Goal: Complete application form

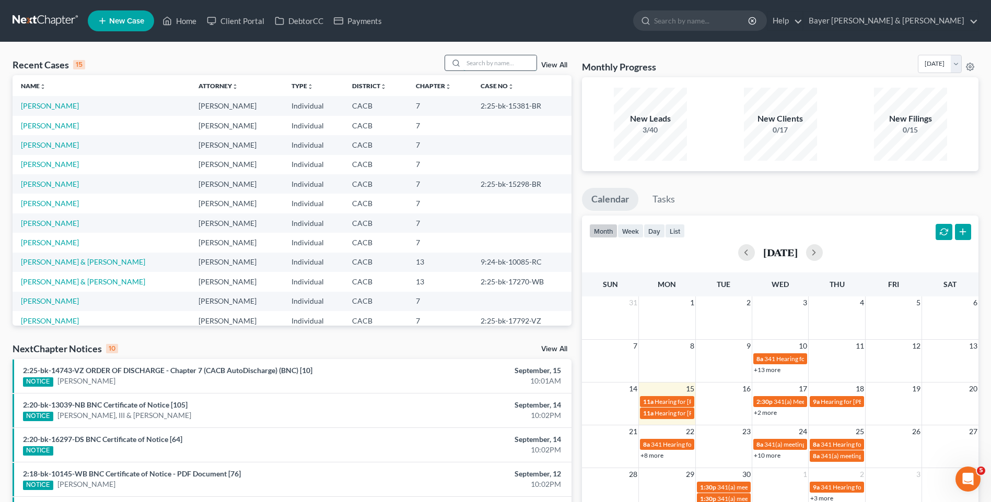
drag, startPoint x: 510, startPoint y: 61, endPoint x: 503, endPoint y: 61, distance: 7.3
click at [510, 61] on input "search" at bounding box center [499, 62] width 73 height 15
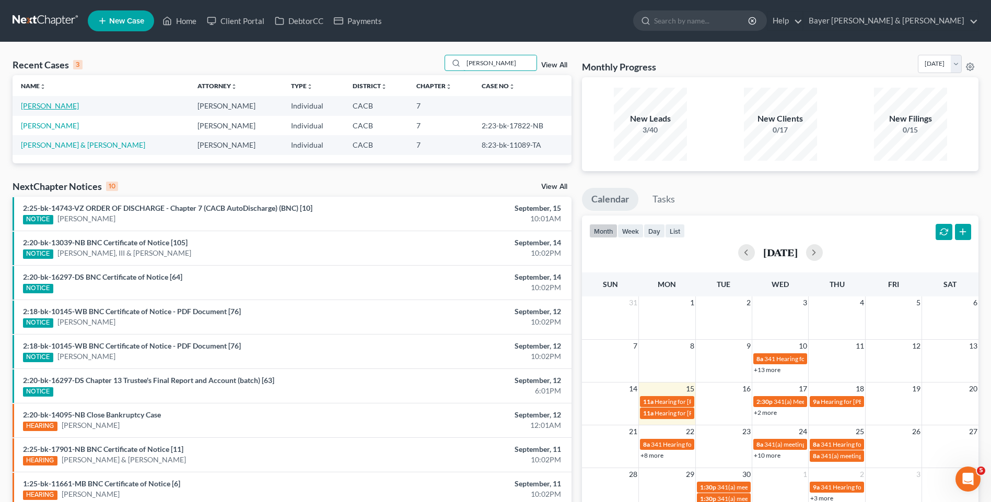
type input "[PERSON_NAME]"
click at [67, 106] on link "[PERSON_NAME]" at bounding box center [50, 105] width 58 height 9
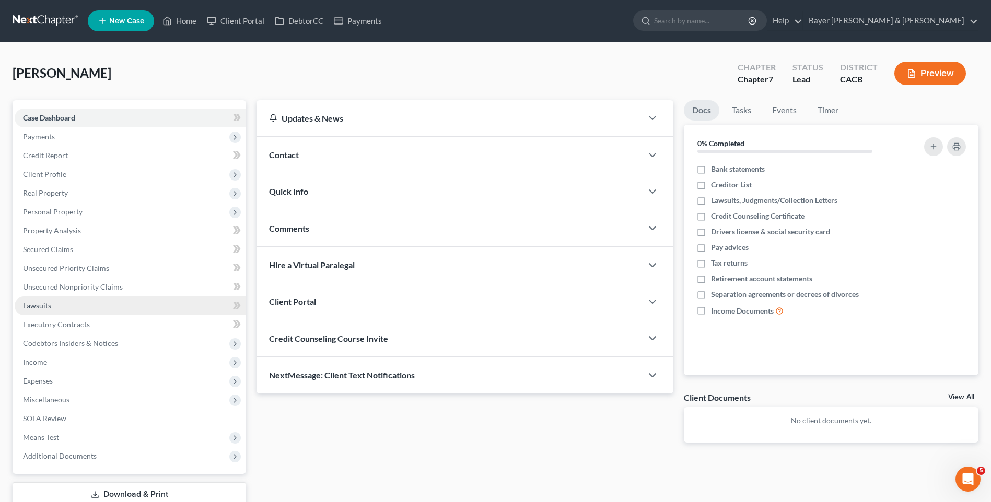
click at [57, 307] on link "Lawsuits" at bounding box center [130, 306] width 231 height 19
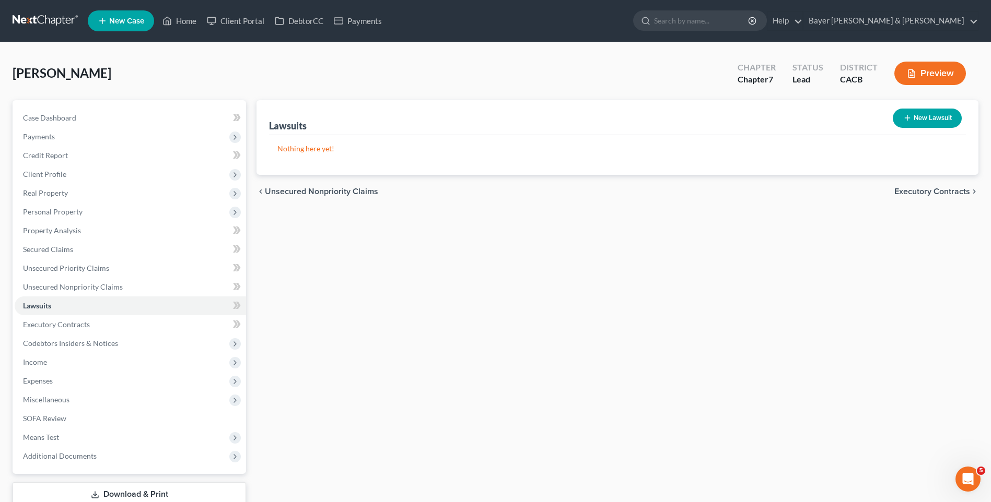
click at [932, 118] on button "New Lawsuit" at bounding box center [927, 118] width 69 height 19
select select "0"
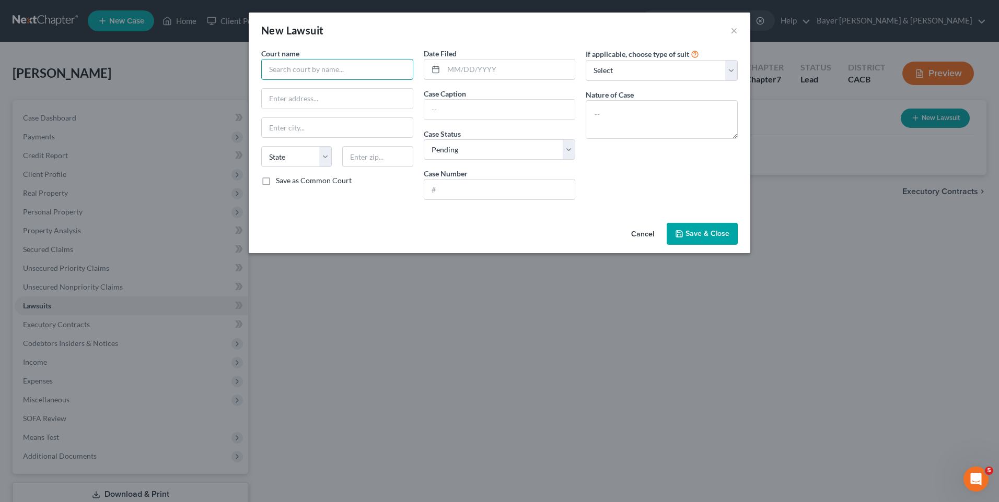
click at [344, 74] on input "text" at bounding box center [337, 69] width 152 height 21
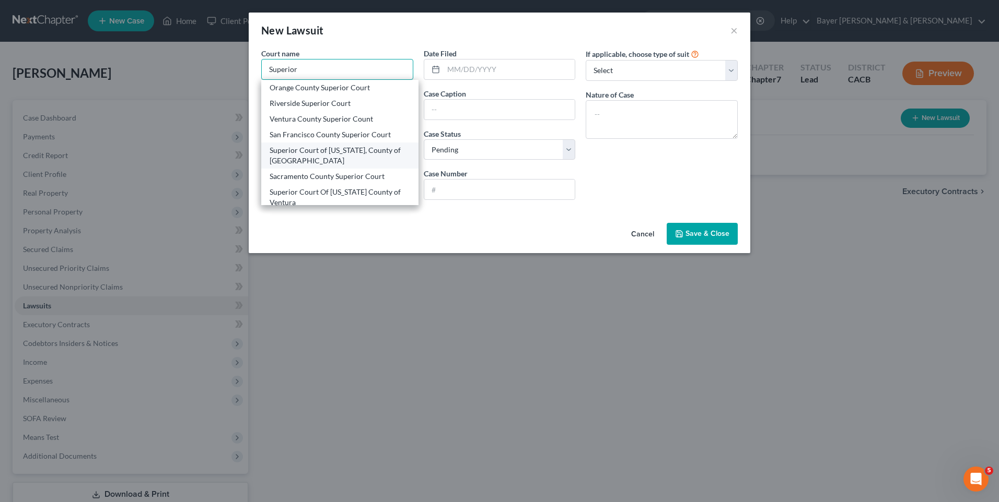
scroll to position [73, 0]
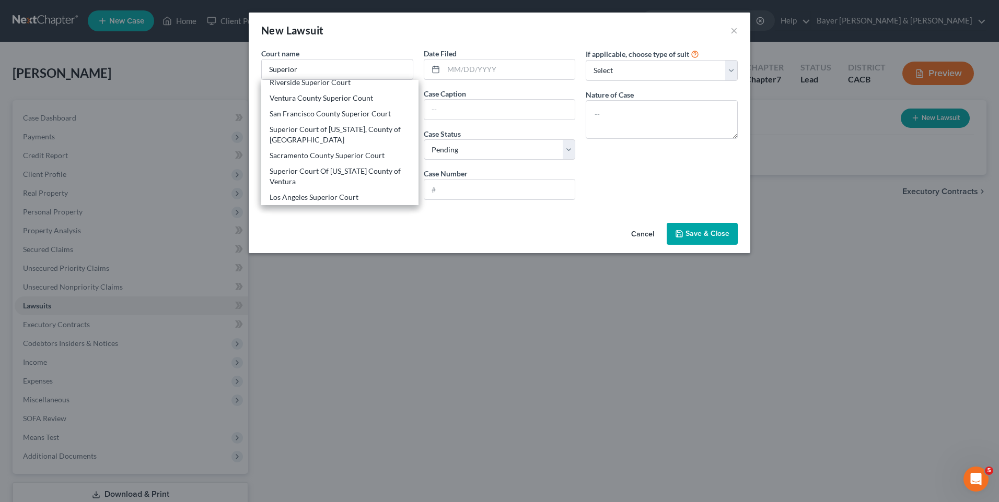
click at [328, 130] on div "Superior Court of [US_STATE], County of [GEOGRAPHIC_DATA]" at bounding box center [340, 134] width 140 height 21
type input "Superior Court of [US_STATE], County of [GEOGRAPHIC_DATA]"
type input "[STREET_ADDRESS]"
type input "[GEOGRAPHIC_DATA]"
select select "4"
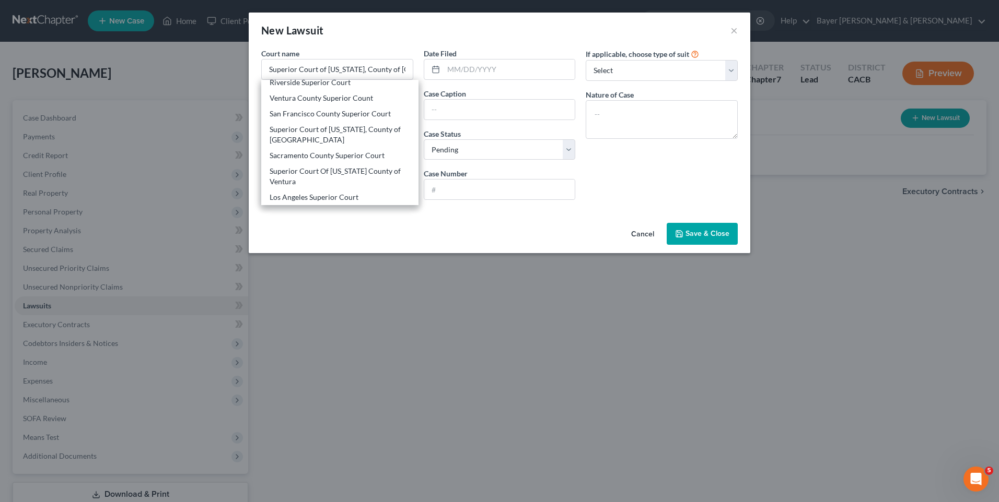
type input "90650"
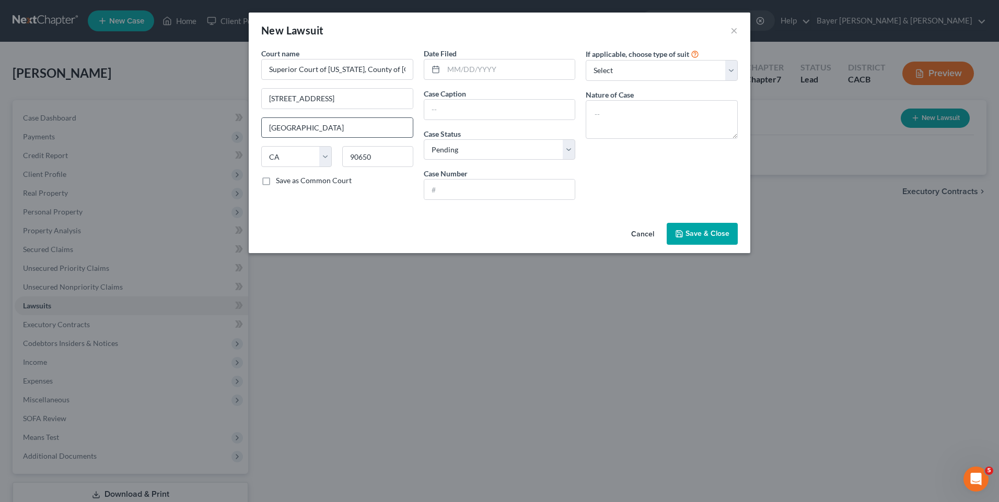
scroll to position [0, 0]
click at [462, 72] on input "text" at bounding box center [509, 70] width 132 height 20
type input "[DATE]"
drag, startPoint x: 490, startPoint y: 111, endPoint x: 484, endPoint y: 110, distance: 5.8
click at [490, 111] on input "text" at bounding box center [499, 110] width 151 height 20
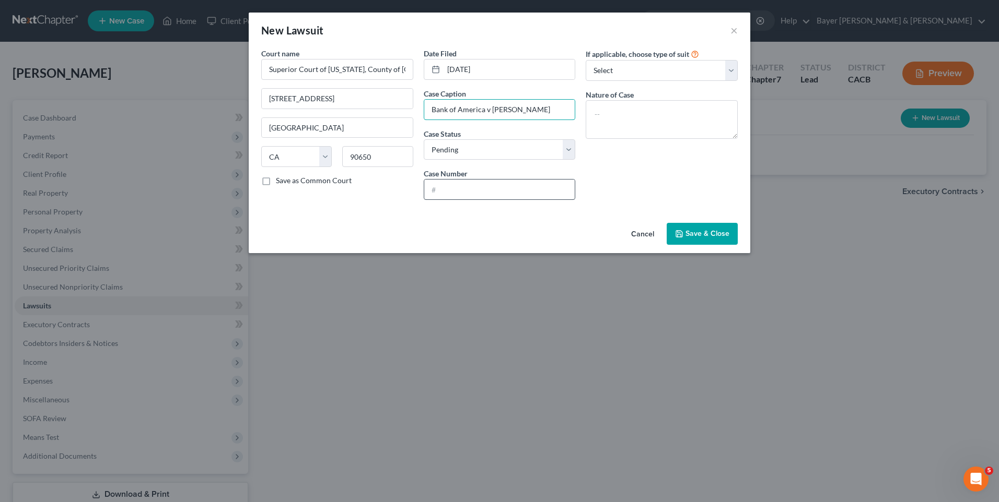
type input "Bank of America v [PERSON_NAME]"
click at [439, 192] on input "text" at bounding box center [499, 190] width 151 height 20
type input "25NWLC24268"
click at [663, 68] on select "Select Repossession Garnishment Foreclosure Attached, Seized, Or Levied Other" at bounding box center [662, 70] width 152 height 21
click at [662, 66] on select "Select Repossession Garnishment Foreclosure Attached, Seized, Or Levied Other" at bounding box center [662, 70] width 152 height 21
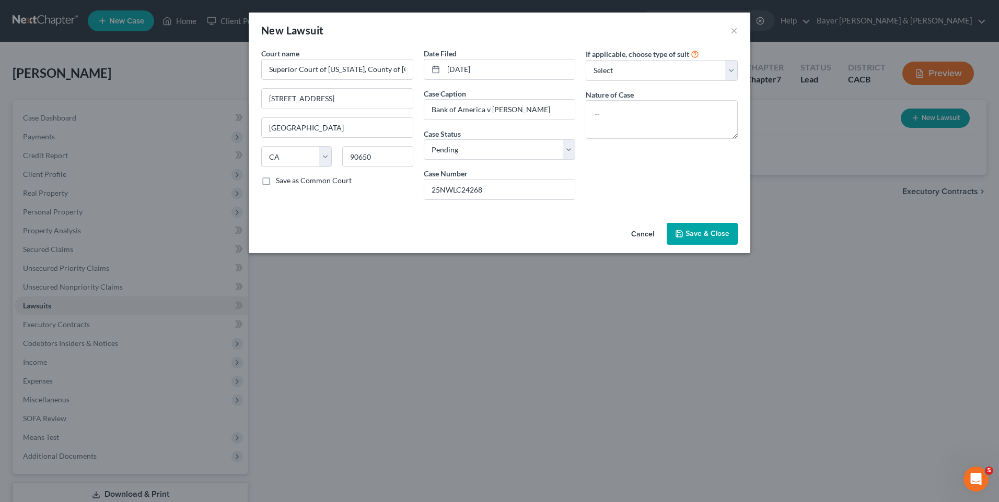
click at [706, 233] on span "Save & Close" at bounding box center [707, 233] width 44 height 9
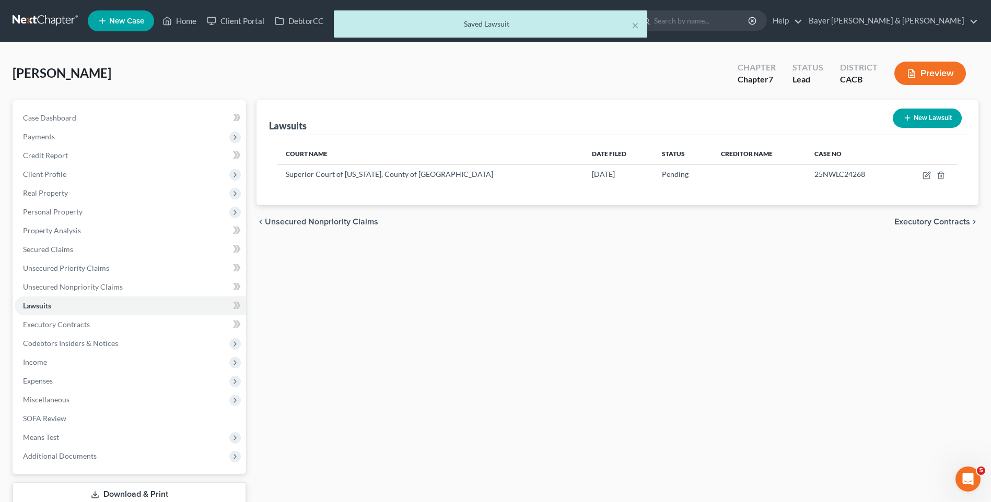
click at [918, 121] on button "New Lawsuit" at bounding box center [927, 118] width 69 height 19
select select "0"
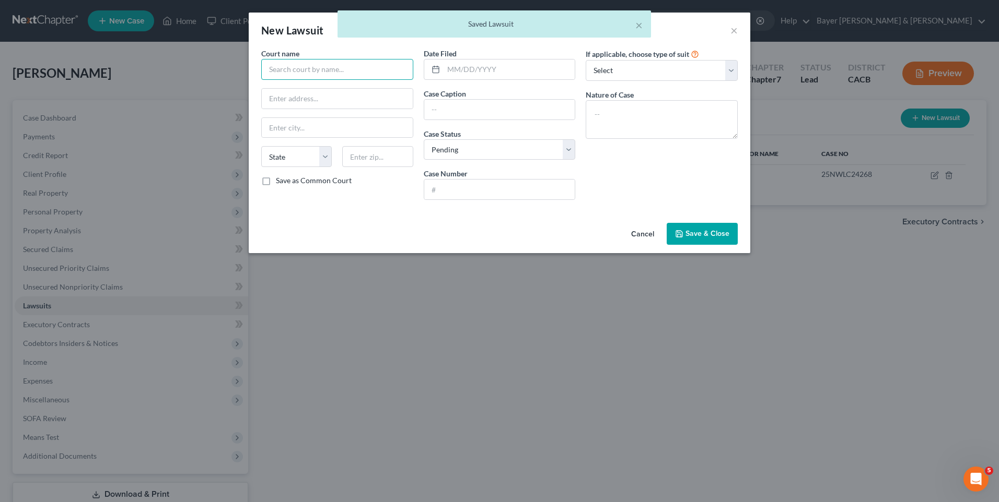
click at [344, 69] on input "text" at bounding box center [337, 69] width 152 height 21
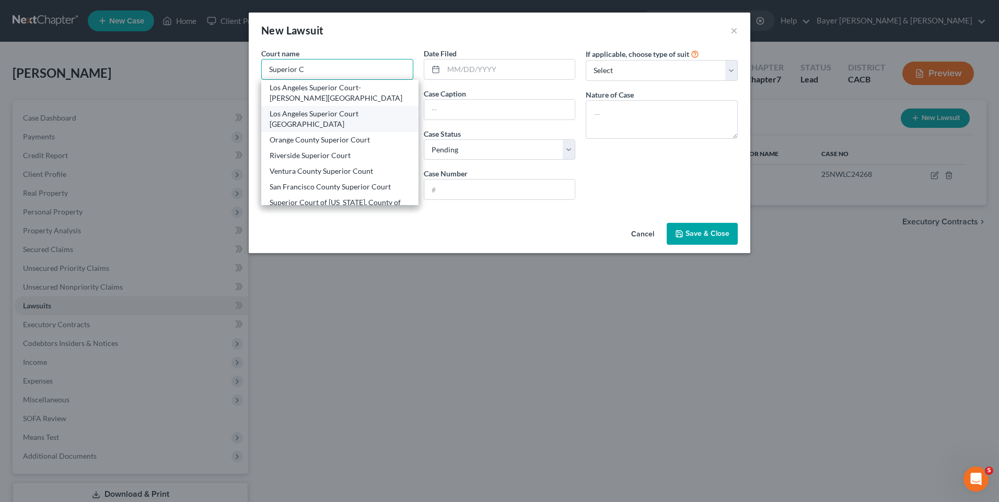
scroll to position [52, 0]
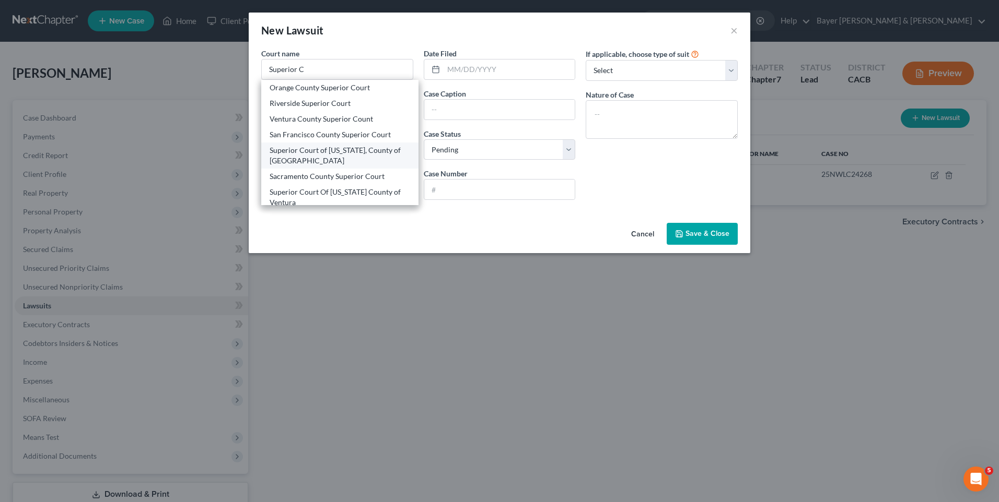
click at [325, 160] on div "Superior Court of [US_STATE], County of [GEOGRAPHIC_DATA]" at bounding box center [340, 155] width 140 height 21
type input "Superior Court of [US_STATE], County of [GEOGRAPHIC_DATA]"
type input "[STREET_ADDRESS]"
type input "[GEOGRAPHIC_DATA]"
select select "4"
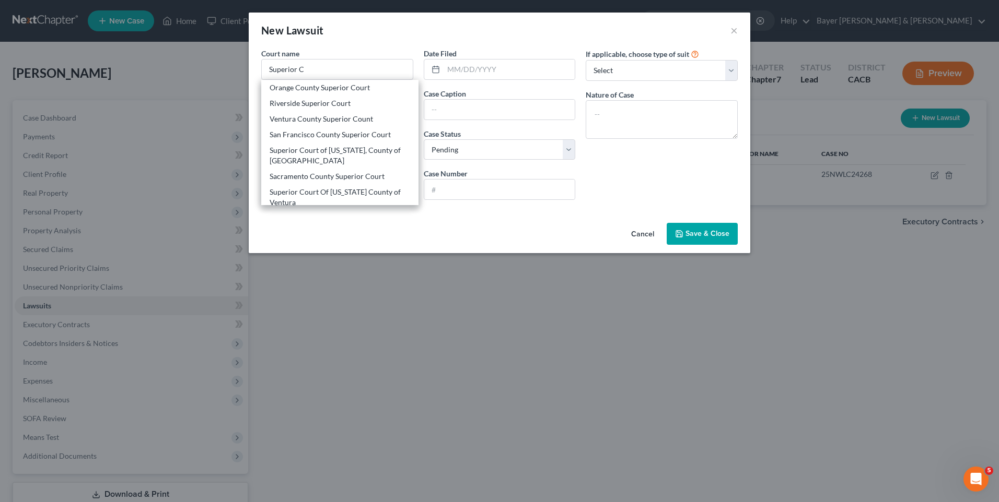
type input "90650"
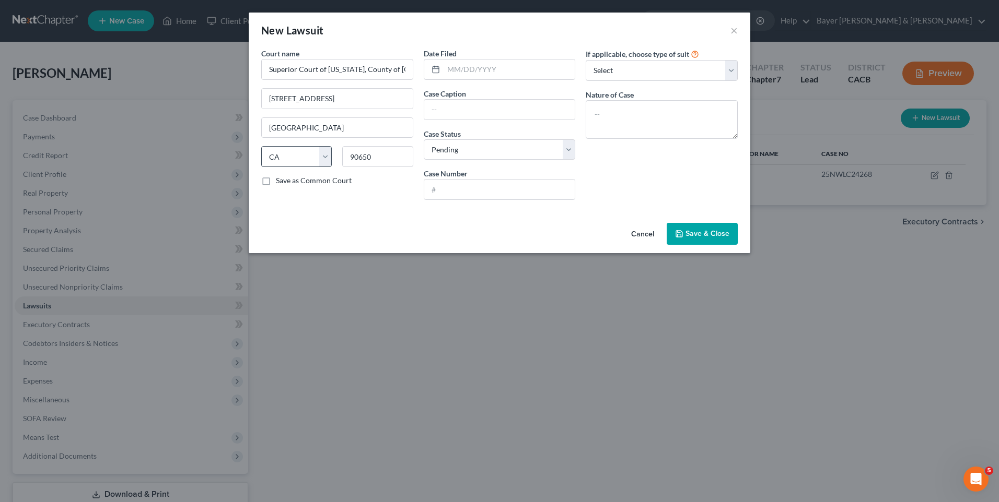
scroll to position [0, 0]
click at [463, 66] on input "text" at bounding box center [509, 70] width 132 height 20
type input "[DATE]"
click at [473, 108] on input "text" at bounding box center [499, 110] width 151 height 20
click at [512, 113] on input "Bank of America v [PERSON_NAME] [PERSON_NAME]" at bounding box center [499, 110] width 151 height 20
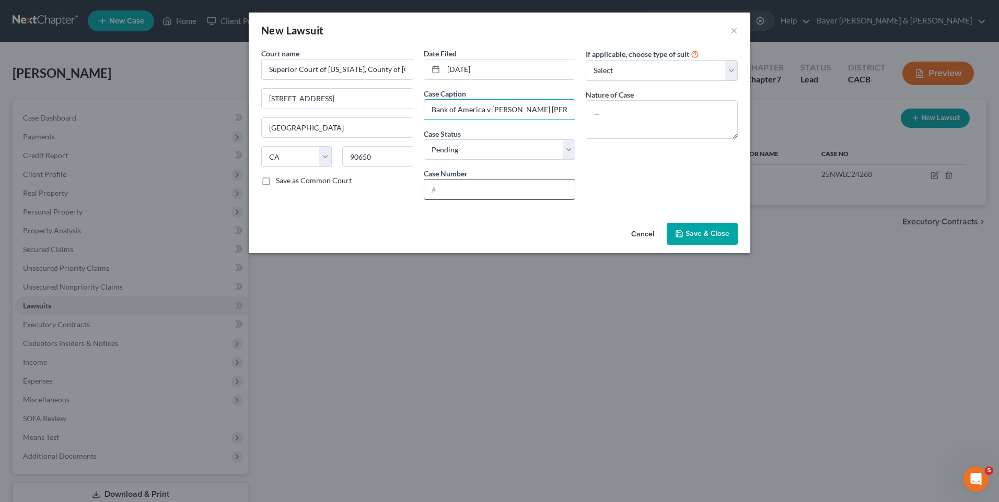
type input "Bank of America v [PERSON_NAME] [PERSON_NAME]"
click at [460, 184] on input "text" at bounding box center [499, 190] width 151 height 20
type input "25NVVLC30306"
drag, startPoint x: 731, startPoint y: 236, endPoint x: 716, endPoint y: 236, distance: 15.1
click at [730, 236] on button "Save & Close" at bounding box center [701, 234] width 71 height 22
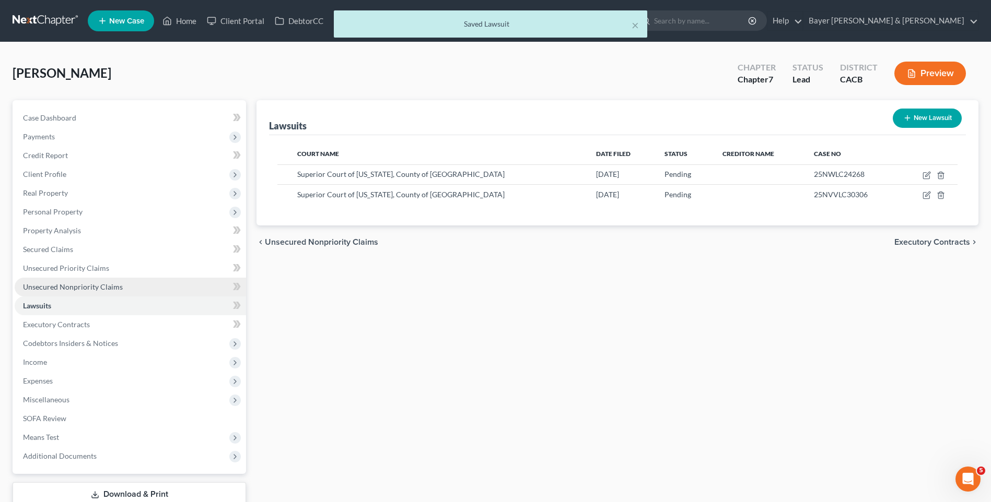
click at [75, 287] on span "Unsecured Nonpriority Claims" at bounding box center [73, 287] width 100 height 9
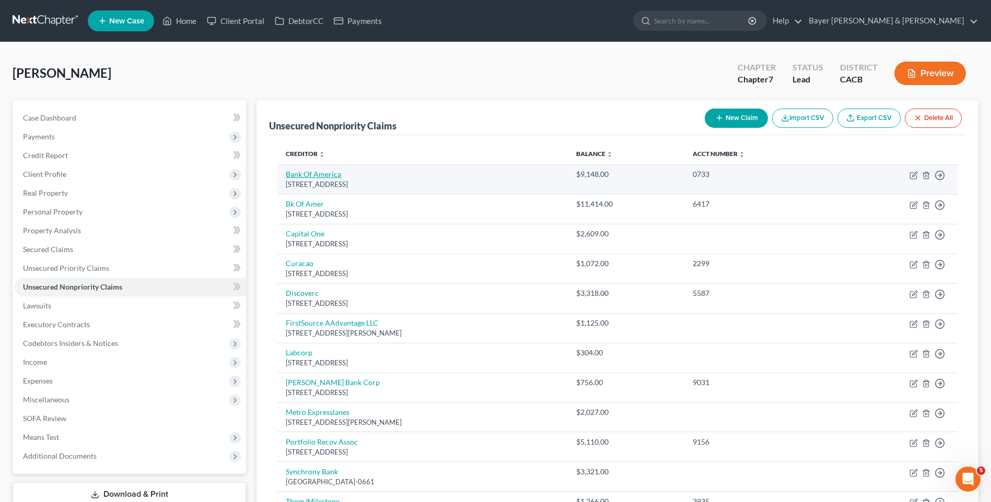
click at [310, 177] on link "Bank Of America" at bounding box center [313, 174] width 55 height 9
select select "7"
select select "2"
select select "0"
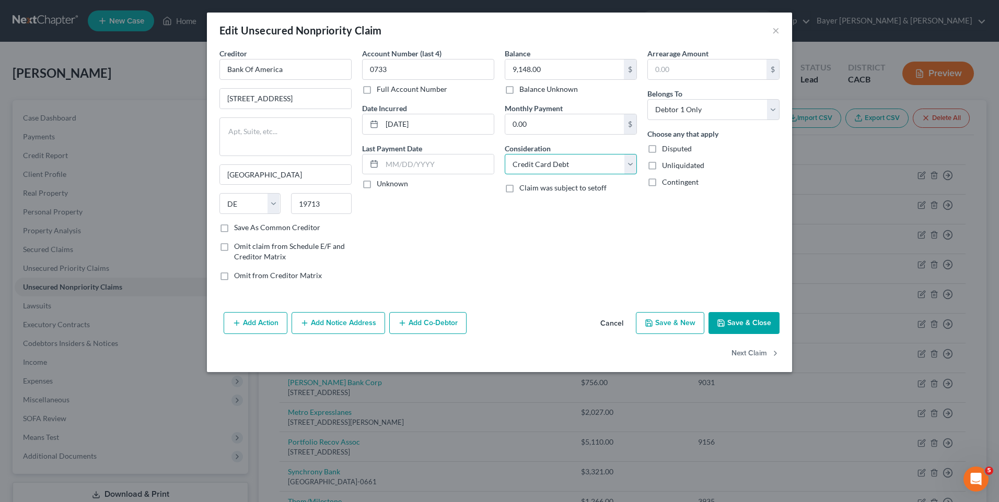
click at [628, 161] on select "Select Cable / Satellite Services Collection Agency Credit Card Debt Debt Couns…" at bounding box center [571, 164] width 132 height 21
select select "14"
click at [505, 154] on select "Select Cable / Satellite Services Collection Agency Credit Card Debt Debt Couns…" at bounding box center [571, 164] width 132 height 21
click at [532, 205] on input "text" at bounding box center [570, 204] width 131 height 20
type input "Lawsuit"
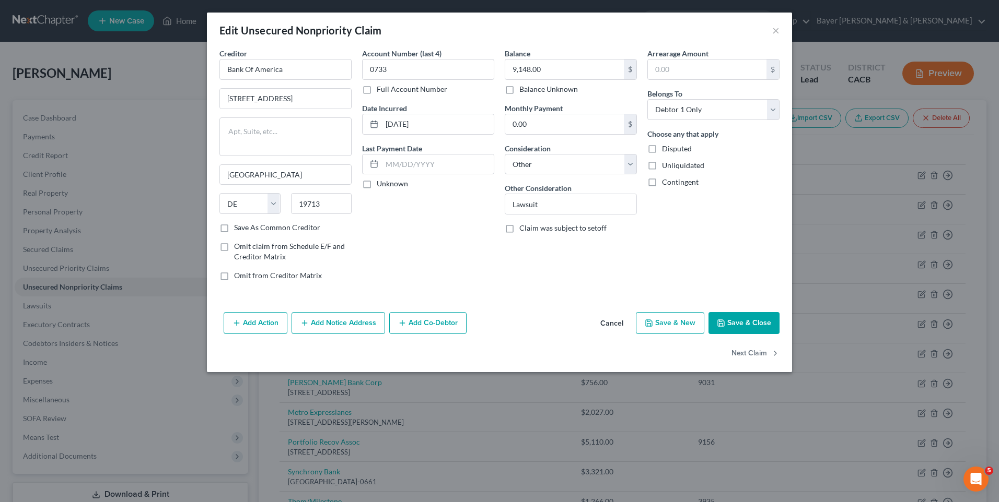
click at [337, 324] on button "Add Notice Address" at bounding box center [337, 323] width 93 height 22
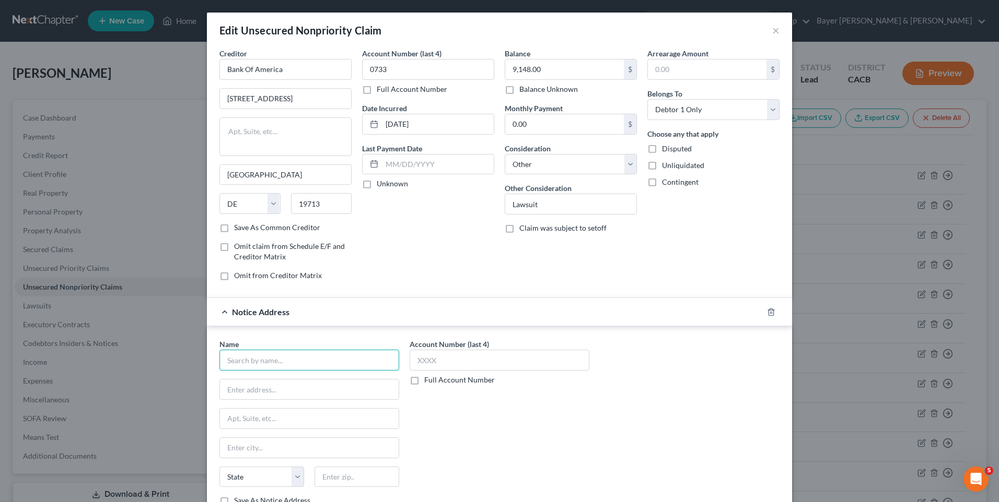
click at [274, 365] on input "text" at bounding box center [309, 360] width 180 height 21
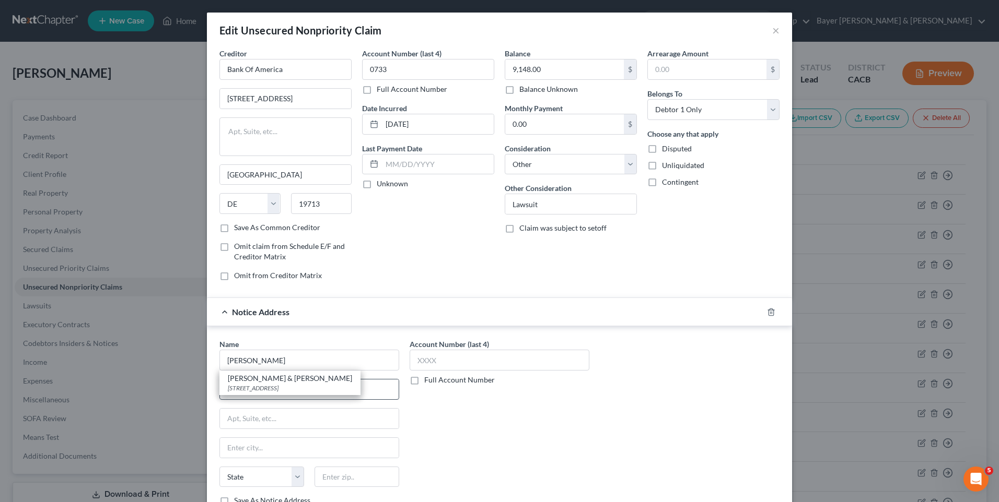
click at [289, 391] on div "[STREET_ADDRESS]" at bounding box center [290, 388] width 124 height 9
type input "[PERSON_NAME] & [PERSON_NAME]"
type input "[STREET_ADDRESS]"
type input "[GEOGRAPHIC_DATA][PERSON_NAME]"
select select "4"
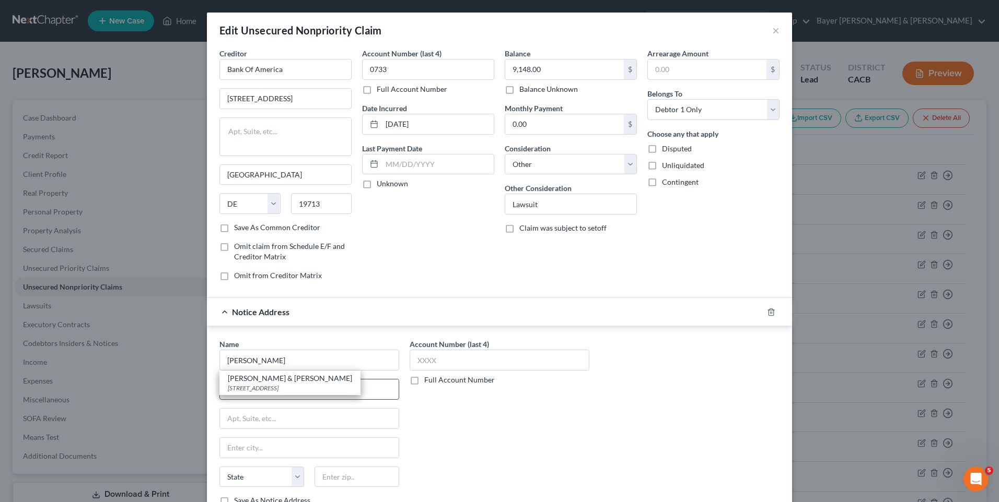
type input "95119"
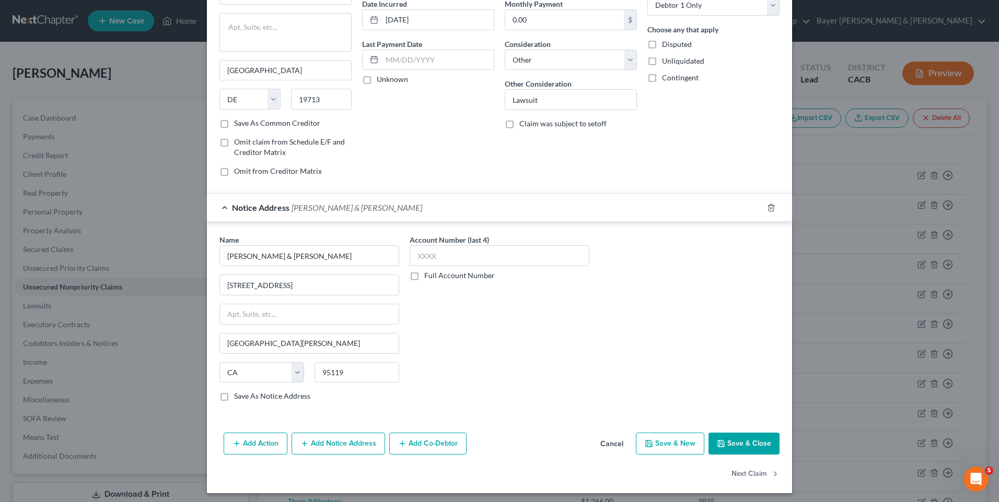
scroll to position [108, 0]
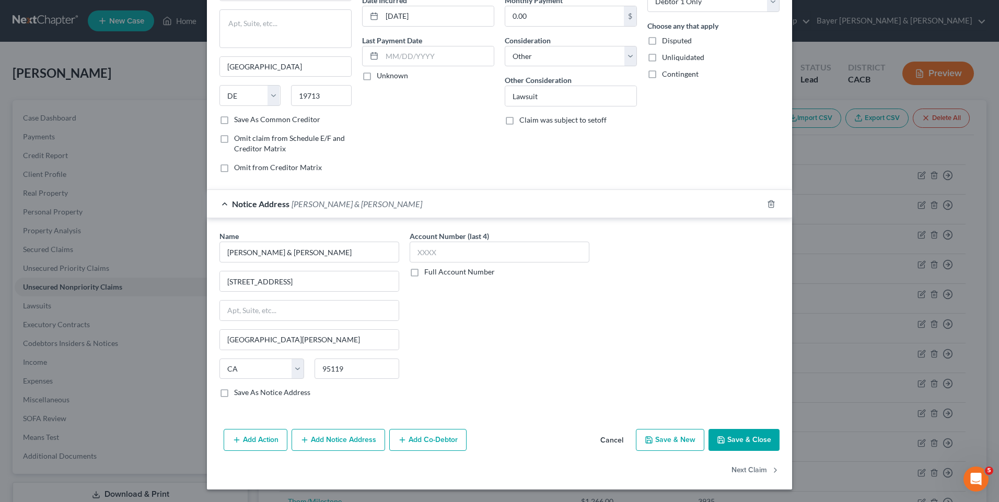
click at [737, 440] on button "Save & Close" at bounding box center [743, 440] width 71 height 22
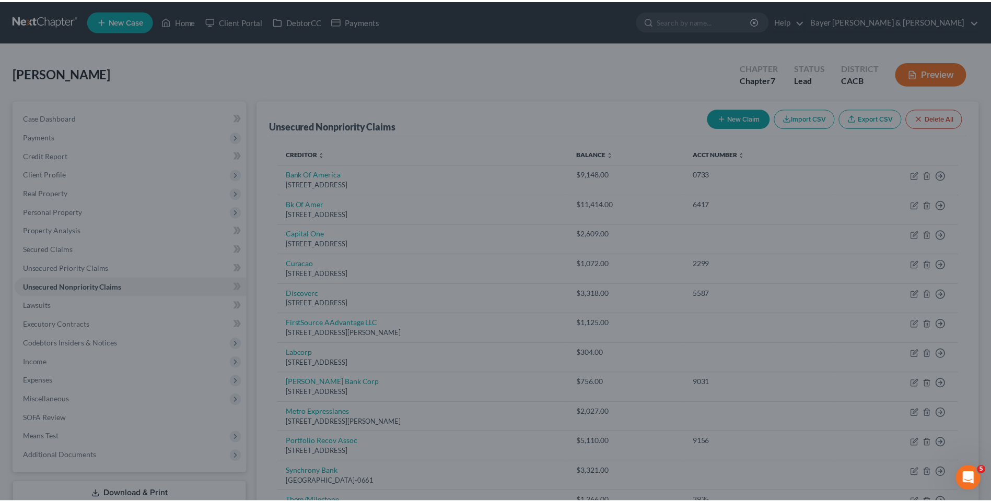
scroll to position [0, 0]
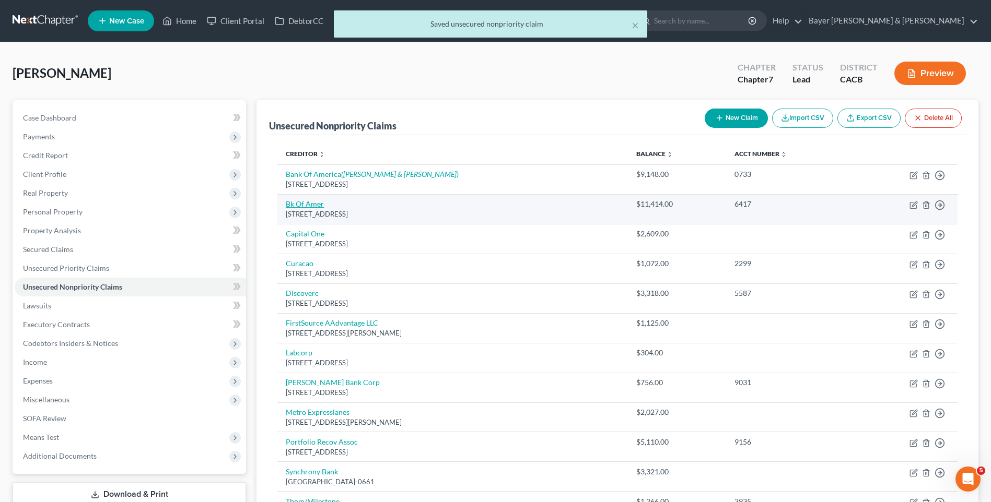
click at [305, 203] on link "Bk Of Amer" at bounding box center [305, 204] width 38 height 9
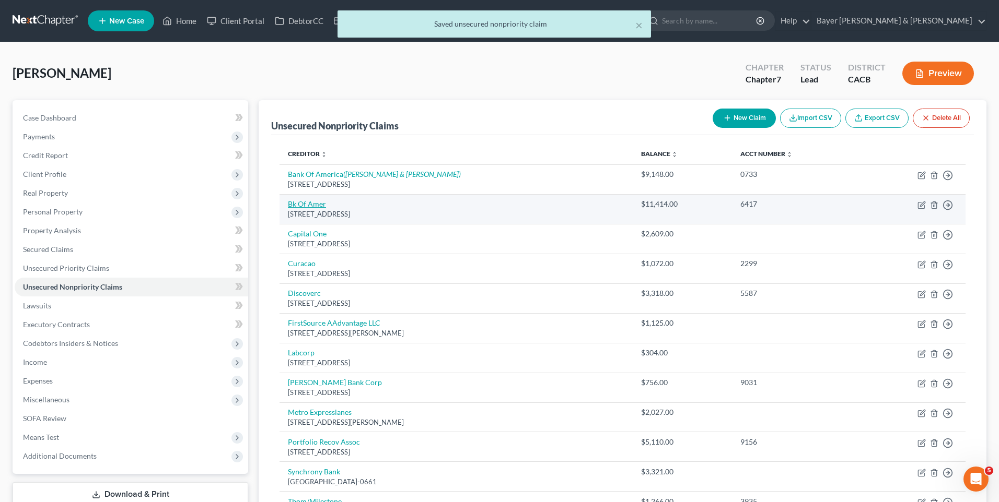
select select "45"
select select "1"
select select "0"
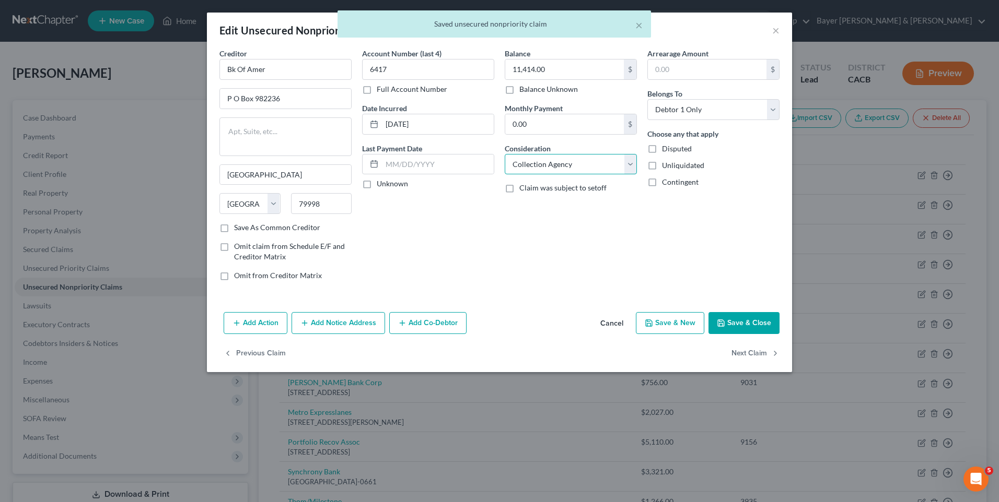
click at [570, 166] on select "Select Cable / Satellite Services Collection Agency Credit Card Debt Debt Couns…" at bounding box center [571, 164] width 132 height 21
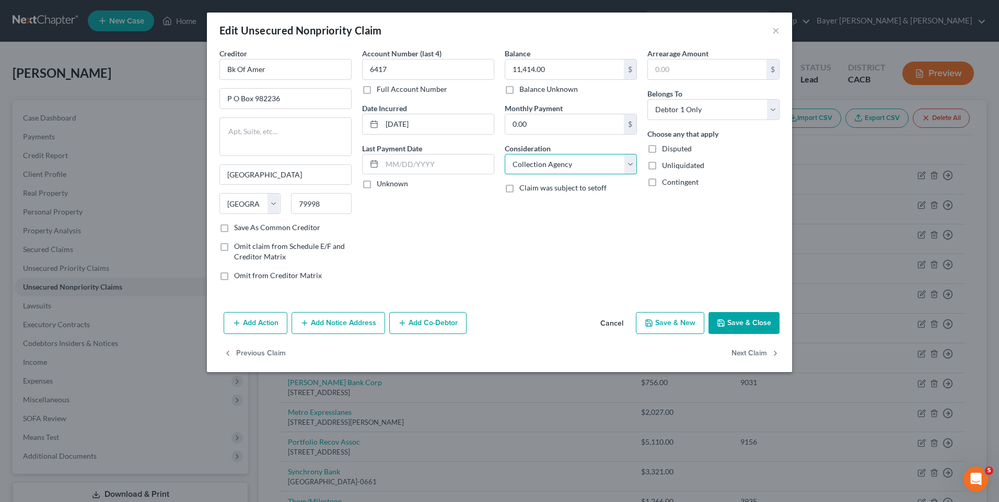
select select "14"
click at [505, 154] on select "Select Cable / Satellite Services Collection Agency Credit Card Debt Debt Couns…" at bounding box center [571, 164] width 132 height 21
click at [533, 209] on input "text" at bounding box center [570, 204] width 131 height 20
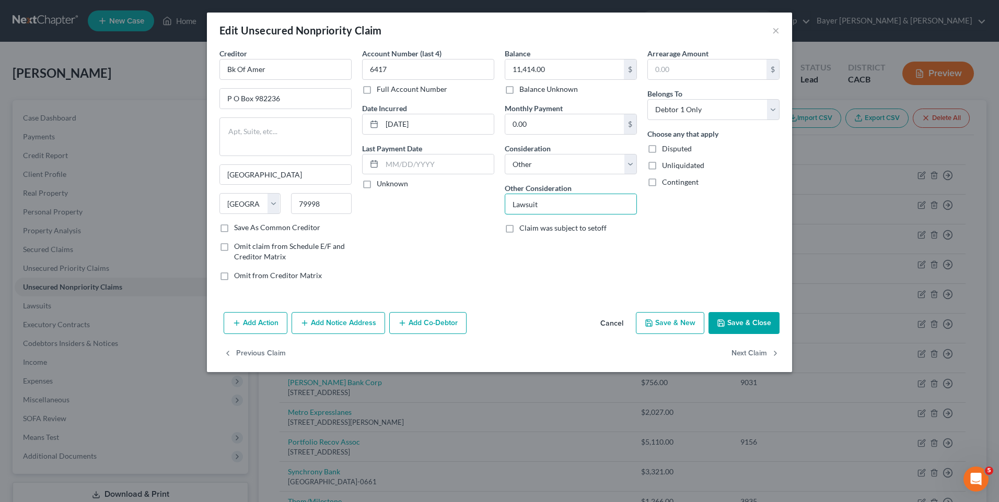
type input "Lawsuit"
click at [530, 270] on div "Balance 11,414.00 $ Balance Unknown Balance Undetermined 11,414.00 $ Balance Un…" at bounding box center [570, 168] width 143 height 241
click at [740, 325] on button "Save & Close" at bounding box center [743, 323] width 71 height 22
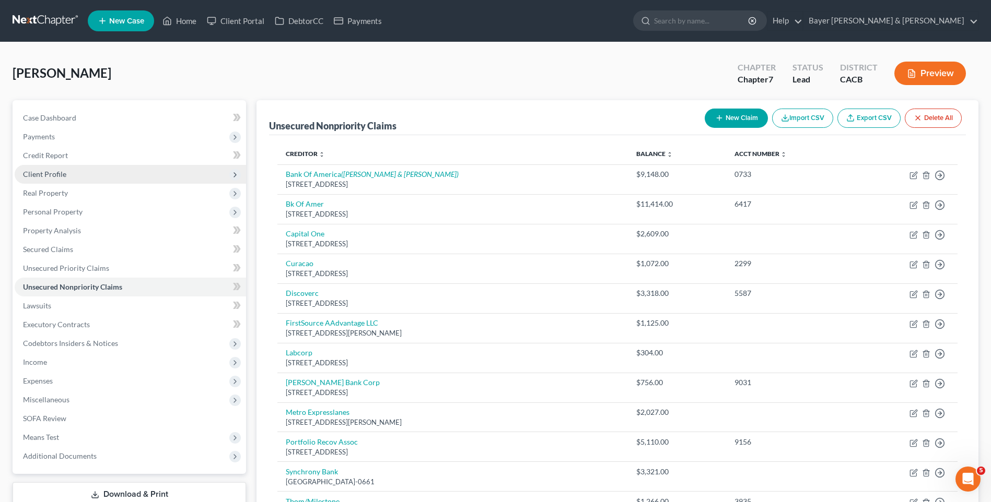
click at [115, 175] on span "Client Profile" at bounding box center [130, 174] width 231 height 19
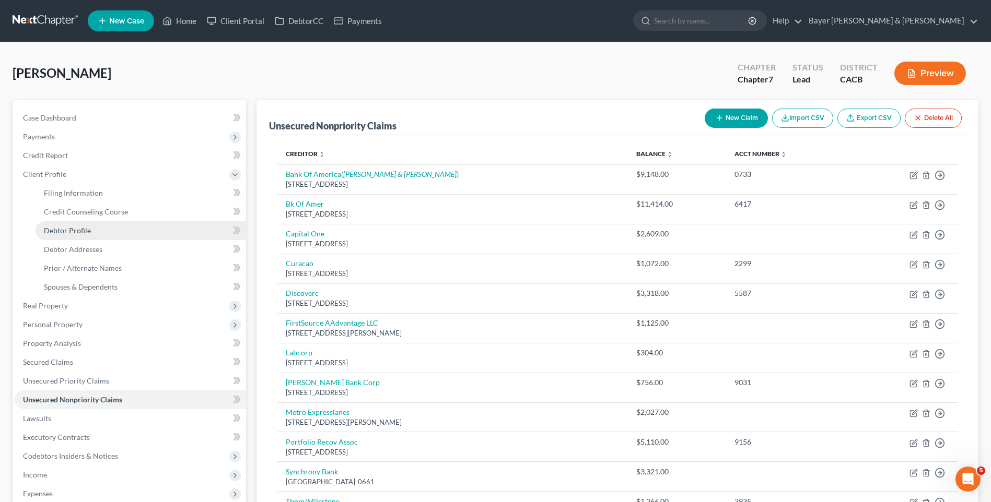
drag, startPoint x: 93, startPoint y: 229, endPoint x: 92, endPoint y: 221, distance: 7.9
click at [93, 229] on link "Debtor Profile" at bounding box center [141, 230] width 210 height 19
select select "1"
select select "2"
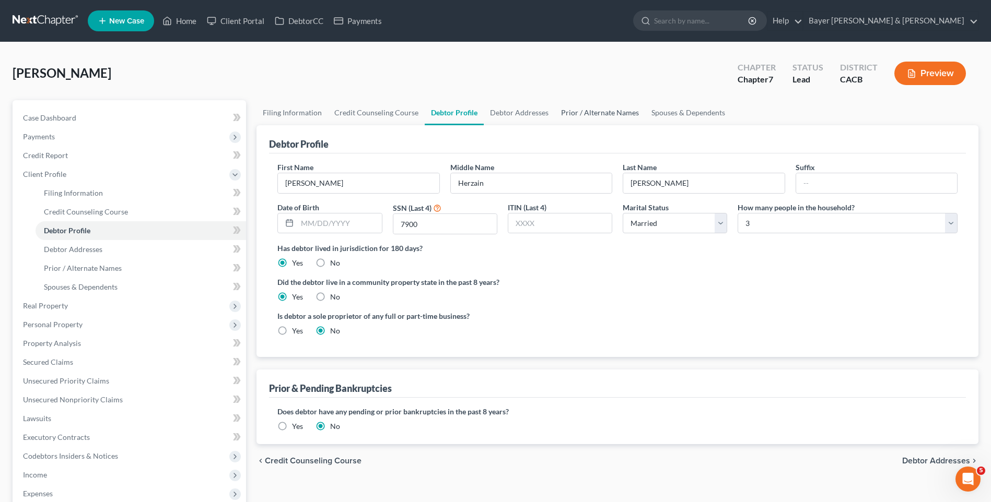
click at [627, 114] on link "Prior / Alternate Names" at bounding box center [600, 112] width 90 height 25
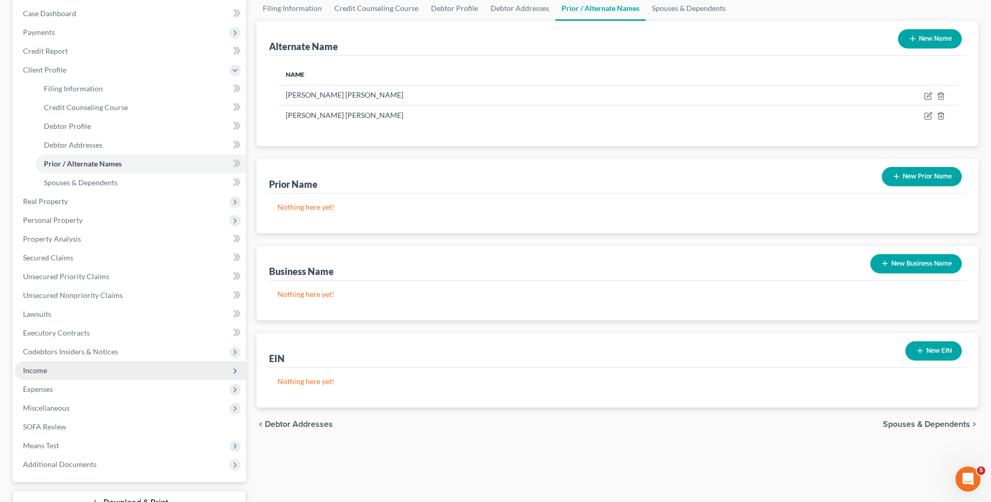
scroll to position [184, 0]
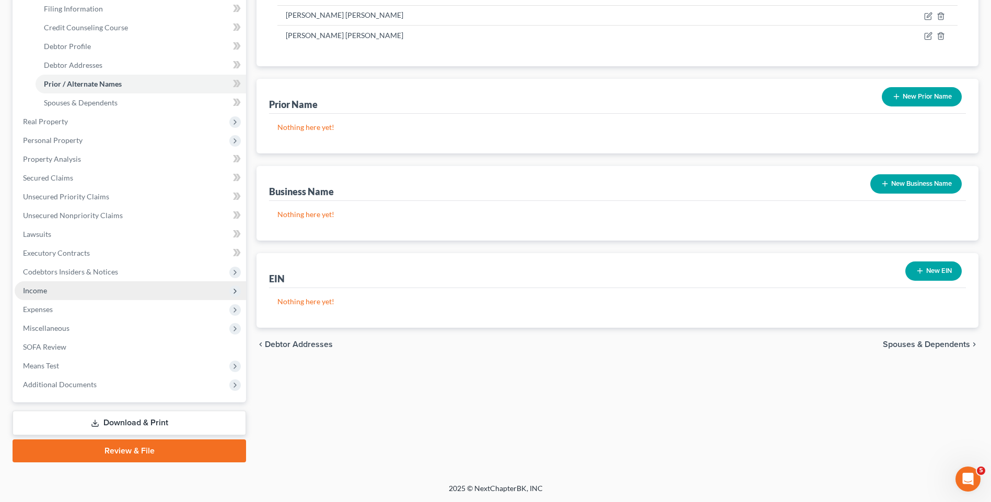
click at [49, 290] on span "Income" at bounding box center [130, 291] width 231 height 19
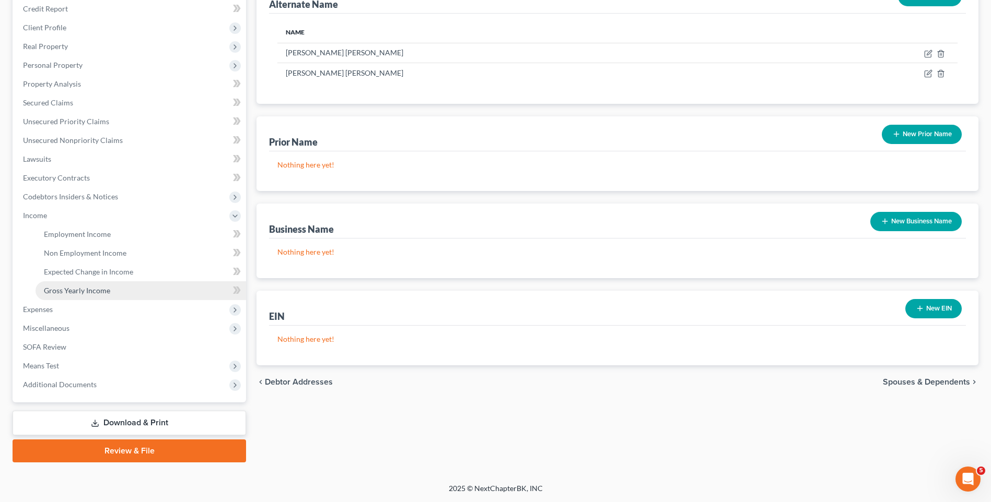
scroll to position [147, 0]
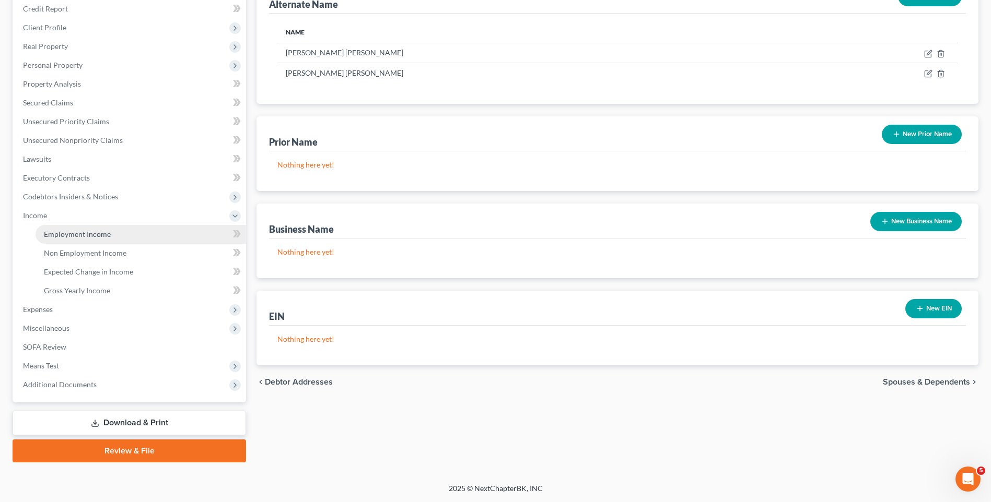
click at [75, 230] on span "Employment Income" at bounding box center [77, 234] width 67 height 9
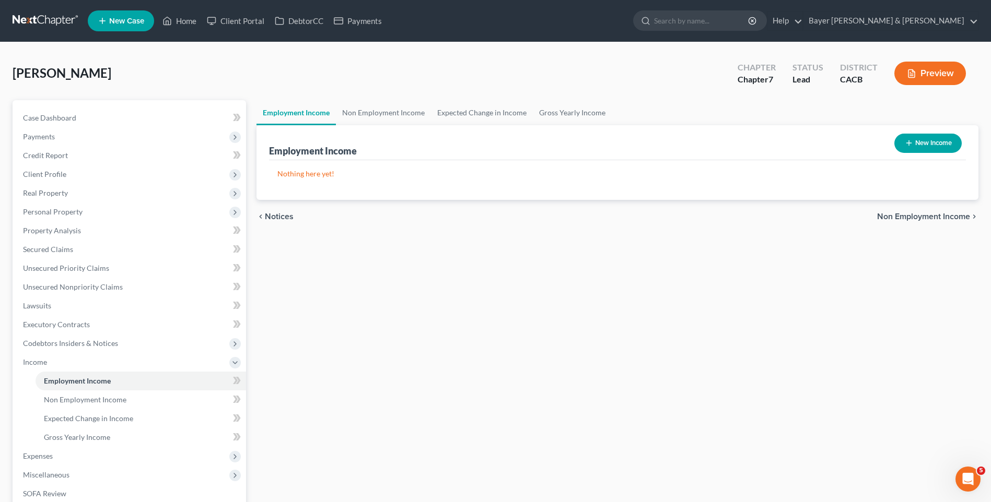
click at [930, 137] on button "New Income" at bounding box center [927, 143] width 67 height 19
select select "0"
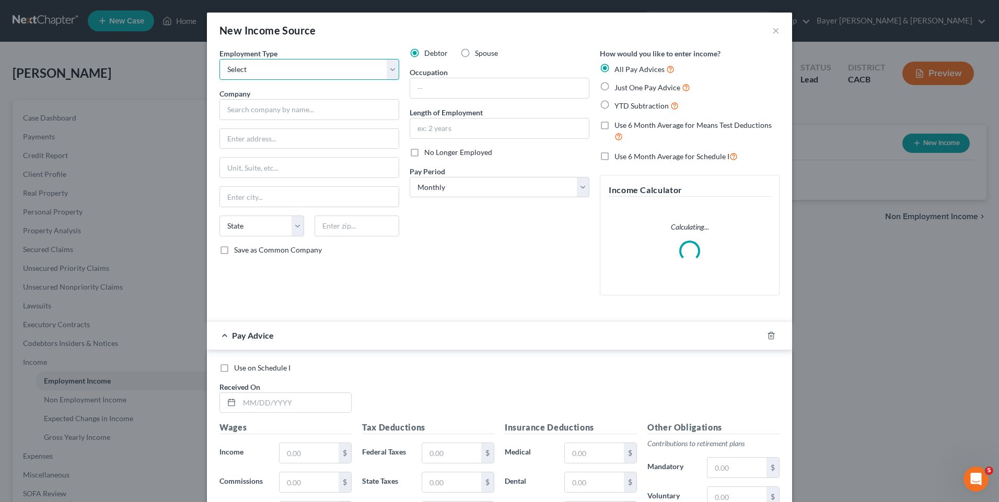
click at [257, 71] on select "Select Full or [DEMOGRAPHIC_DATA] Employment Self Employment" at bounding box center [309, 69] width 180 height 21
select select "0"
click at [219, 59] on select "Select Full or [DEMOGRAPHIC_DATA] Employment Self Employment" at bounding box center [309, 69] width 180 height 21
click at [269, 111] on input "text" at bounding box center [309, 109] width 180 height 21
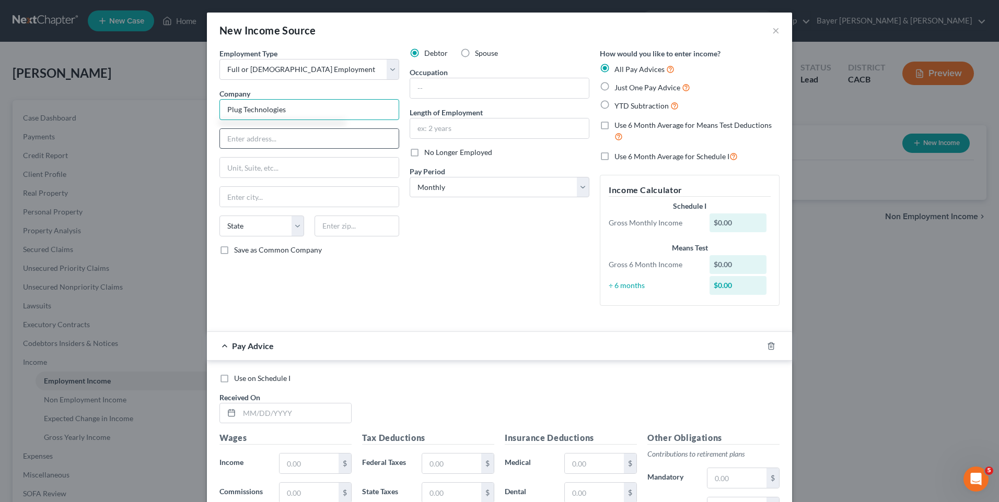
type input "Plug Technologies"
click at [306, 144] on input "text" at bounding box center [309, 139] width 179 height 20
type input "[STREET_ADDRESS]"
click at [265, 195] on input "text" at bounding box center [309, 197] width 179 height 20
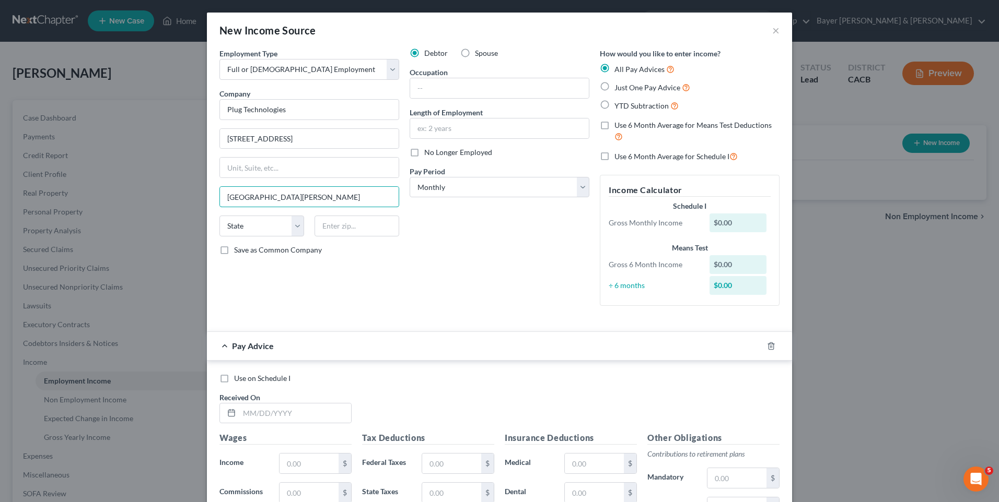
type input "[GEOGRAPHIC_DATA][PERSON_NAME]"
click at [289, 291] on div "Employment Type * Select Full or [DEMOGRAPHIC_DATA] Employment Self Employment …" at bounding box center [309, 181] width 190 height 266
click at [291, 225] on select "State [US_STATE] AK AR AZ CA CO CT DE DC [GEOGRAPHIC_DATA] [GEOGRAPHIC_DATA] GU…" at bounding box center [261, 226] width 85 height 21
select select "4"
click at [219, 216] on select "State [US_STATE] AK AR AZ CA CO CT DE DC [GEOGRAPHIC_DATA] [GEOGRAPHIC_DATA] GU…" at bounding box center [261, 226] width 85 height 21
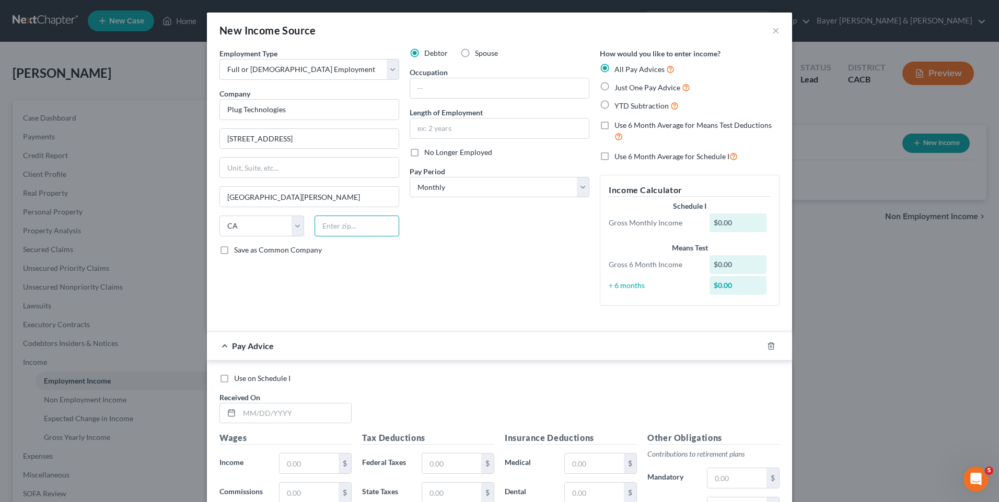
click at [322, 227] on input "text" at bounding box center [356, 226] width 85 height 21
type input "90405"
click at [487, 87] on input "text" at bounding box center [499, 88] width 179 height 20
type input "Account executive"
click at [438, 131] on input "text" at bounding box center [499, 129] width 179 height 20
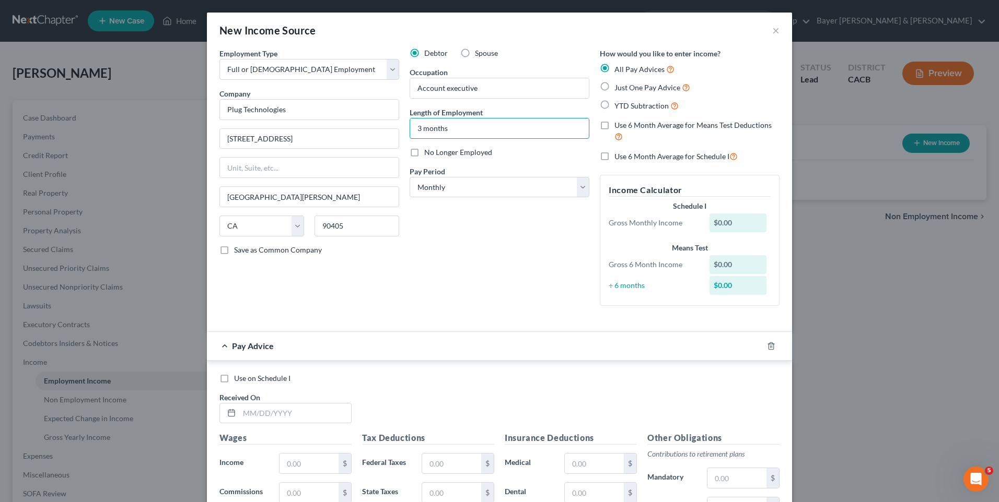
type input "3 months"
click at [516, 235] on div "Debtor Spouse Occupation Account executive Length of Employment 3 months No Lon…" at bounding box center [499, 181] width 190 height 266
click at [614, 85] on label "Just One Pay Advice" at bounding box center [652, 87] width 76 height 12
click at [618, 85] on input "Just One Pay Advice" at bounding box center [621, 84] width 7 height 7
radio input "true"
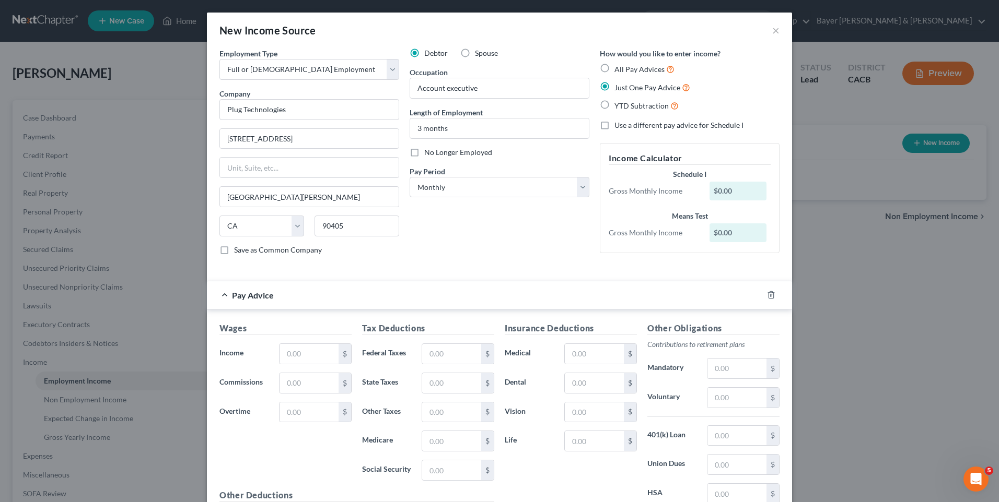
click at [614, 126] on label "Use a different pay advice for Schedule I" at bounding box center [678, 125] width 129 height 10
click at [618, 126] on input "Use a different pay advice for Schedule I" at bounding box center [621, 123] width 7 height 7
checkbox input "true"
click at [305, 351] on input "text" at bounding box center [308, 354] width 59 height 20
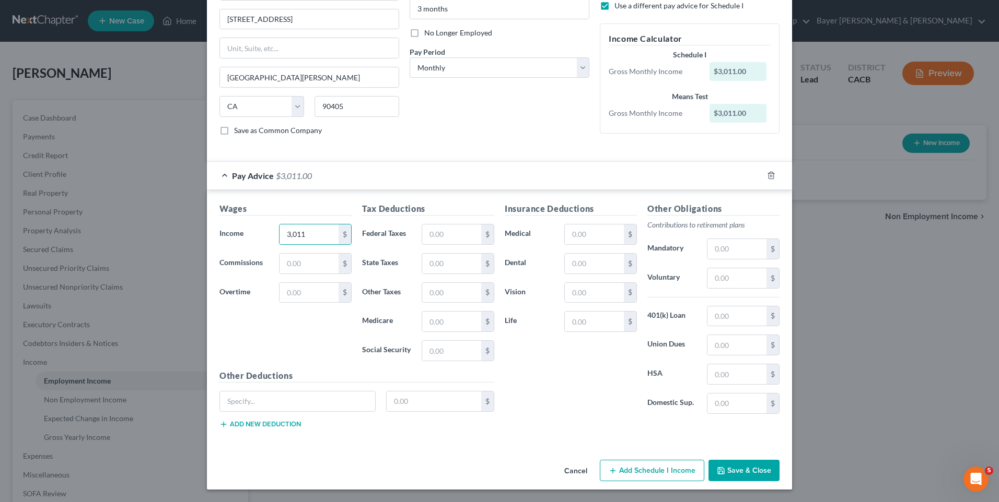
click at [657, 470] on button "Add Schedule I Income" at bounding box center [652, 471] width 104 height 22
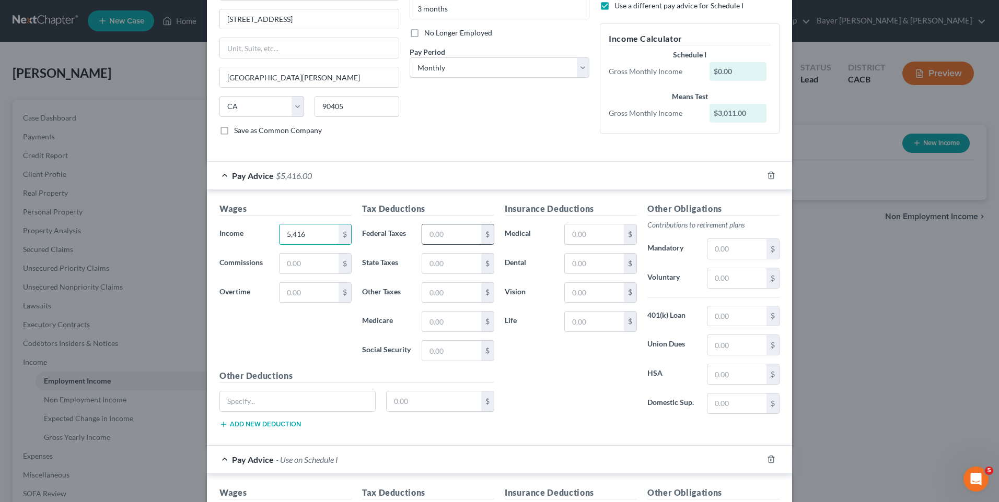
type input "5,416"
click at [429, 235] on input "text" at bounding box center [451, 235] width 59 height 20
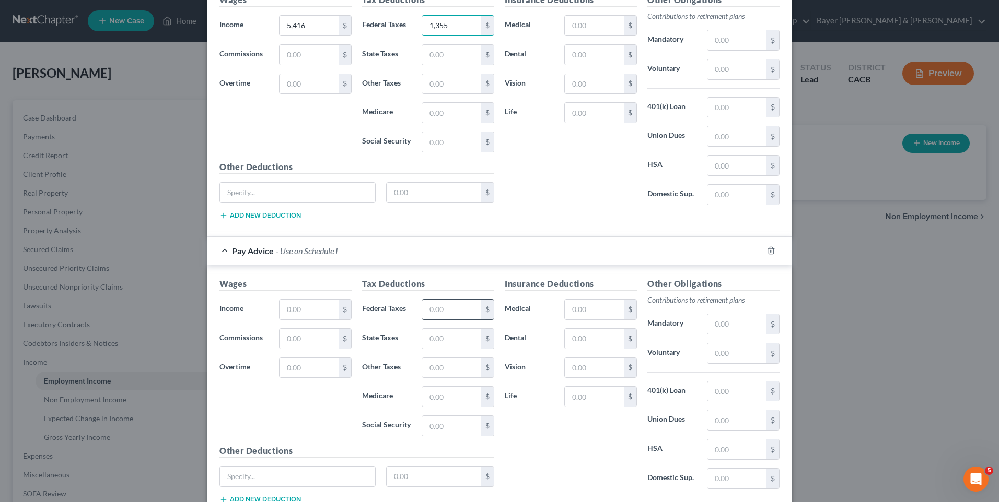
scroll to position [404, 0]
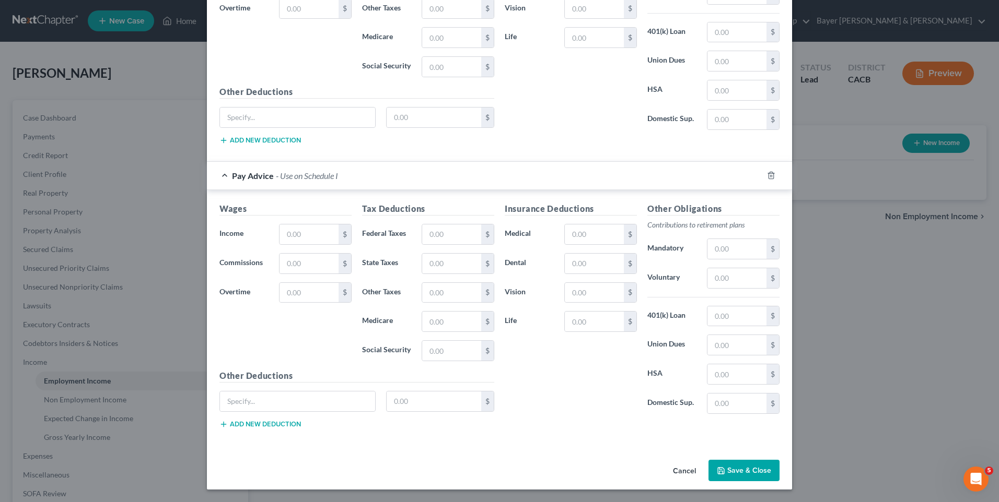
type input "1,355"
click at [734, 466] on button "Save & Close" at bounding box center [743, 471] width 71 height 22
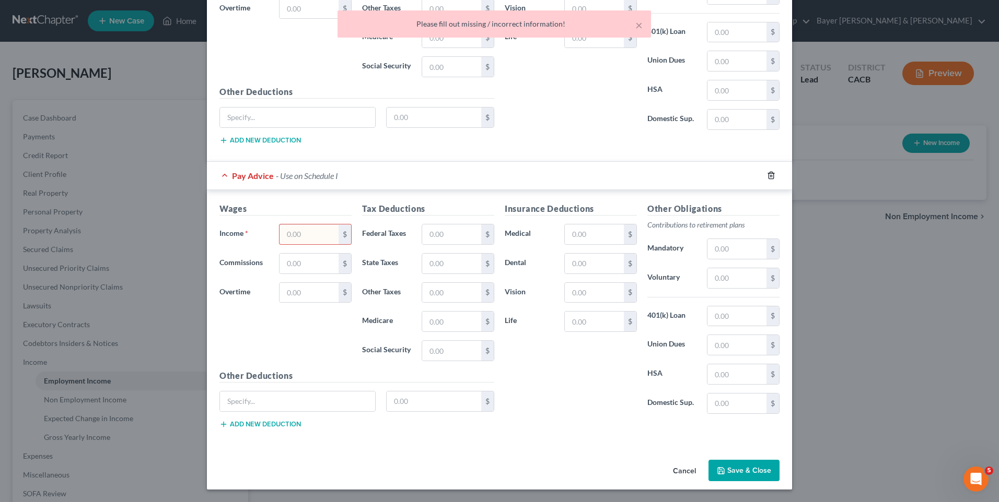
click at [769, 175] on icon "button" at bounding box center [771, 175] width 8 height 8
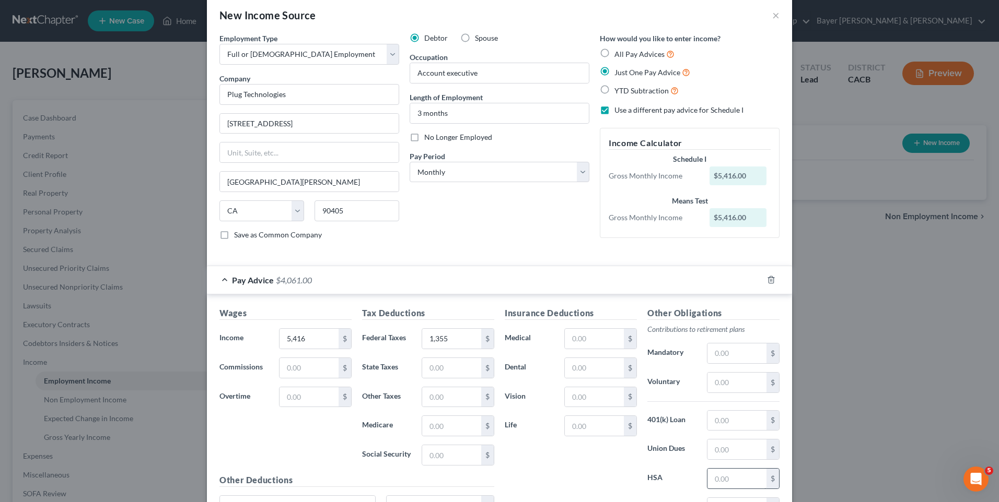
scroll to position [120, 0]
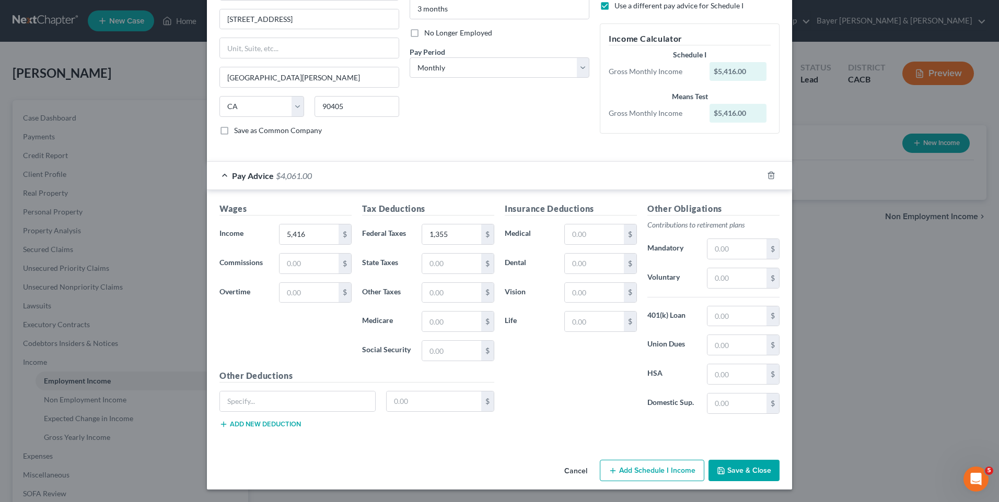
click at [735, 467] on button "Save & Close" at bounding box center [743, 471] width 71 height 22
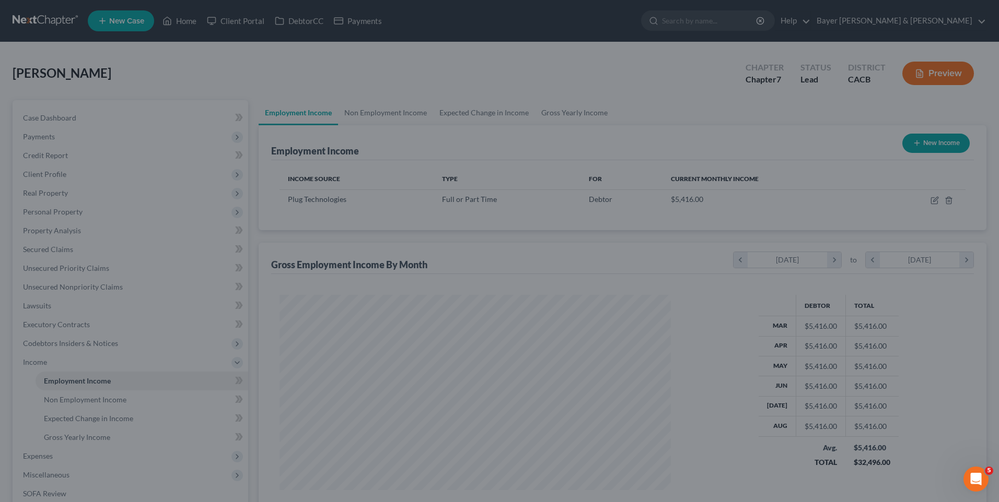
scroll to position [194, 408]
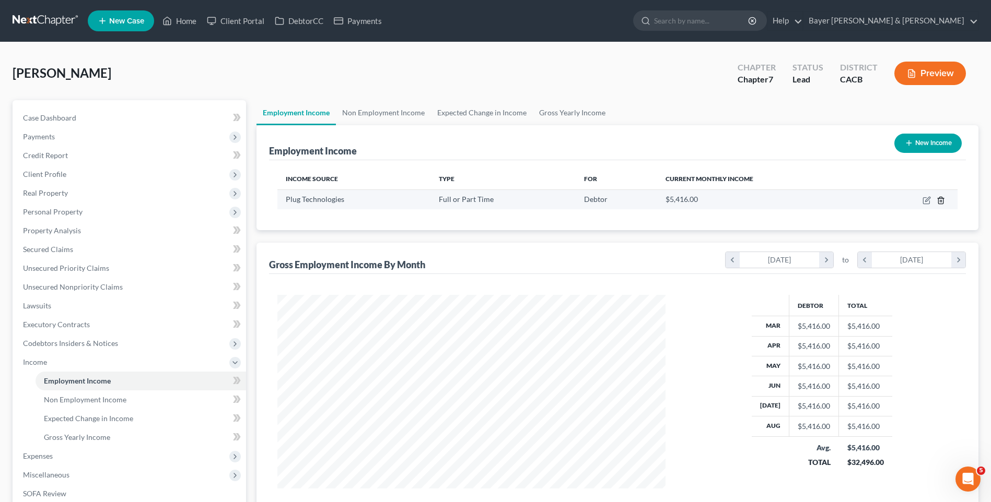
click at [939, 204] on icon "button" at bounding box center [940, 200] width 5 height 7
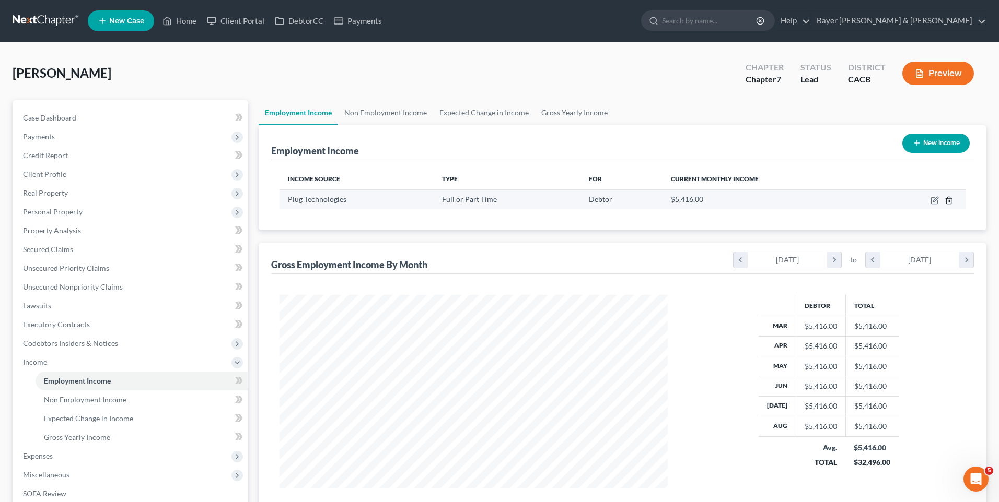
scroll to position [195, 413]
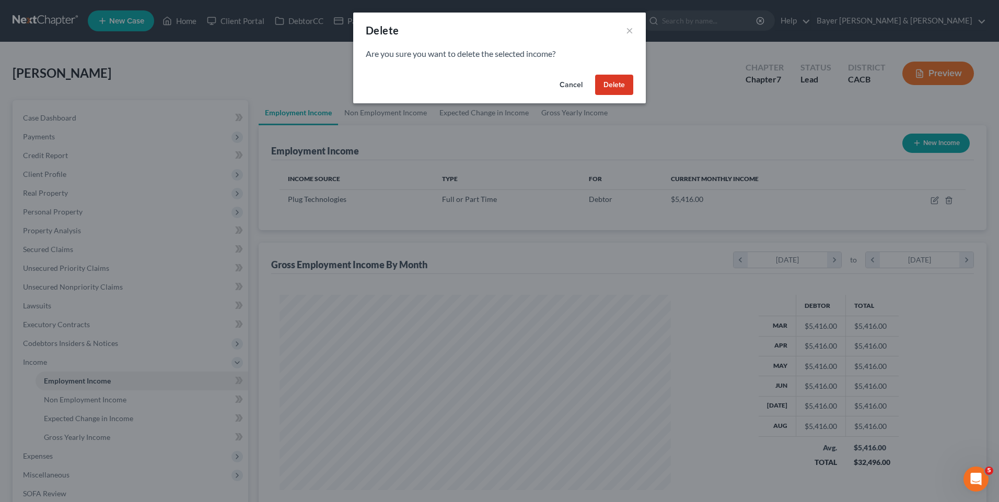
click at [627, 89] on button "Delete" at bounding box center [614, 85] width 38 height 21
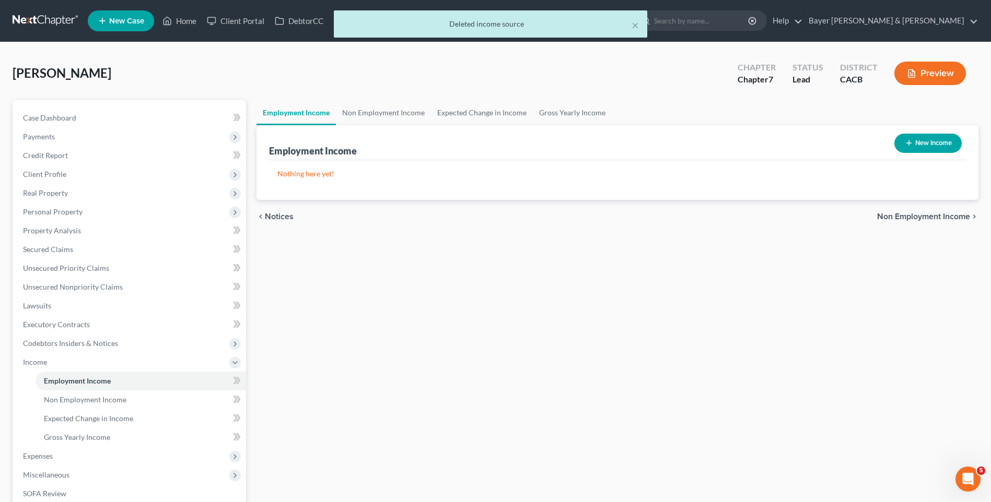
click at [922, 142] on button "New Income" at bounding box center [927, 143] width 67 height 19
select select "0"
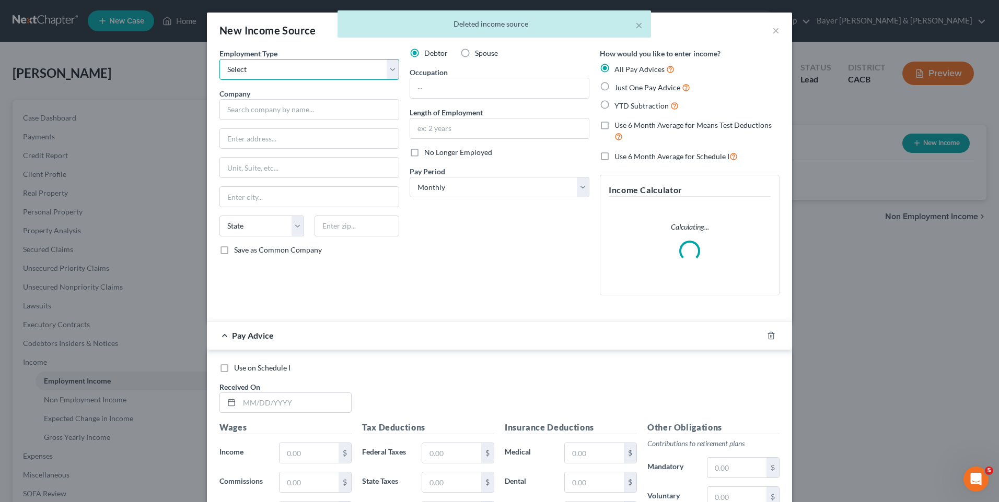
click at [265, 70] on select "Select Full or [DEMOGRAPHIC_DATA] Employment Self Employment" at bounding box center [309, 69] width 180 height 21
select select "0"
click at [219, 59] on select "Select Full or [DEMOGRAPHIC_DATA] Employment Self Employment" at bounding box center [309, 69] width 180 height 21
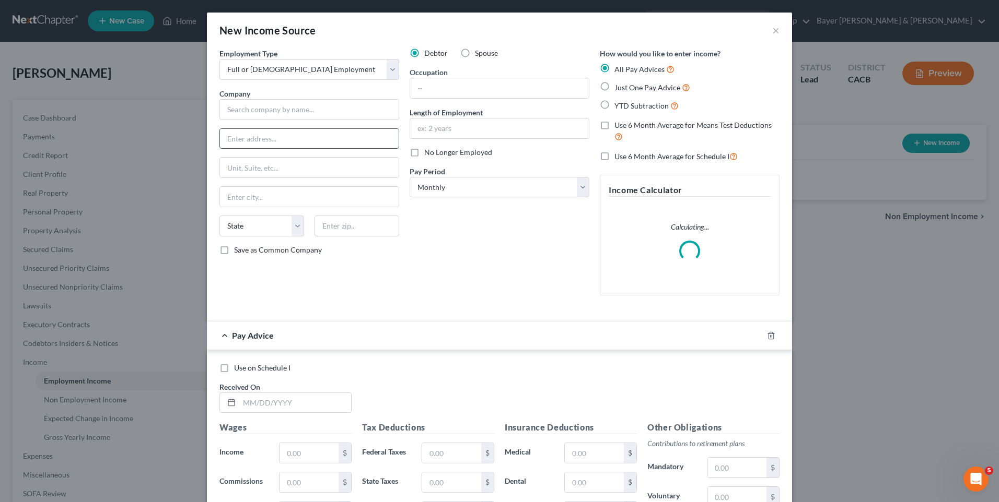
click at [292, 141] on input "text" at bounding box center [309, 139] width 179 height 20
click at [289, 115] on input "text" at bounding box center [309, 109] width 180 height 21
type input "Plug Technologies"
type input "[STREET_ADDRESS]"
type input "[GEOGRAPHIC_DATA][PERSON_NAME]"
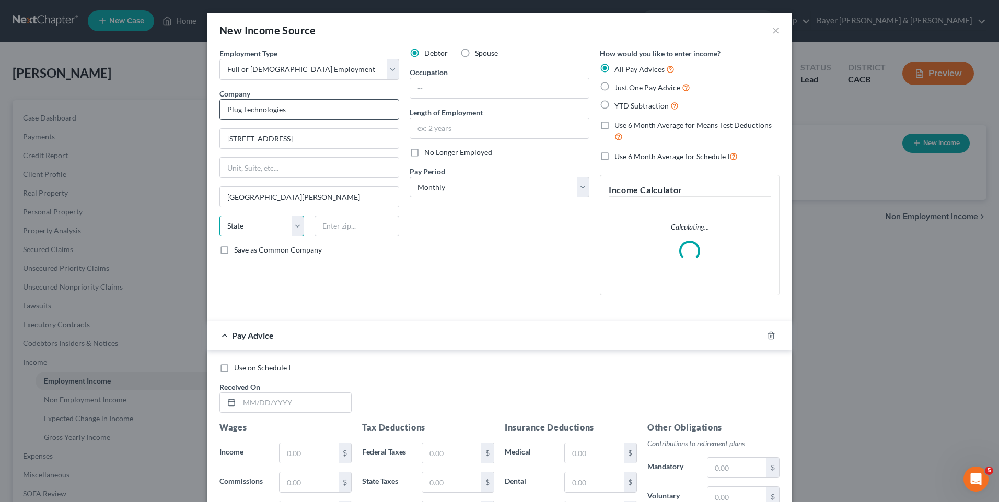
select select "4"
type input "90405"
type input "Account executive"
type input "3 months"
type input "5,416"
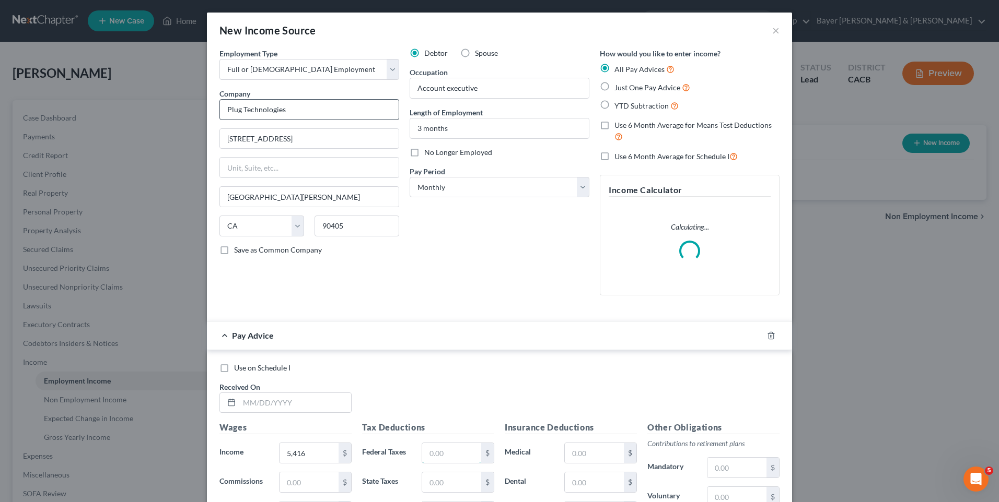
type input "1355"
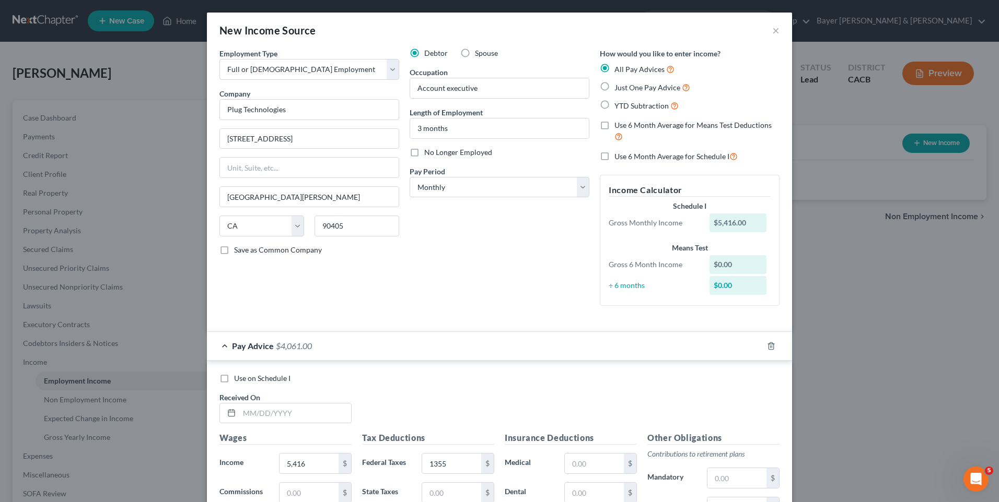
click at [614, 85] on label "Just One Pay Advice" at bounding box center [652, 87] width 76 height 12
click at [618, 85] on input "Just One Pay Advice" at bounding box center [621, 84] width 7 height 7
radio input "true"
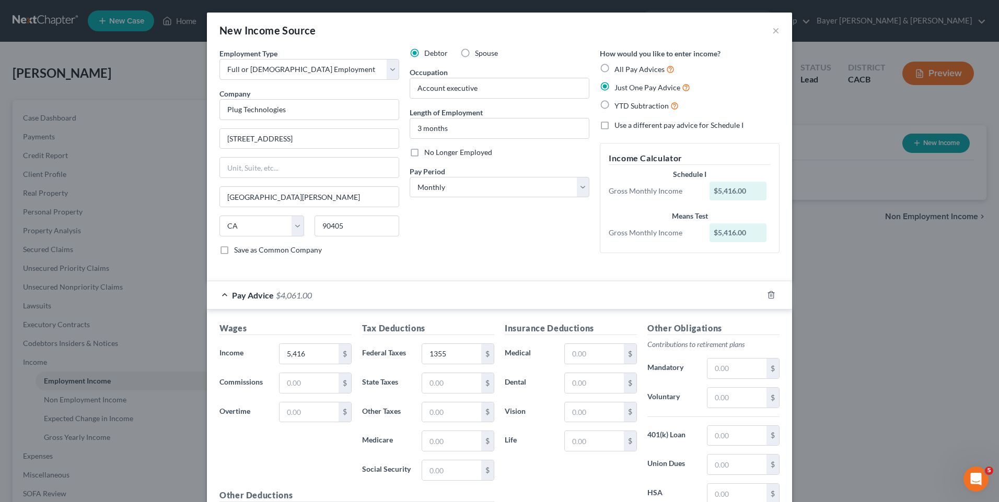
click at [614, 127] on label "Use a different pay advice for Schedule I" at bounding box center [678, 125] width 129 height 10
click at [618, 127] on input "Use a different pay advice for Schedule I" at bounding box center [621, 123] width 7 height 7
checkbox input "true"
type input "3,011"
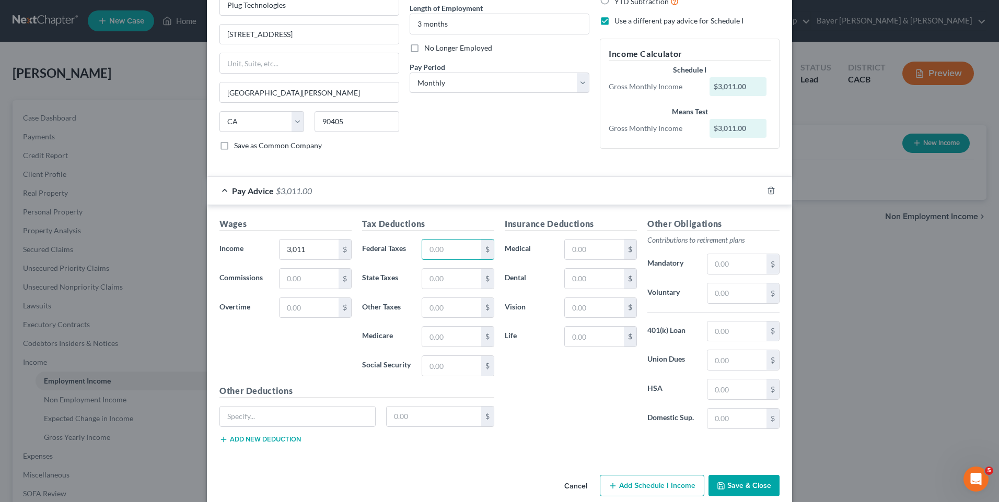
scroll to position [120, 0]
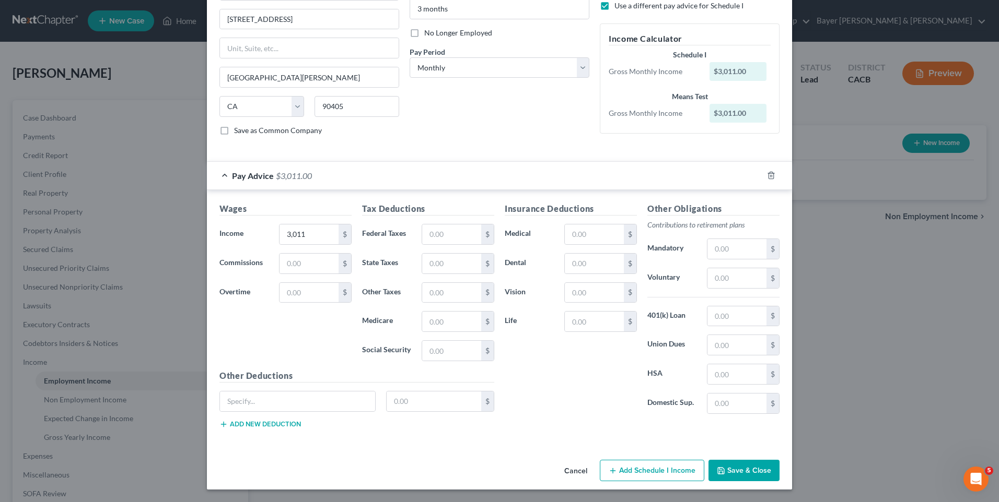
click at [610, 475] on icon "button" at bounding box center [612, 471] width 8 height 8
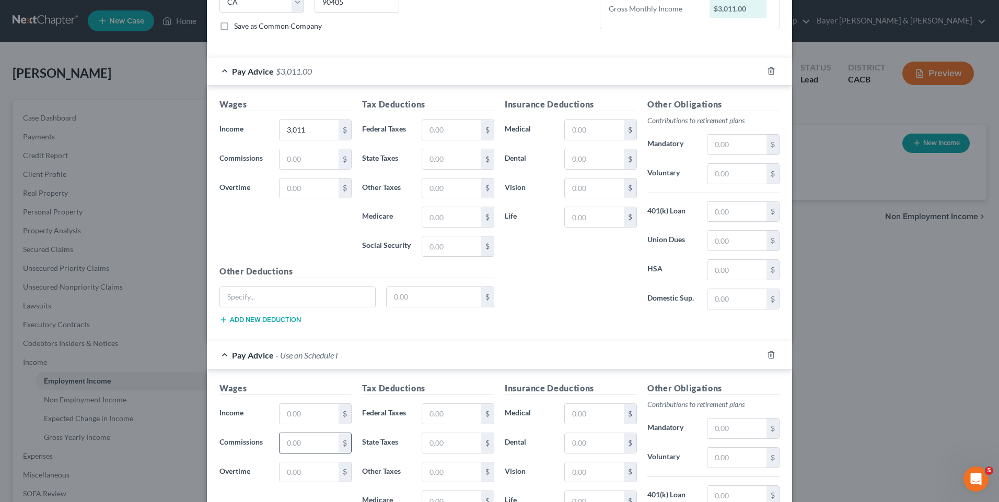
scroll to position [276, 0]
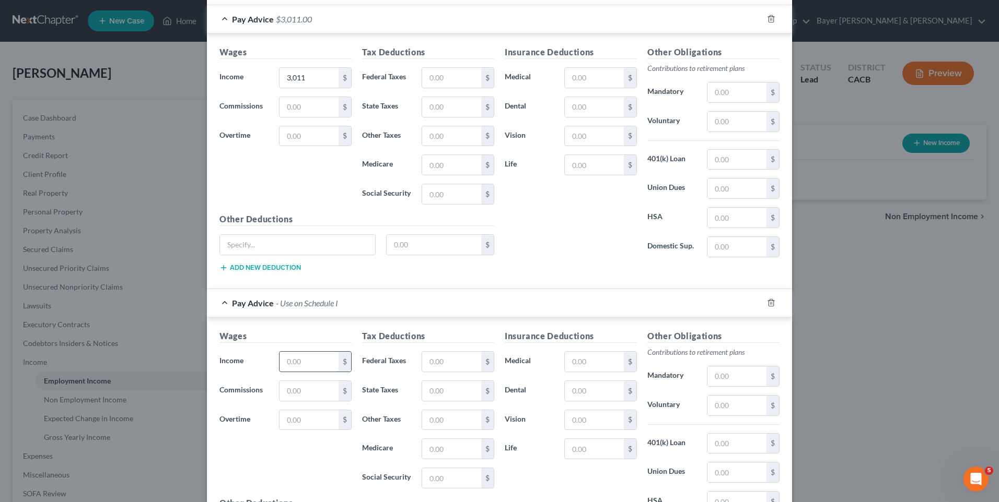
click at [320, 364] on input "text" at bounding box center [308, 362] width 59 height 20
type input "5,416"
click at [426, 361] on input "text" at bounding box center [451, 362] width 59 height 20
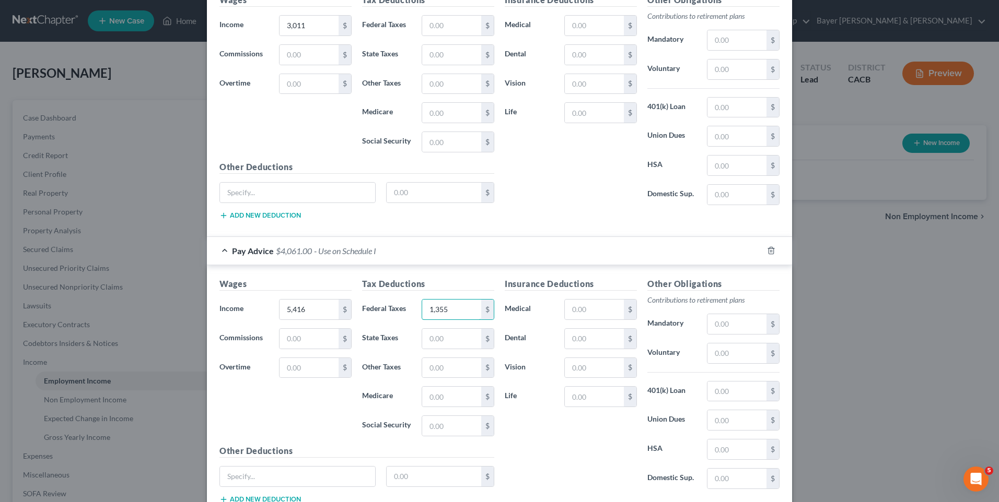
scroll to position [404, 0]
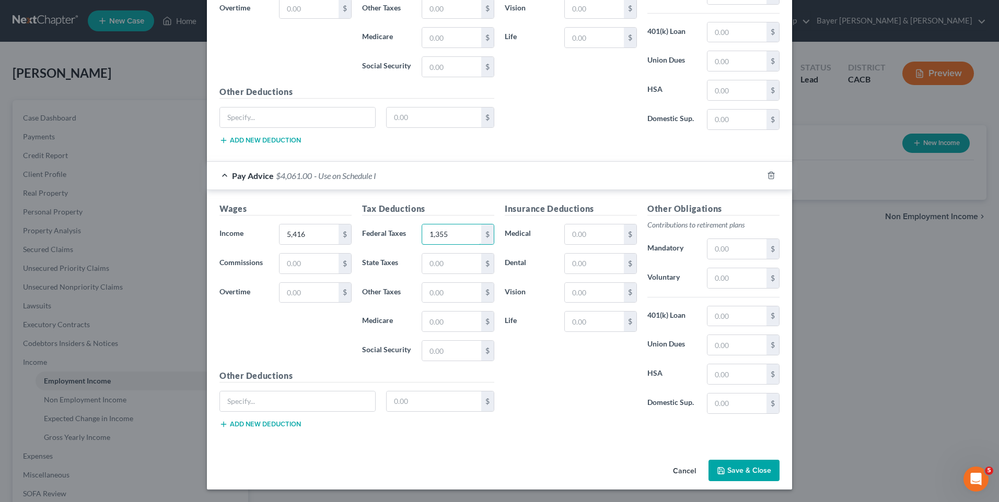
type input "1,355"
click at [727, 465] on button "Save & Close" at bounding box center [743, 471] width 71 height 22
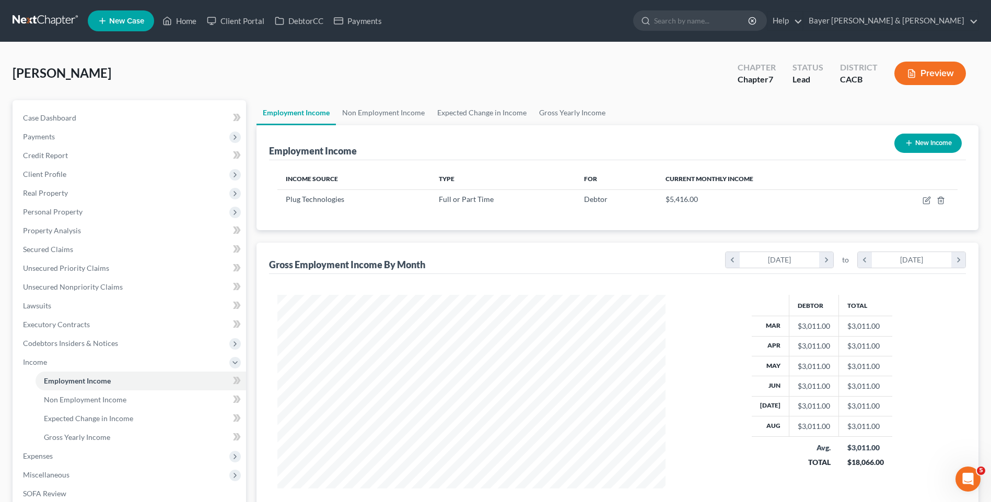
scroll to position [147, 0]
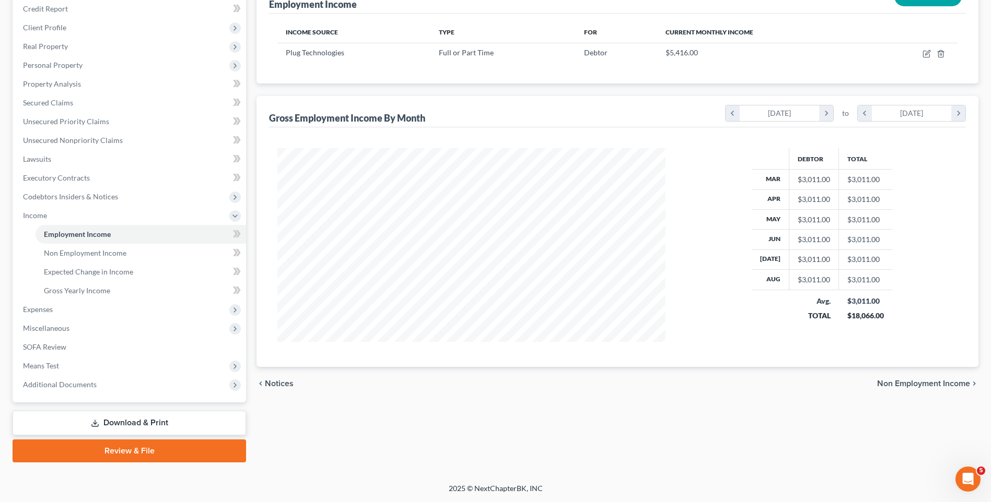
click at [939, 381] on span "Non Employment Income" at bounding box center [923, 384] width 93 height 8
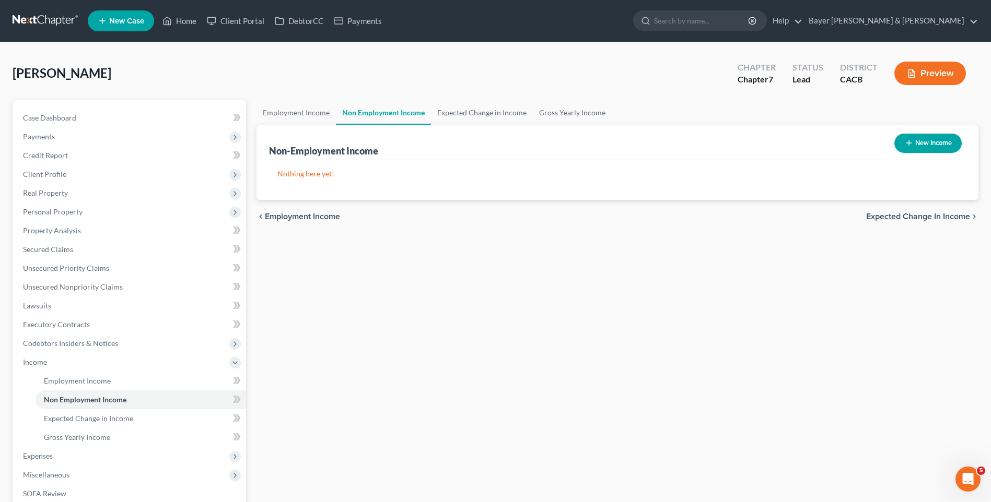
click at [894, 217] on span "Expected Change in Income" at bounding box center [918, 217] width 104 height 8
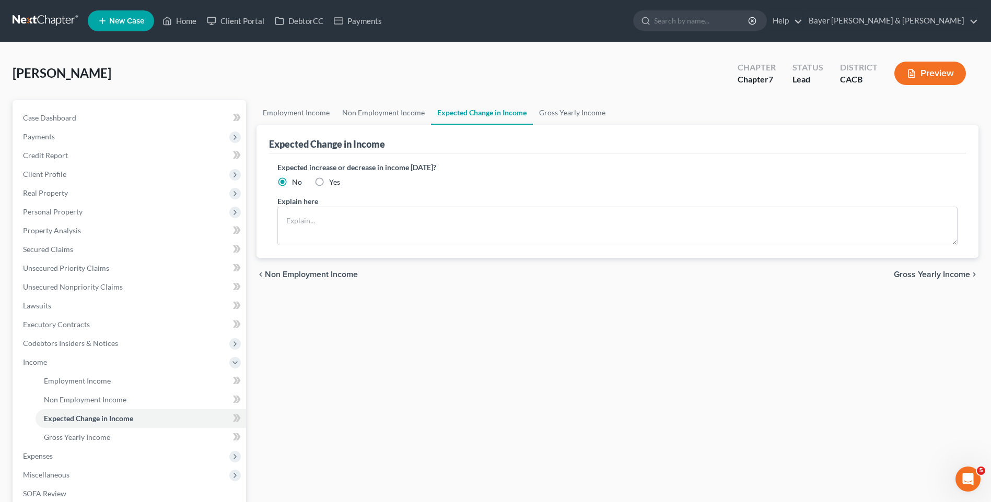
click at [926, 276] on span "Gross Yearly Income" at bounding box center [932, 275] width 76 height 8
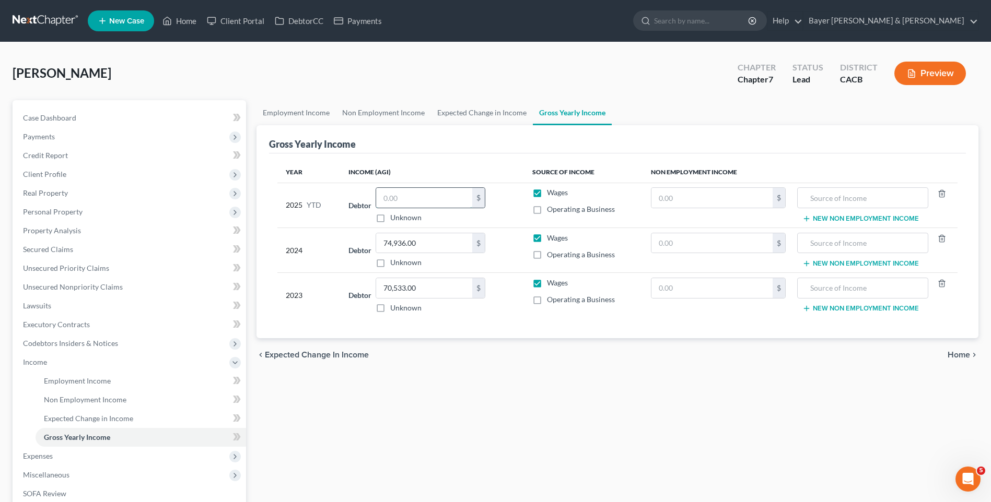
drag, startPoint x: 432, startPoint y: 195, endPoint x: 415, endPoint y: 192, distance: 18.0
click at [431, 195] on input "text" at bounding box center [424, 198] width 96 height 20
type input "27,708"
click at [957, 357] on span "Home" at bounding box center [958, 355] width 22 height 8
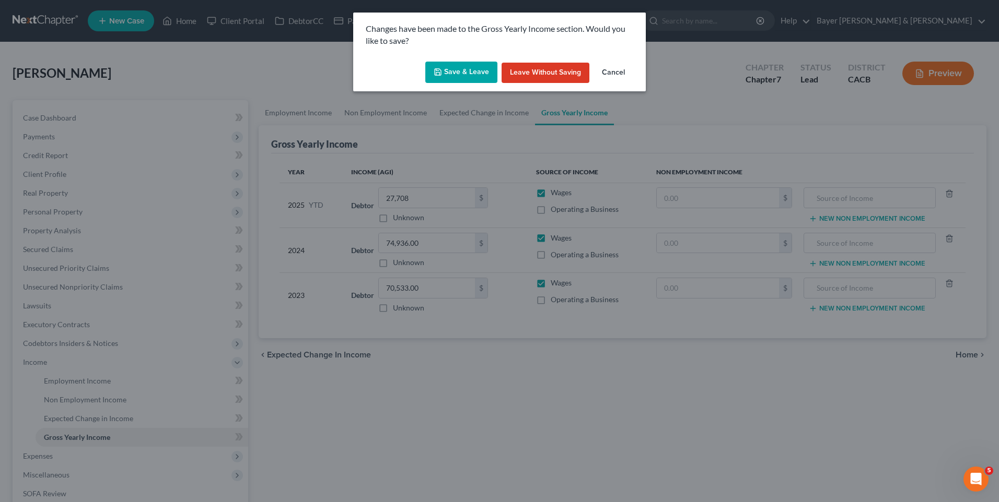
click at [461, 64] on button "Save & Leave" at bounding box center [461, 73] width 72 height 22
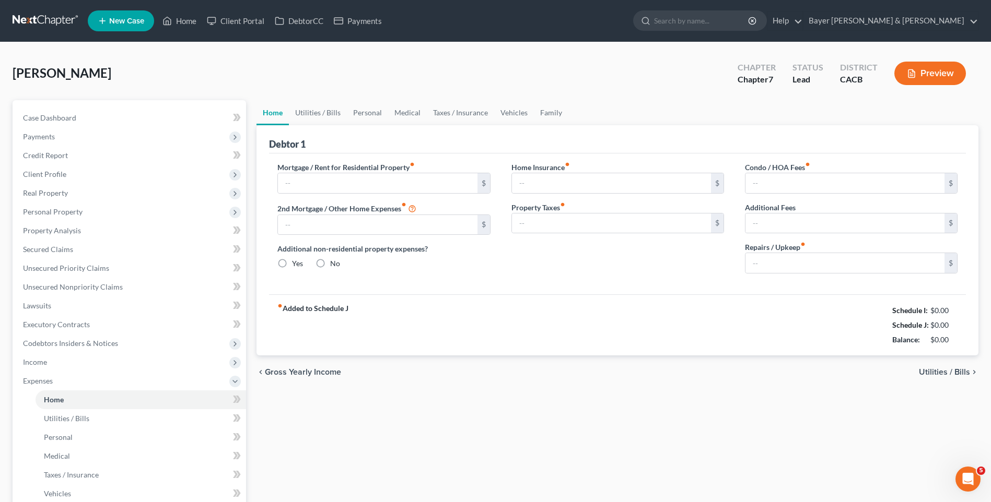
type input "0.00"
radio input "true"
type input "0.00"
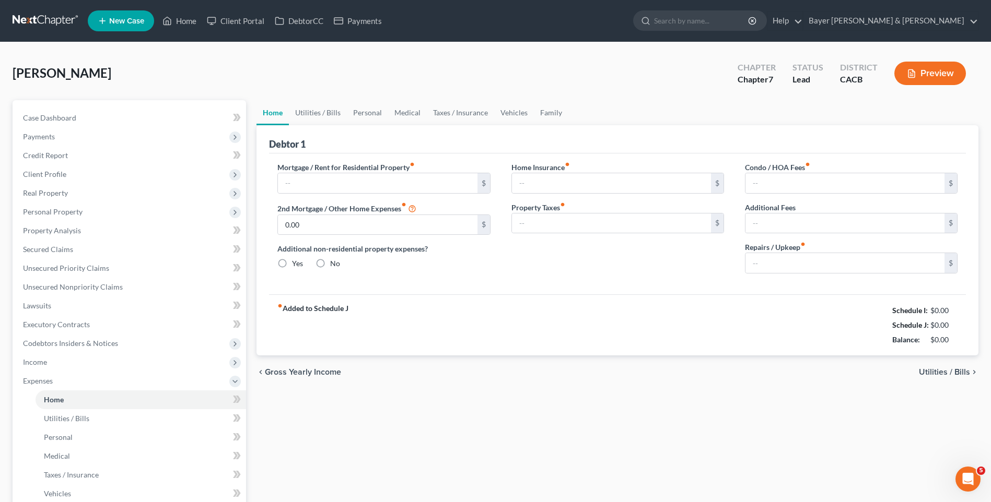
type input "0.00"
click at [345, 178] on input "text" at bounding box center [377, 183] width 199 height 20
type input "1,500"
click at [542, 183] on input "0.00" at bounding box center [611, 183] width 199 height 20
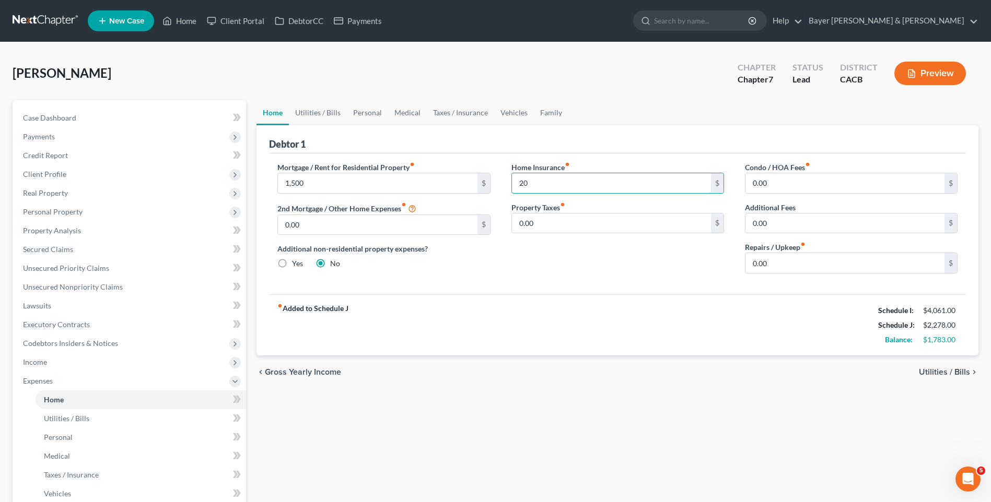
type input "20"
click at [947, 370] on span "Utilities / Bills" at bounding box center [944, 372] width 51 height 8
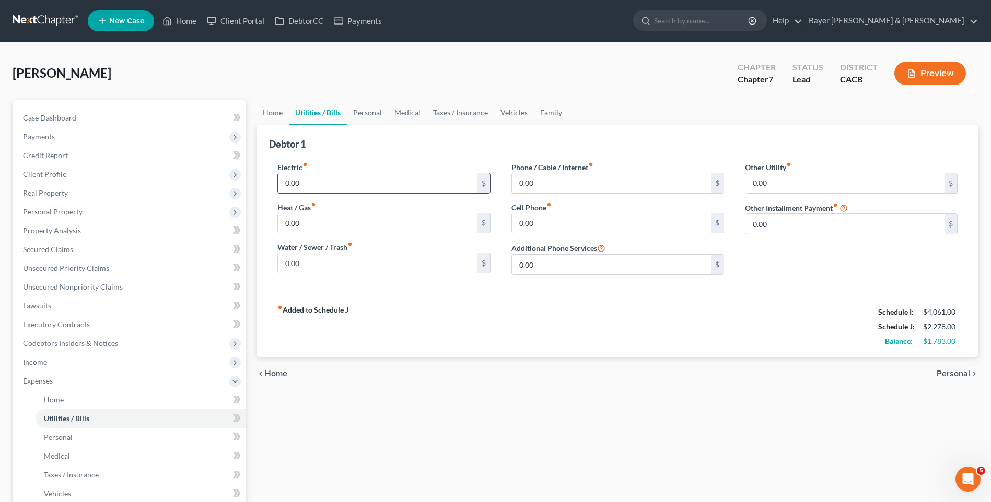
click at [322, 190] on input "0.00" at bounding box center [377, 183] width 199 height 20
type input "170"
click at [576, 185] on input "0.00" at bounding box center [611, 183] width 199 height 20
type input "227"
click at [958, 376] on span "Personal" at bounding box center [952, 374] width 33 height 8
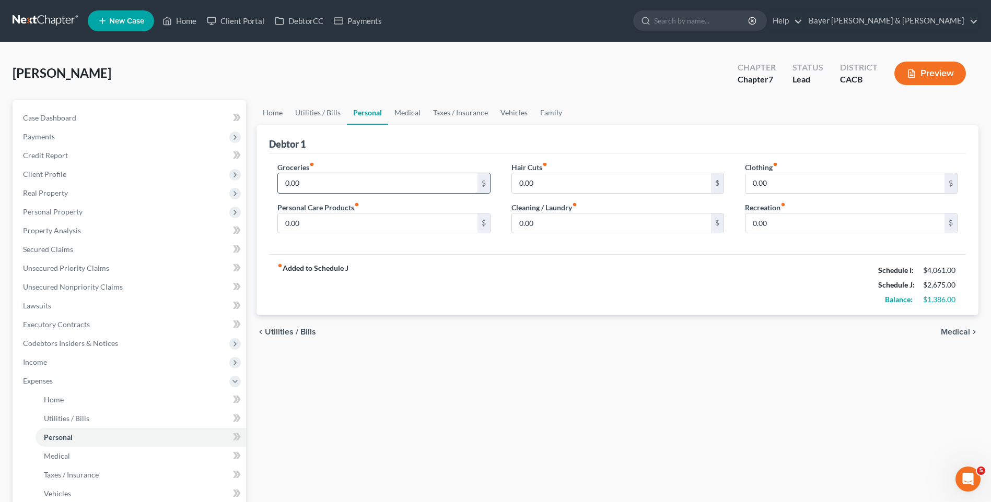
click at [323, 182] on input "0.00" at bounding box center [377, 183] width 199 height 20
type input "600"
click at [949, 332] on span "Medical" at bounding box center [955, 332] width 29 height 8
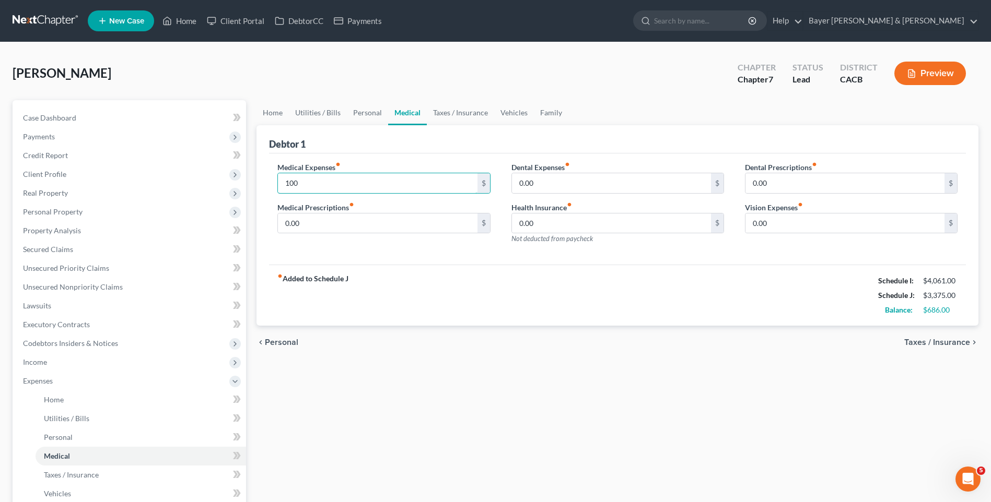
type input "100"
click at [916, 343] on span "Taxes / Insurance" at bounding box center [937, 342] width 66 height 8
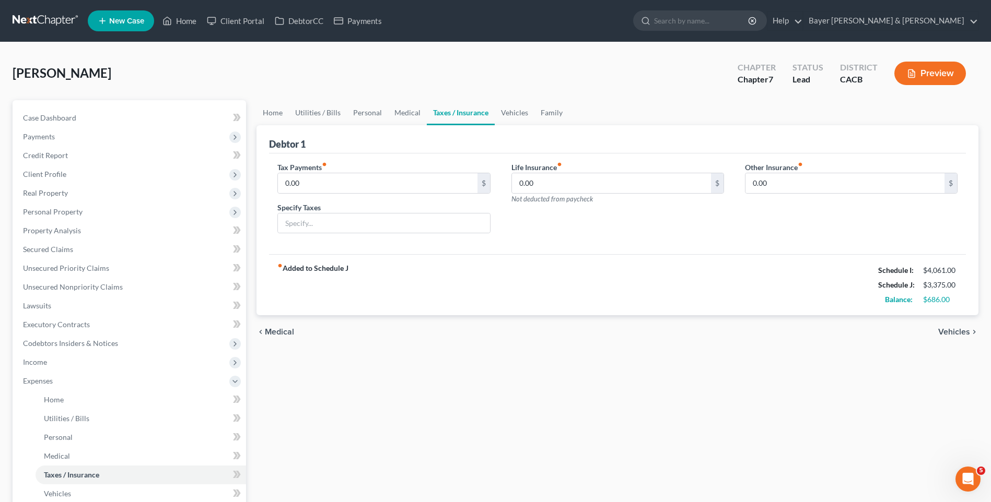
click at [952, 333] on span "Vehicles" at bounding box center [954, 332] width 32 height 8
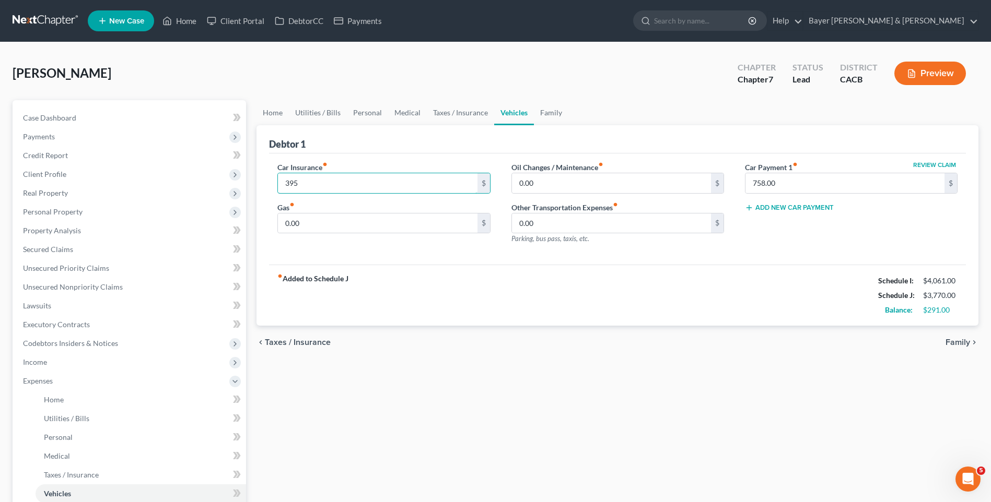
type input "395"
click at [494, 376] on div "Home Utilities / Bills Personal Medical Taxes / Insurance Vehicles Family Debto…" at bounding box center [617, 383] width 732 height 566
click at [949, 343] on span "Family" at bounding box center [957, 342] width 25 height 8
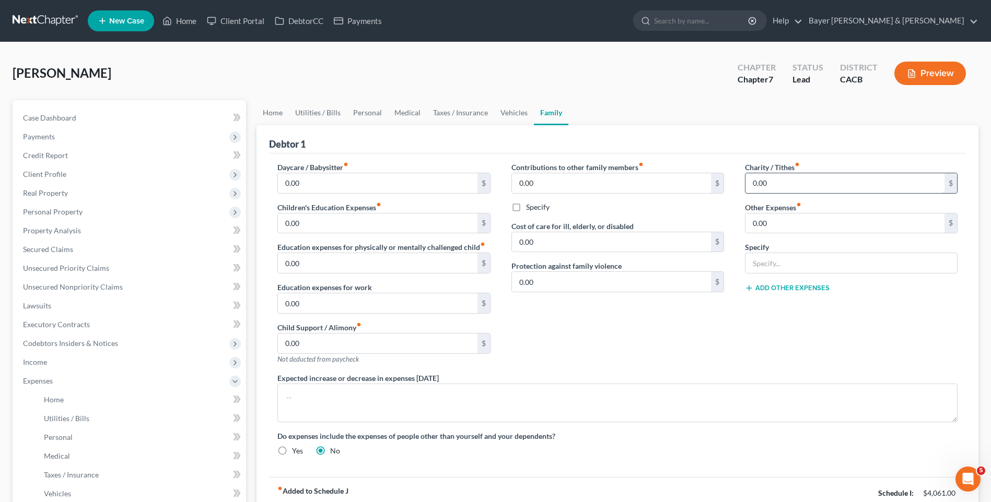
click at [771, 186] on input "0.00" at bounding box center [844, 183] width 199 height 20
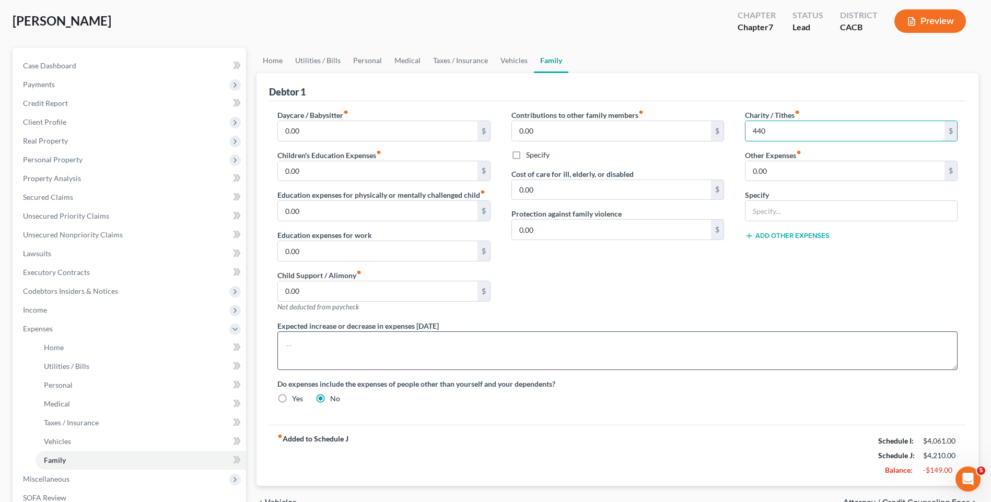
scroll to position [203, 0]
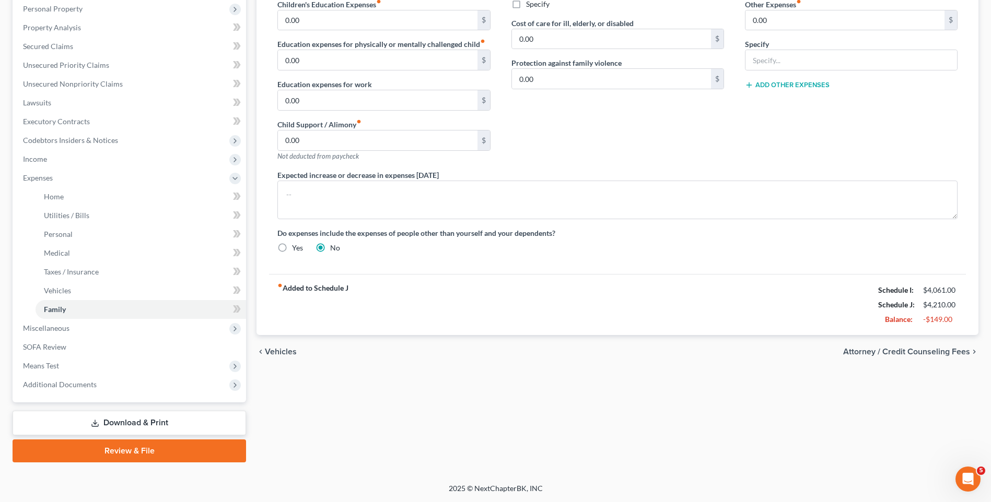
type input "440"
click at [273, 351] on span "Vehicles" at bounding box center [281, 352] width 32 height 8
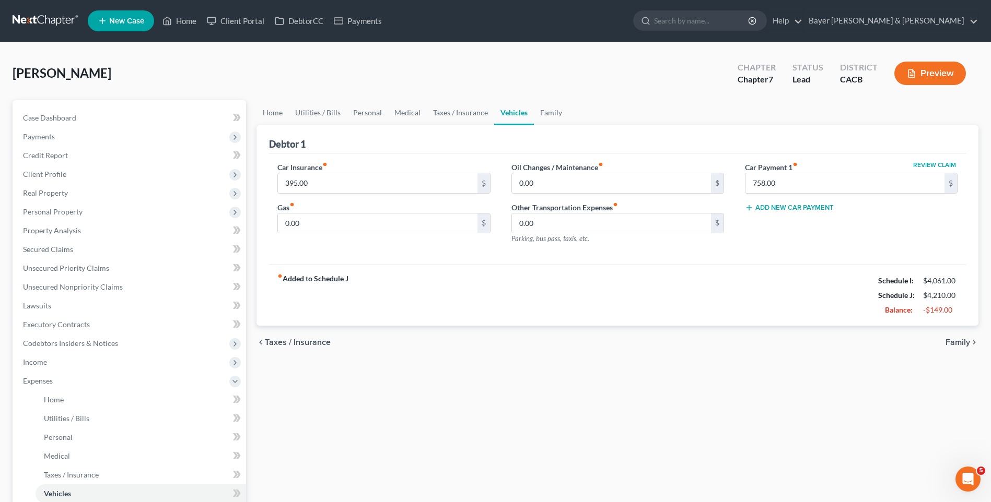
click at [287, 343] on span "Taxes / Insurance" at bounding box center [298, 342] width 66 height 8
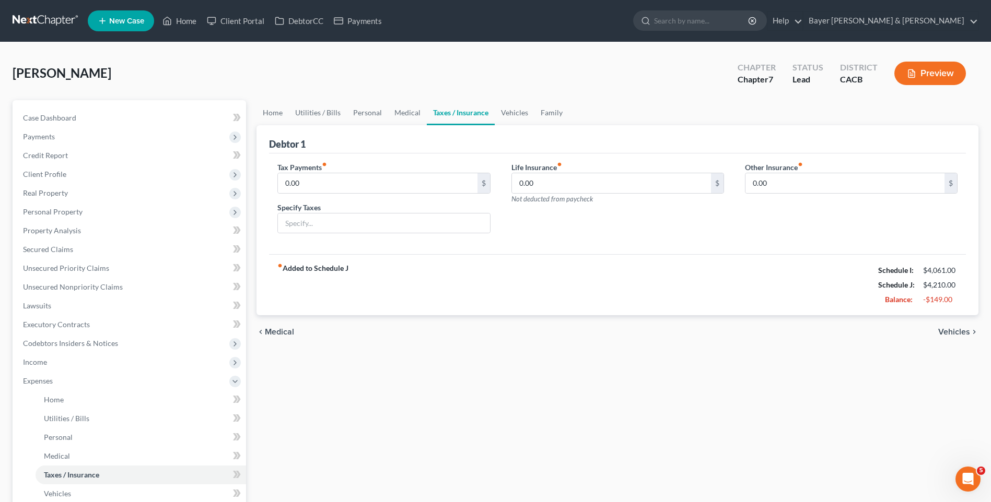
click at [285, 330] on span "Medical" at bounding box center [279, 332] width 29 height 8
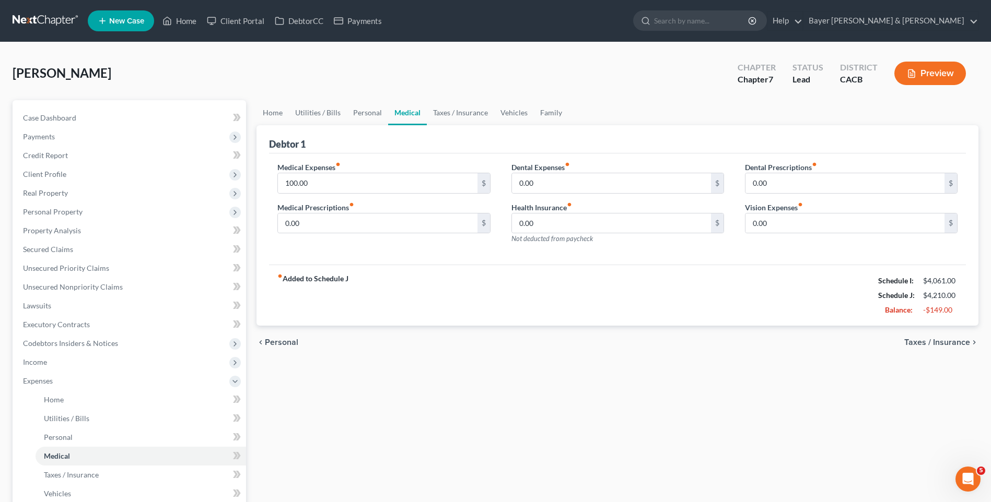
click at [280, 343] on span "Personal" at bounding box center [281, 342] width 33 height 8
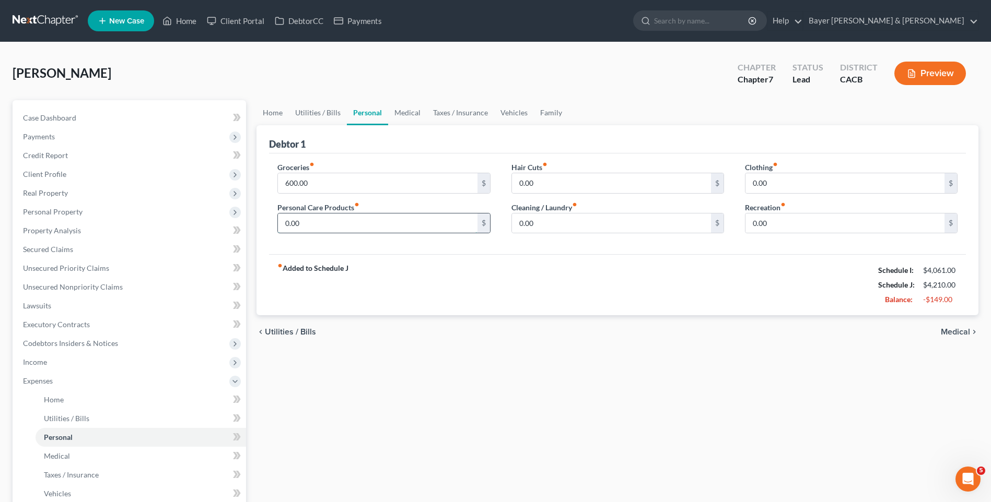
click at [319, 223] on input "0.00" at bounding box center [377, 224] width 199 height 20
type input "100"
click at [769, 182] on input "0.00" at bounding box center [844, 183] width 199 height 20
type input "100"
click at [657, 296] on div "fiber_manual_record Added to Schedule J Schedule I: $4,061.00 Schedule J: $4,41…" at bounding box center [617, 284] width 697 height 61
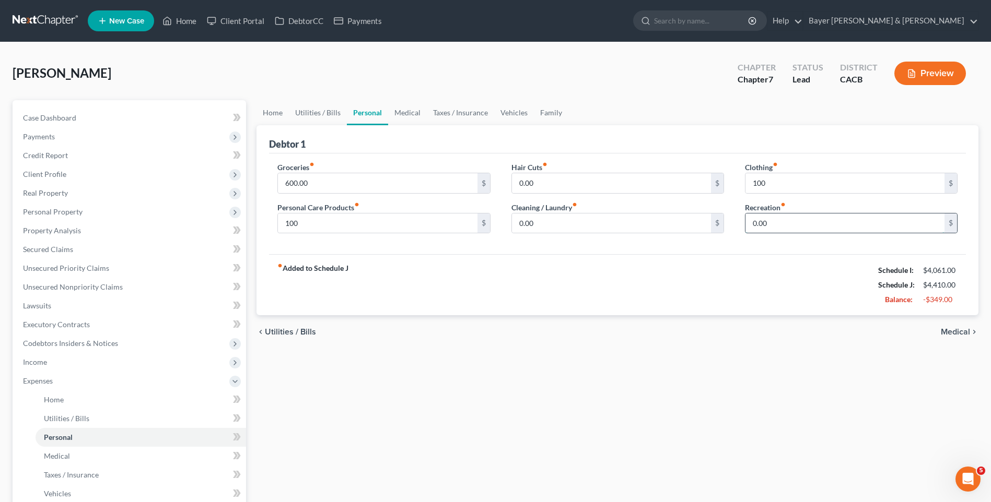
click at [769, 221] on input "0.00" at bounding box center [844, 224] width 199 height 20
type input "100"
type input "900"
click at [294, 331] on span "Utilities / Bills" at bounding box center [290, 332] width 51 height 8
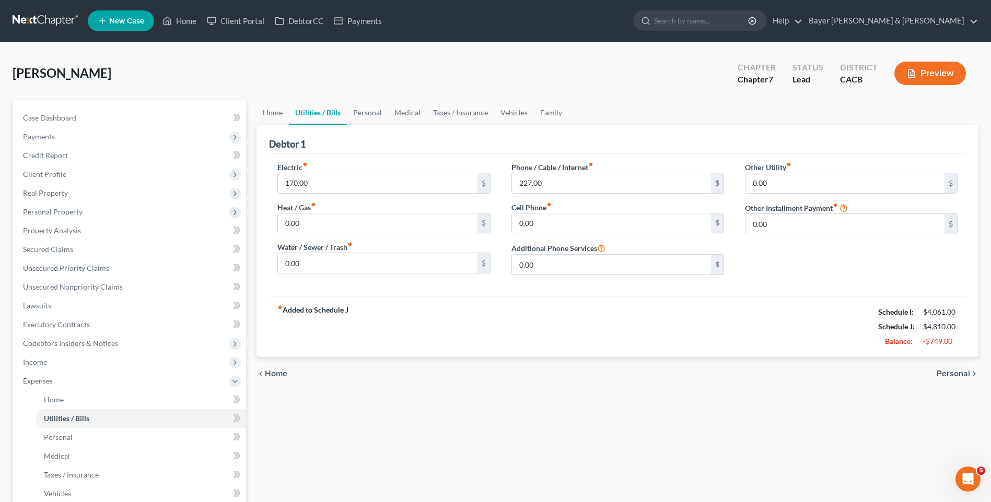
click at [277, 371] on span "Home" at bounding box center [276, 374] width 22 height 8
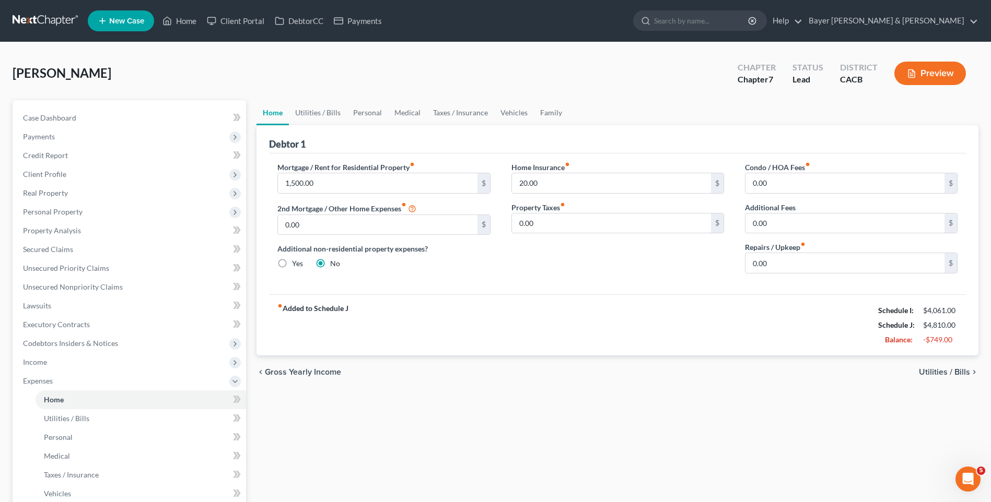
click at [277, 371] on span "Gross Yearly Income" at bounding box center [303, 372] width 76 height 8
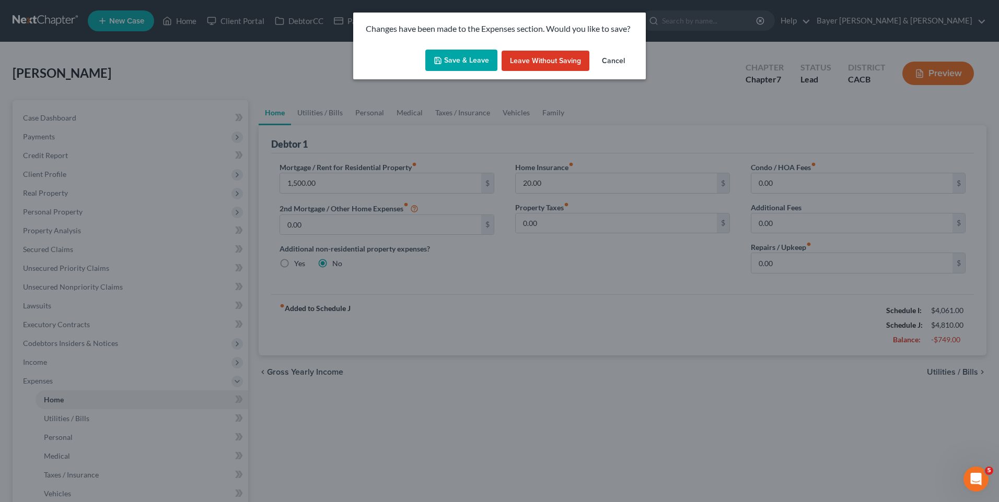
click at [470, 62] on button "Save & Leave" at bounding box center [461, 61] width 72 height 22
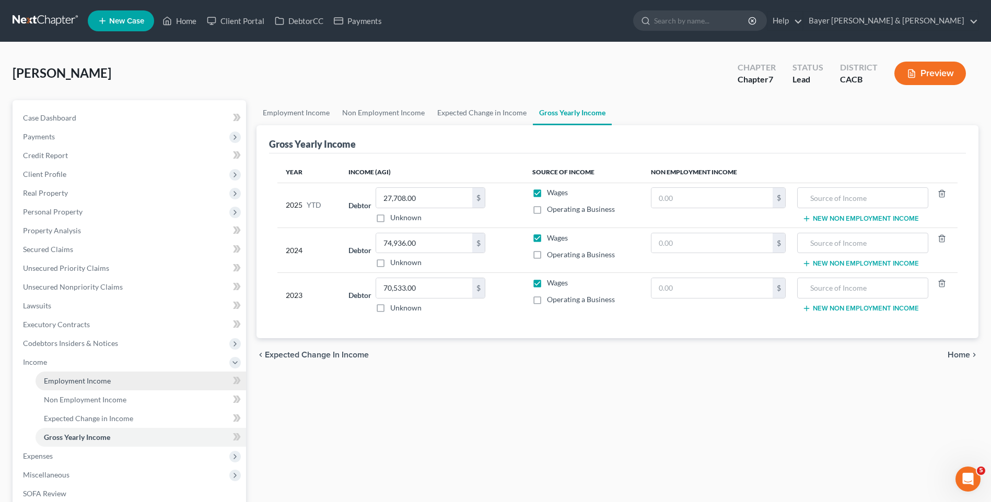
click at [103, 381] on span "Employment Income" at bounding box center [77, 381] width 67 height 9
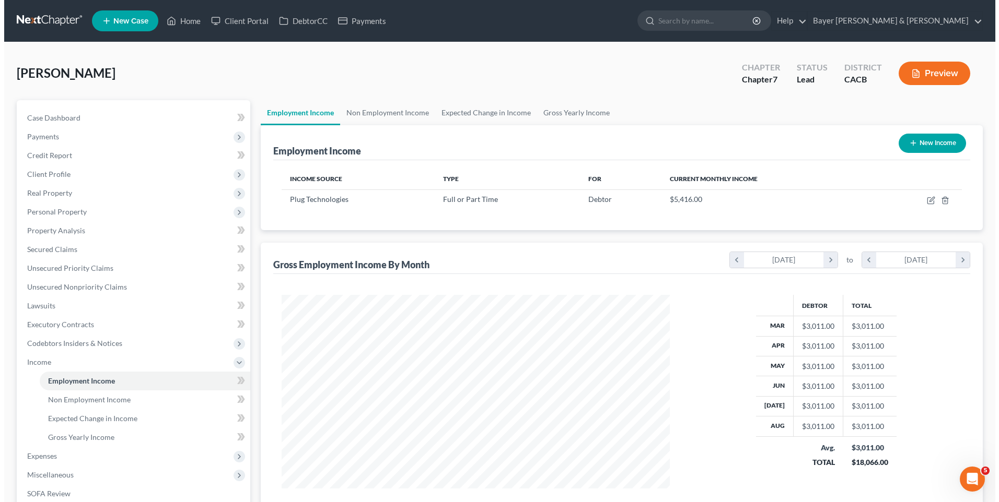
scroll to position [194, 408]
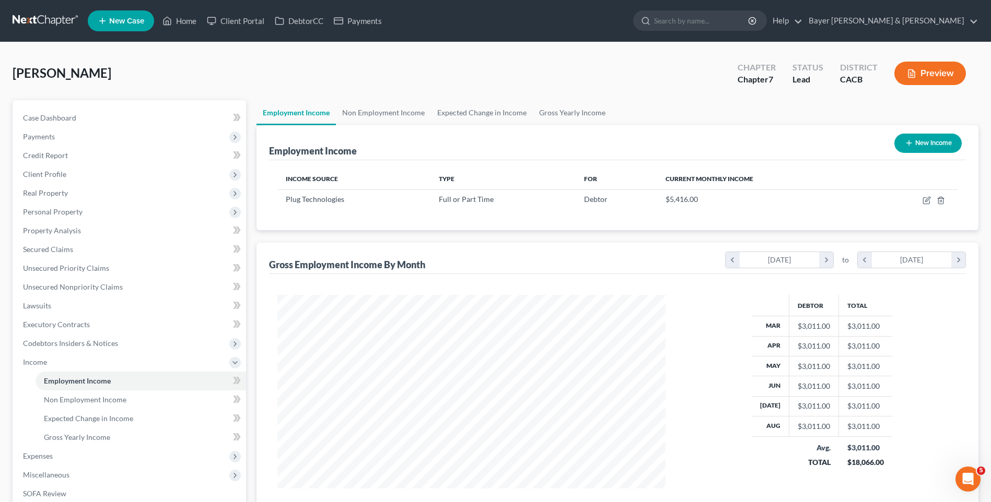
click at [909, 145] on icon "button" at bounding box center [909, 143] width 8 height 8
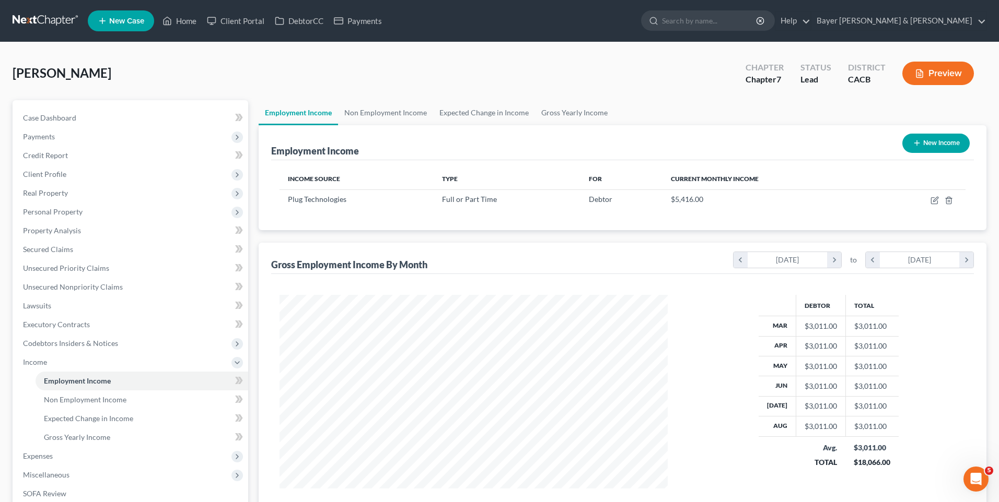
select select "0"
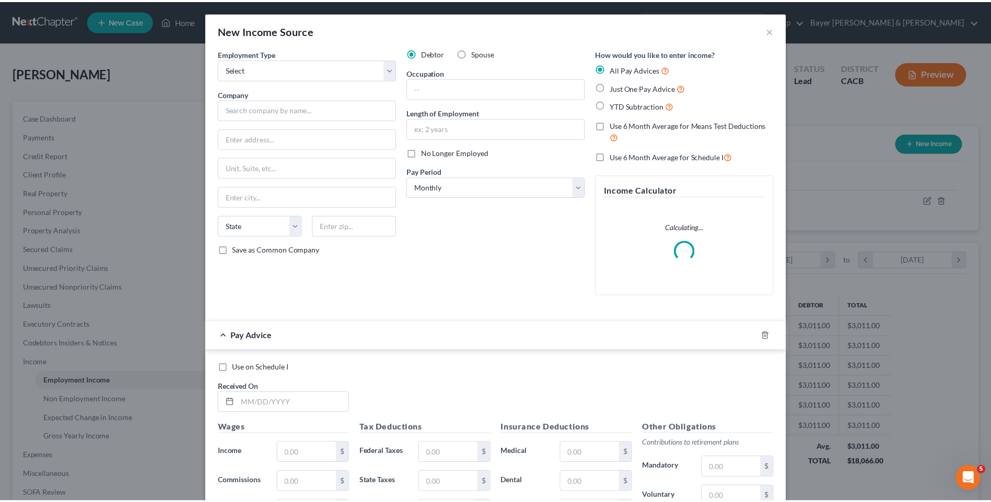
scroll to position [195, 413]
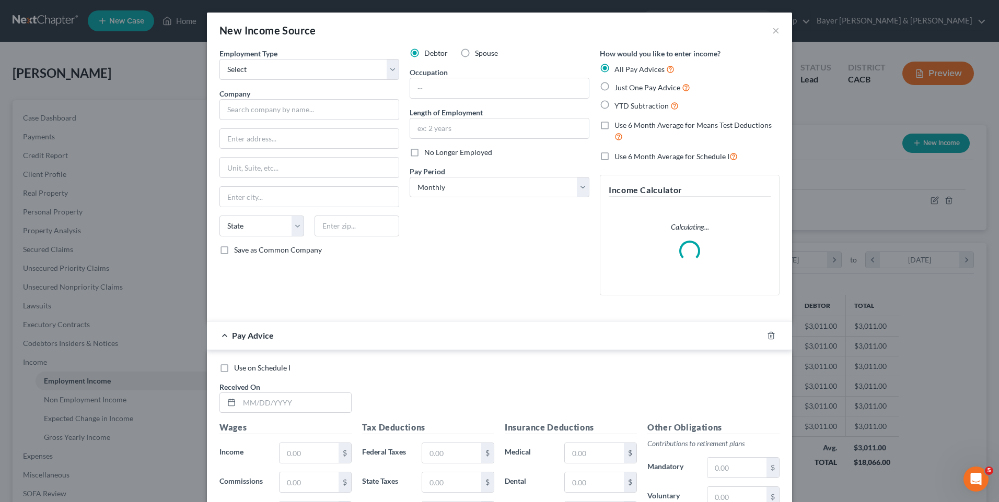
click at [475, 52] on label "Spouse" at bounding box center [486, 53] width 23 height 10
click at [479, 52] on input "Spouse" at bounding box center [482, 51] width 7 height 7
radio input "true"
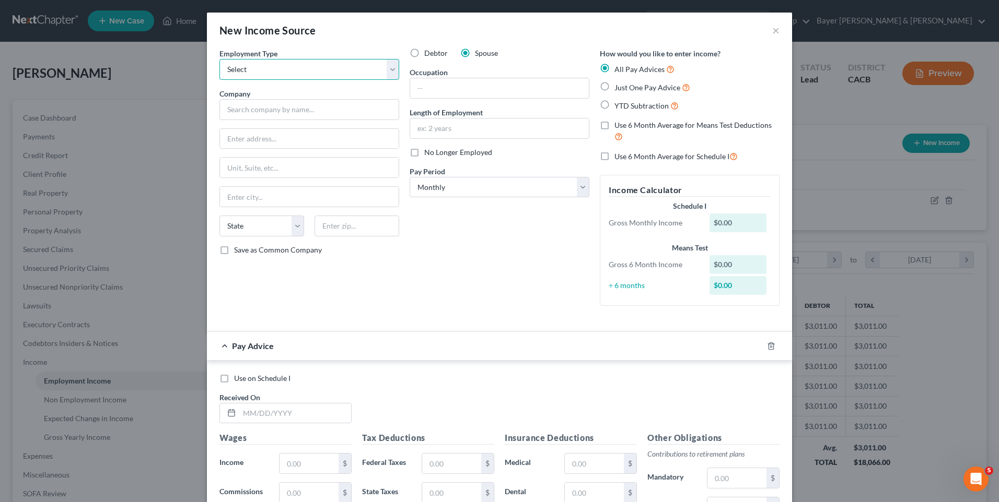
click at [339, 66] on select "Select Full or [DEMOGRAPHIC_DATA] Employment Self Employment" at bounding box center [309, 69] width 180 height 21
select select "1"
click at [219, 59] on select "Select Full or [DEMOGRAPHIC_DATA] Employment Self Employment" at bounding box center [309, 69] width 180 height 21
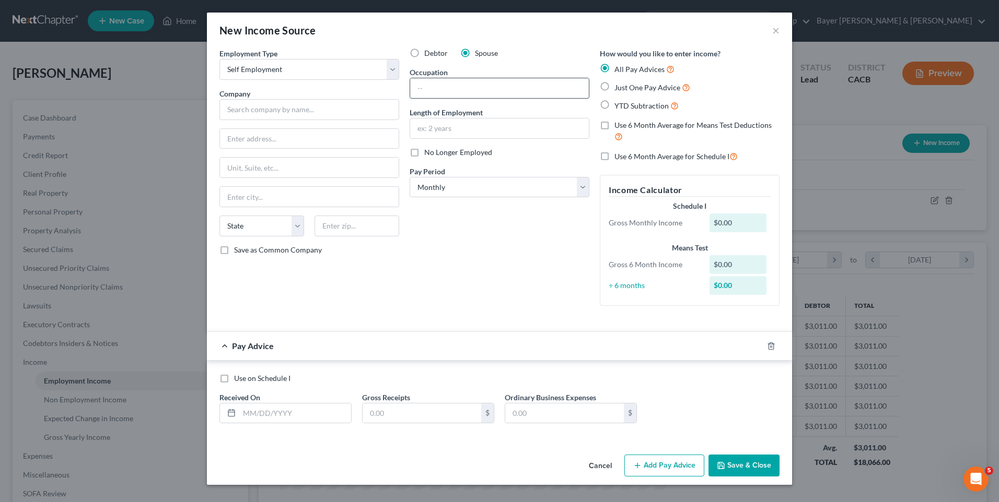
click at [427, 86] on input "text" at bounding box center [499, 88] width 179 height 20
type input "Trucker insurance broker"
click at [614, 86] on label "Just One Pay Advice" at bounding box center [652, 87] width 76 height 12
click at [618, 86] on input "Just One Pay Advice" at bounding box center [621, 84] width 7 height 7
radio input "true"
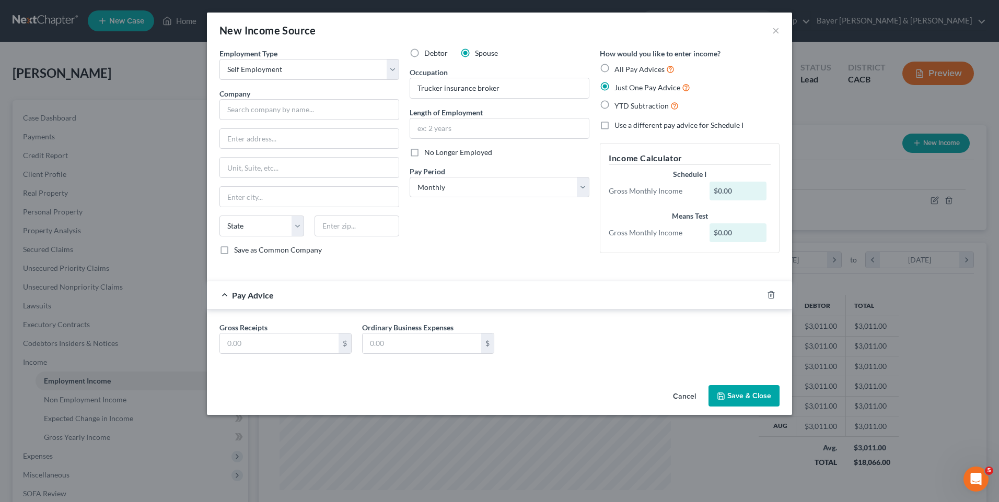
click at [614, 124] on label "Use a different pay advice for Schedule I" at bounding box center [678, 125] width 129 height 10
click at [618, 124] on input "Use a different pay advice for Schedule I" at bounding box center [621, 123] width 7 height 7
checkbox input "true"
click at [256, 341] on input "text" at bounding box center [279, 344] width 119 height 20
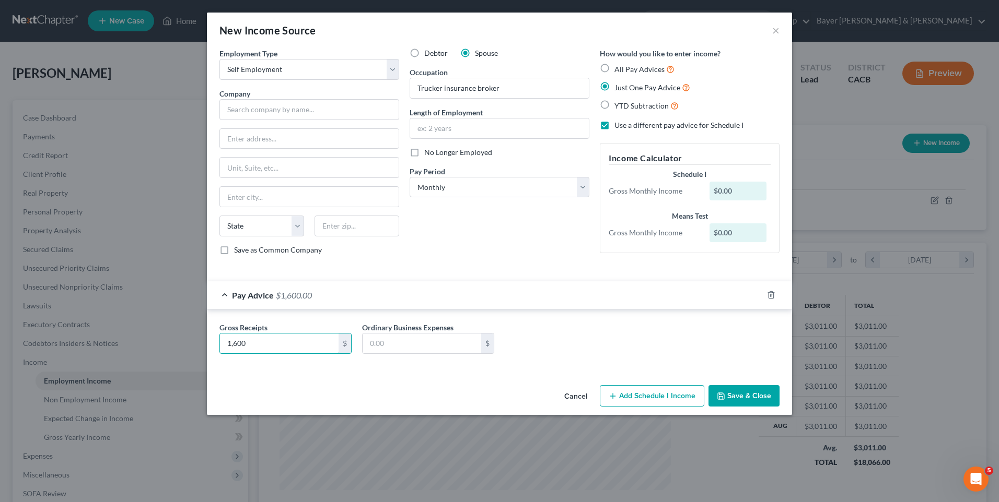
type input "1,600"
click at [740, 397] on button "Save & Close" at bounding box center [743, 396] width 71 height 22
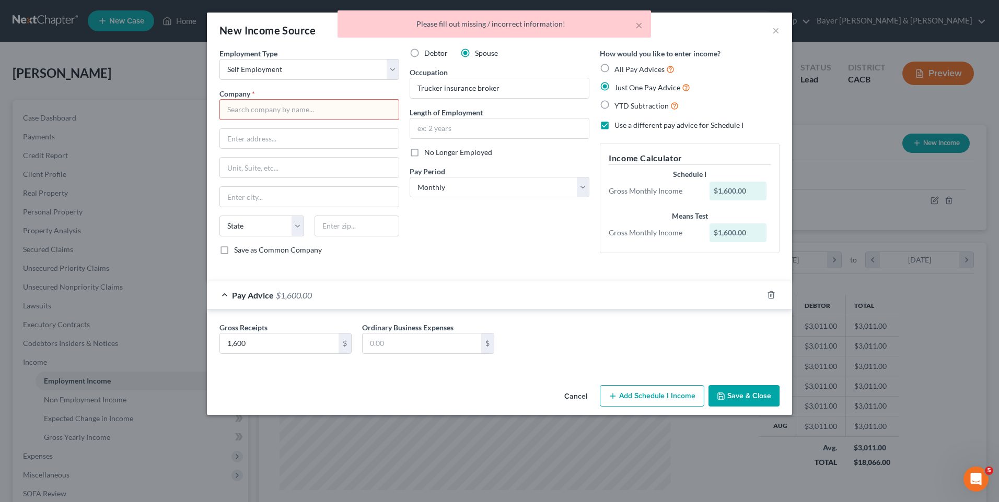
click at [262, 109] on input "text" at bounding box center [309, 109] width 180 height 21
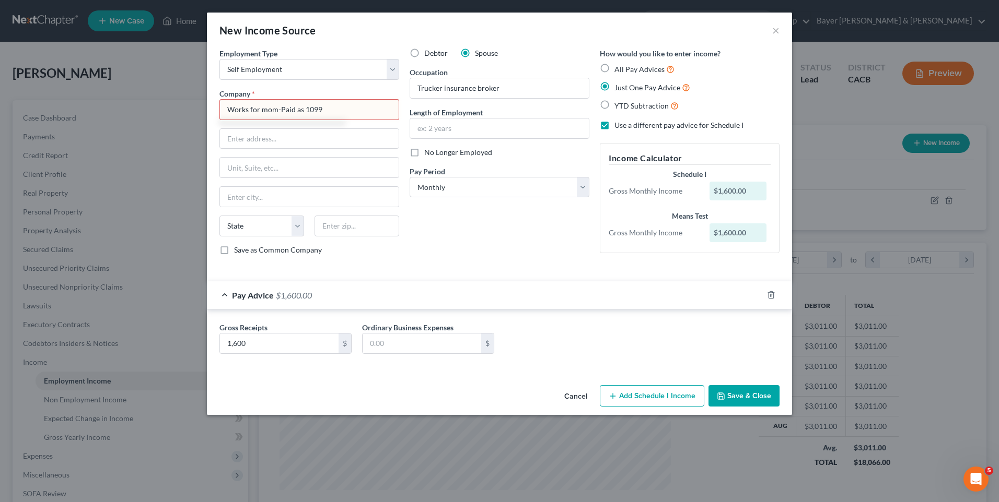
type input "Works for mom-Paid as 1099"
click at [749, 396] on button "Save & Close" at bounding box center [743, 396] width 71 height 22
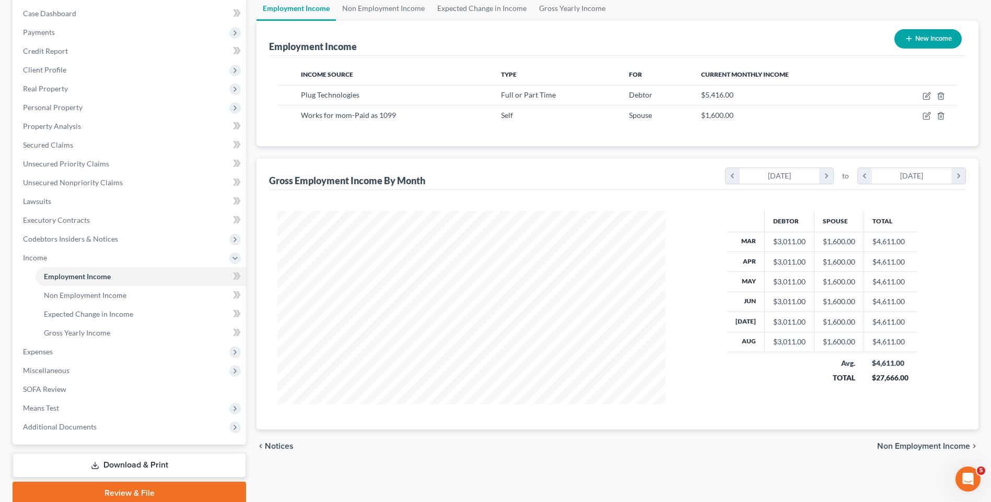
scroll to position [147, 0]
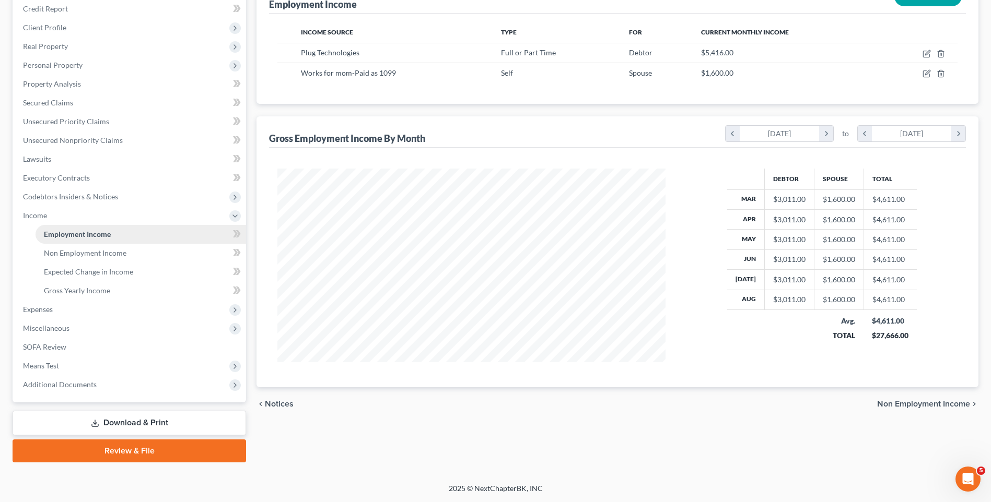
click at [108, 232] on span "Employment Income" at bounding box center [77, 234] width 67 height 9
click at [104, 237] on span "Employment Income" at bounding box center [77, 234] width 67 height 9
click at [913, 404] on span "Non Employment Income" at bounding box center [923, 404] width 93 height 8
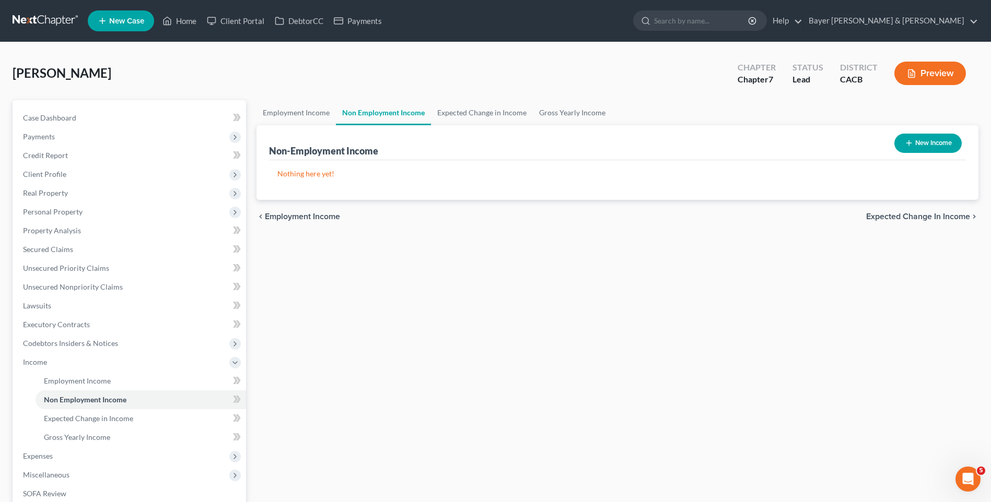
click at [910, 217] on span "Expected Change in Income" at bounding box center [918, 217] width 104 height 8
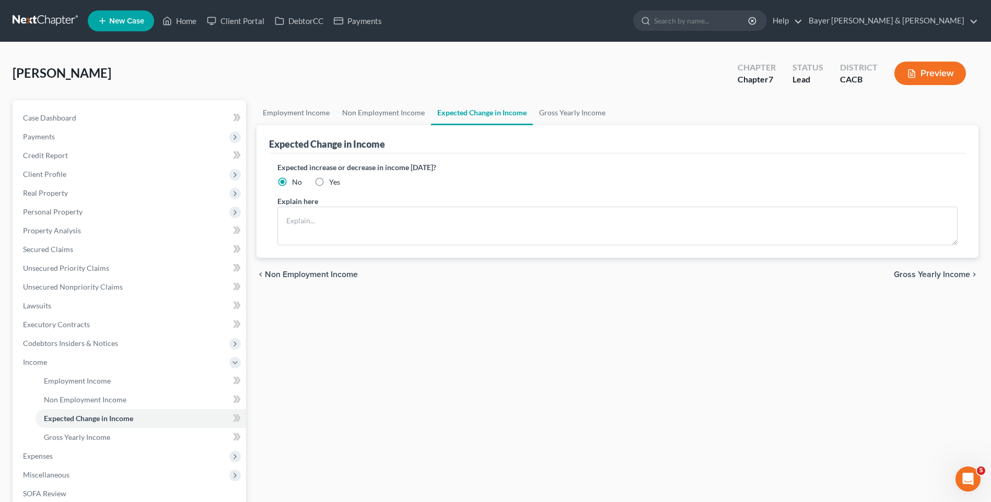
click at [329, 181] on label "Yes" at bounding box center [334, 182] width 11 height 10
click at [333, 181] on input "Yes" at bounding box center [336, 180] width 7 height 7
radio input "true"
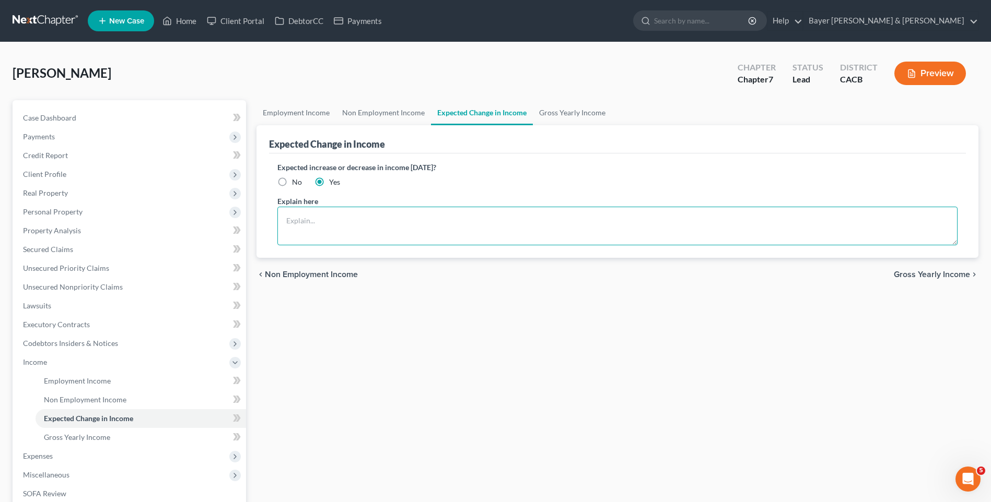
click at [310, 218] on textarea at bounding box center [617, 226] width 680 height 39
click at [467, 225] on textarea "[PERSON_NAME]'s spouse has been out of work for three months. she expects to go…" at bounding box center [617, 226] width 680 height 39
click at [661, 221] on textarea "[PERSON_NAME]'s spouse has been out of work for three months. She expects to go…" at bounding box center [617, 226] width 680 height 39
type textarea "[PERSON_NAME]'s spouse has been out of work for three months. She expects to go…"
click at [816, 284] on div "chevron_left Non Employment Income Gross Yearly Income chevron_right" at bounding box center [617, 274] width 722 height 33
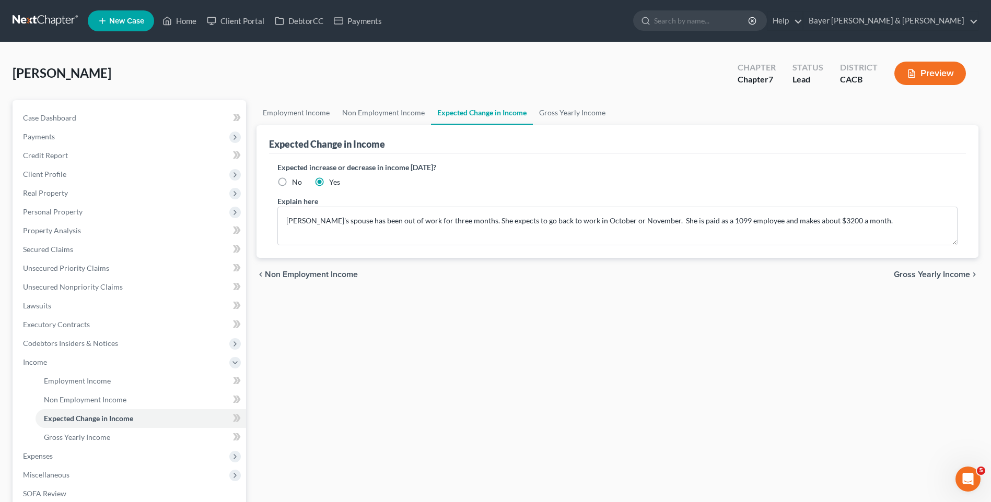
click at [930, 275] on span "Gross Yearly Income" at bounding box center [932, 275] width 76 height 8
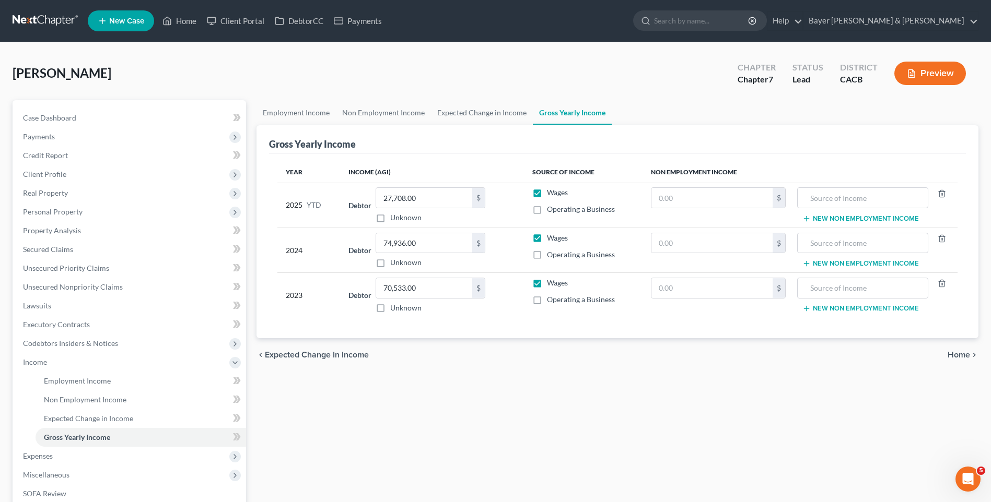
click at [951, 356] on span "Home" at bounding box center [958, 355] width 22 height 8
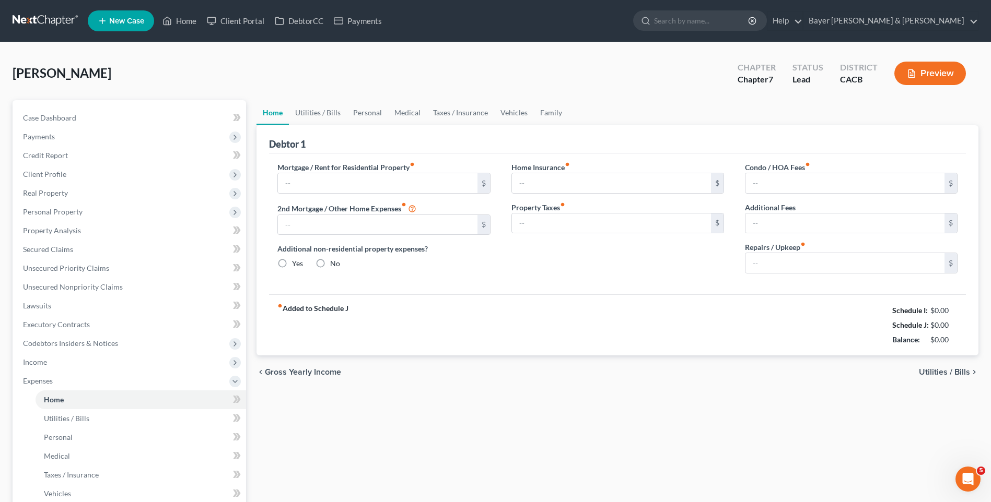
type input "1,500.00"
type input "0.00"
radio input "true"
type input "20.00"
type input "0.00"
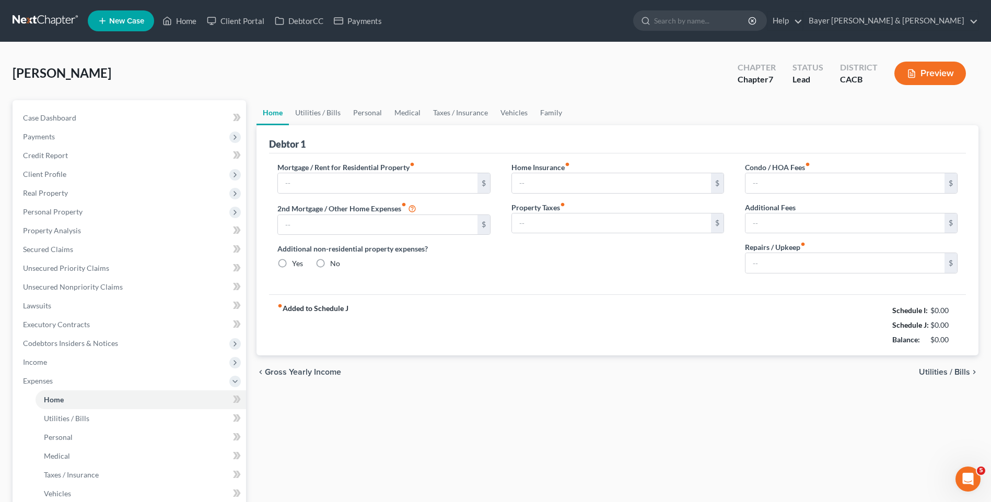
type input "0.00"
click at [942, 369] on span "Utilities / Bills" at bounding box center [944, 372] width 51 height 8
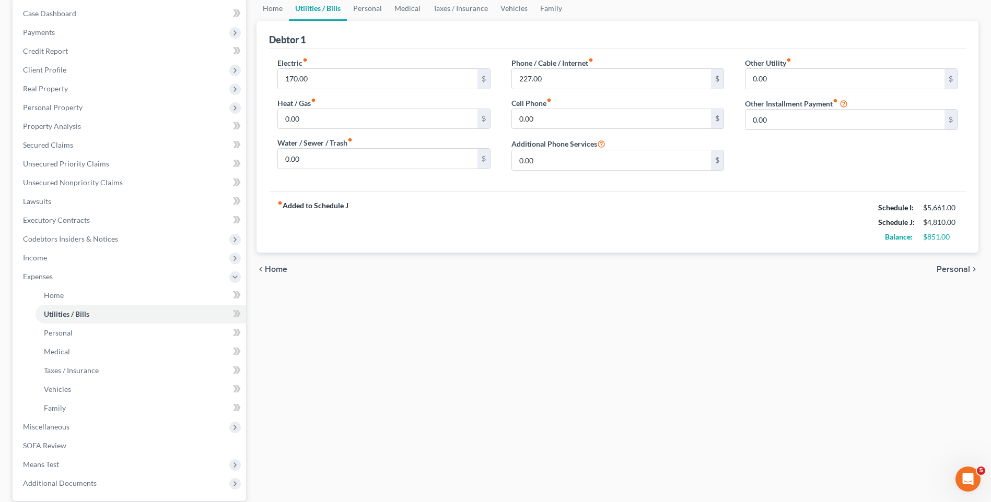
scroll to position [157, 0]
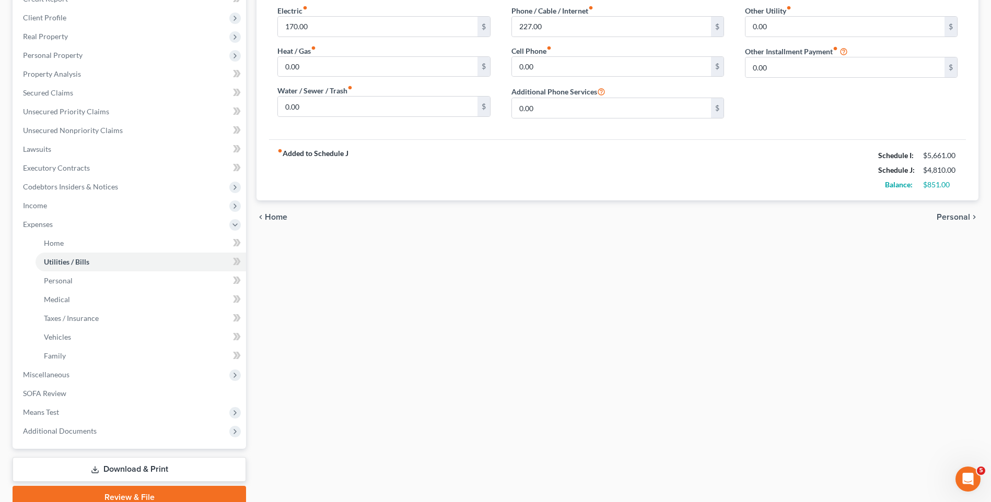
click at [266, 215] on span "Home" at bounding box center [276, 217] width 22 height 8
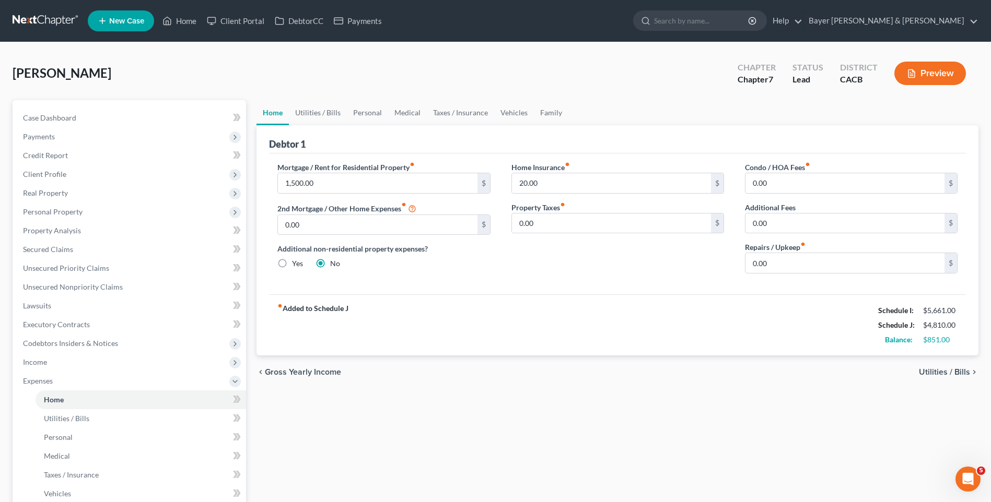
click at [292, 372] on span "Gross Yearly Income" at bounding box center [303, 372] width 76 height 8
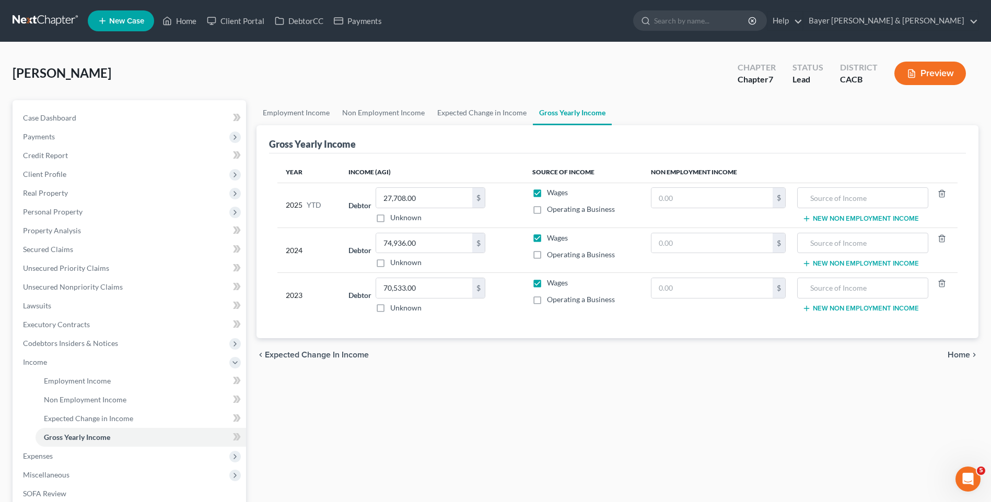
click at [292, 357] on span "Expected Change in Income" at bounding box center [317, 355] width 104 height 8
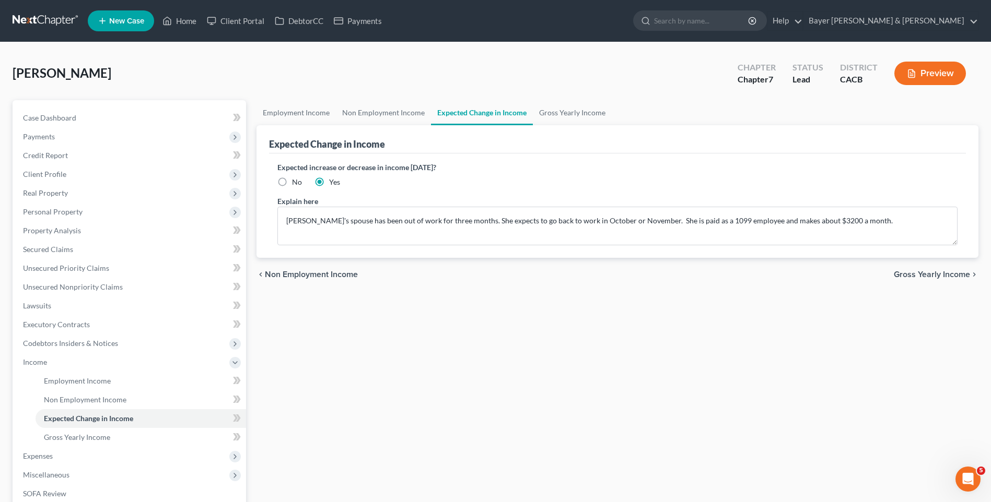
click at [294, 276] on span "Non Employment Income" at bounding box center [311, 275] width 93 height 8
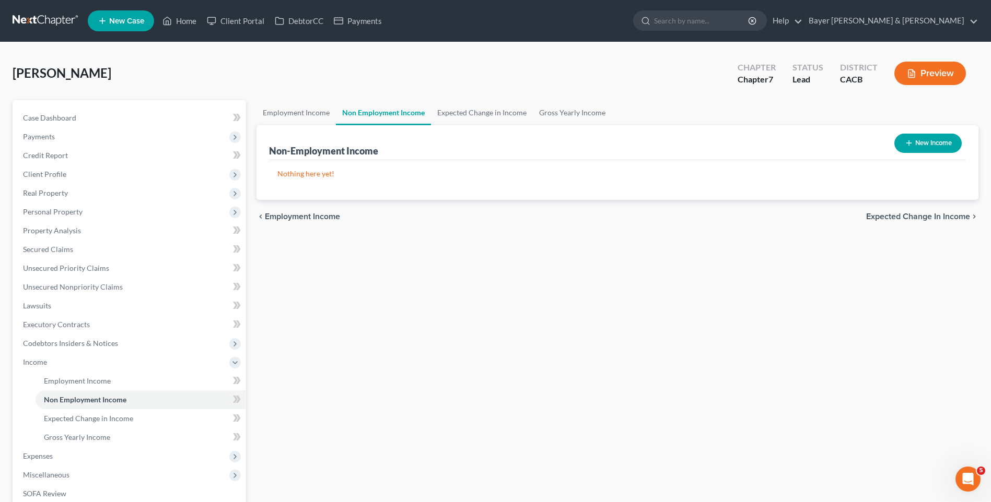
click at [301, 218] on span "Employment Income" at bounding box center [302, 217] width 75 height 8
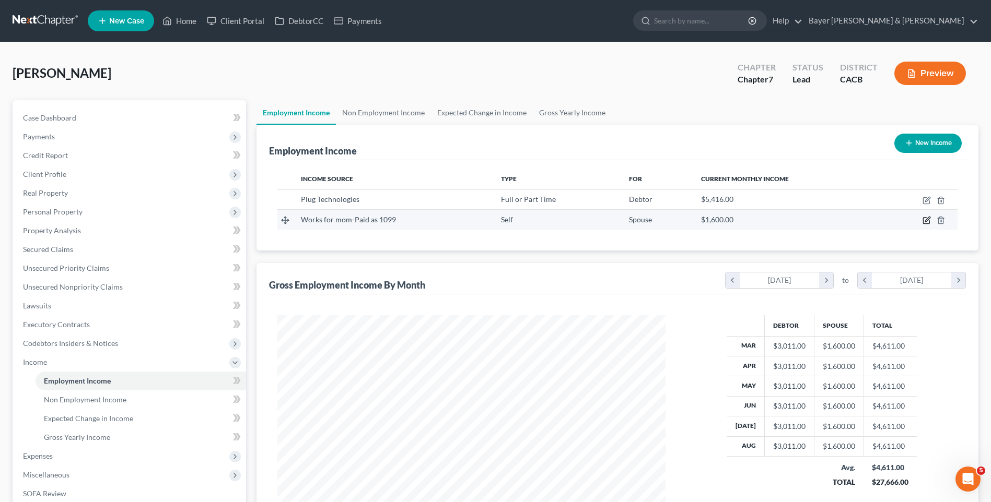
click at [928, 223] on icon "button" at bounding box center [926, 220] width 8 height 8
select select "1"
select select "0"
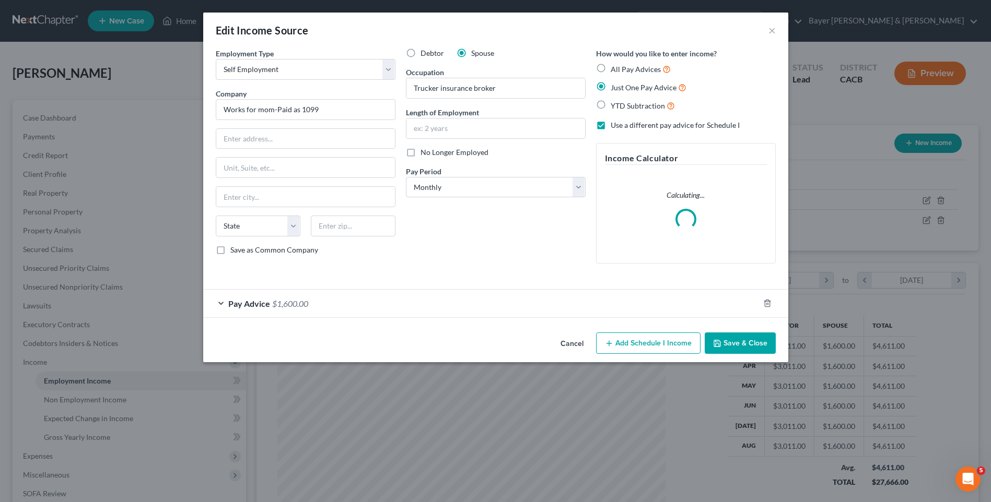
scroll to position [195, 413]
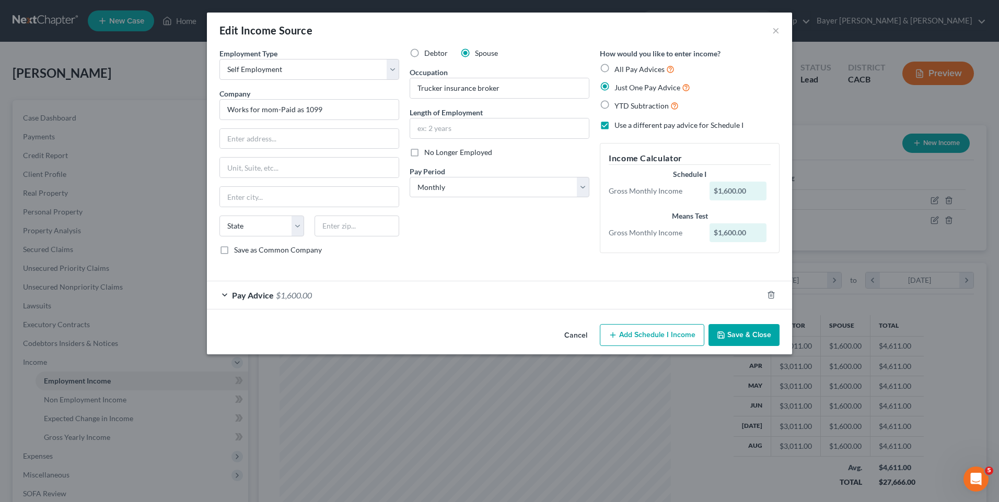
click at [653, 342] on button "Add Schedule I Income" at bounding box center [652, 335] width 104 height 22
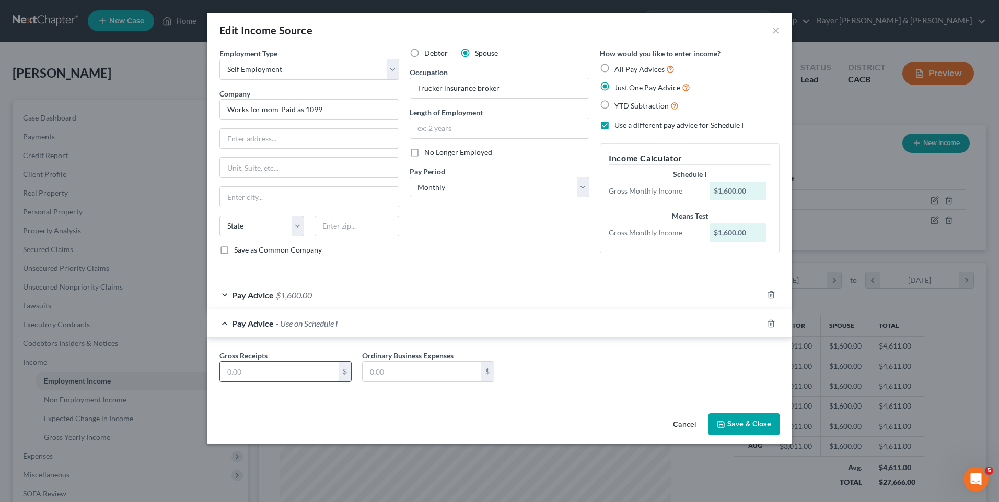
click at [289, 375] on input "text" at bounding box center [279, 372] width 119 height 20
type input "3,200"
click at [485, 415] on div "Cancel Save & Close" at bounding box center [499, 426] width 585 height 34
click at [737, 428] on button "Save & Close" at bounding box center [743, 425] width 71 height 22
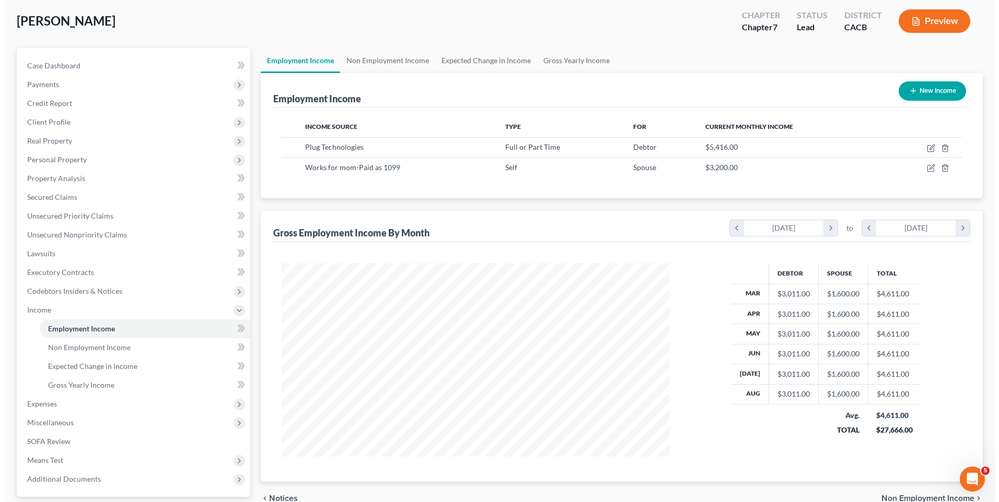
scroll to position [104, 0]
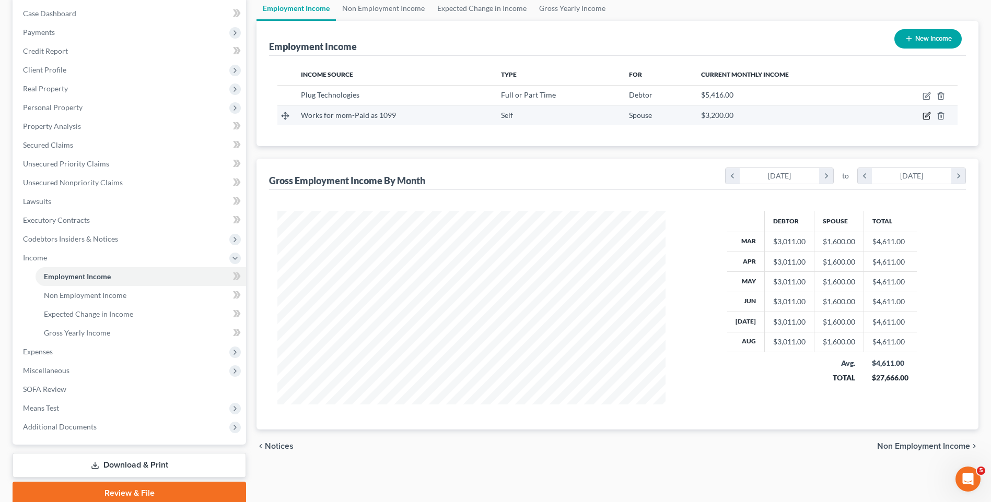
click at [923, 117] on icon "button" at bounding box center [926, 116] width 6 height 6
select select "1"
select select "0"
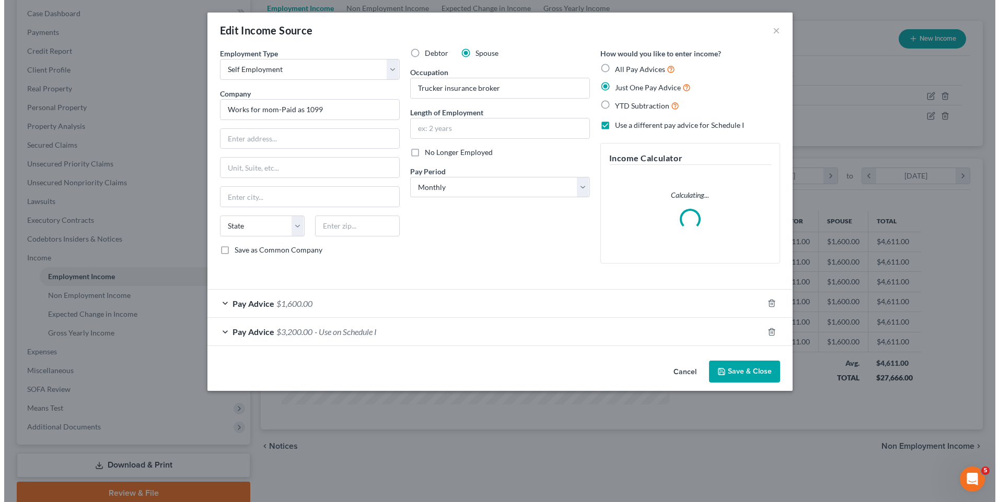
scroll to position [195, 413]
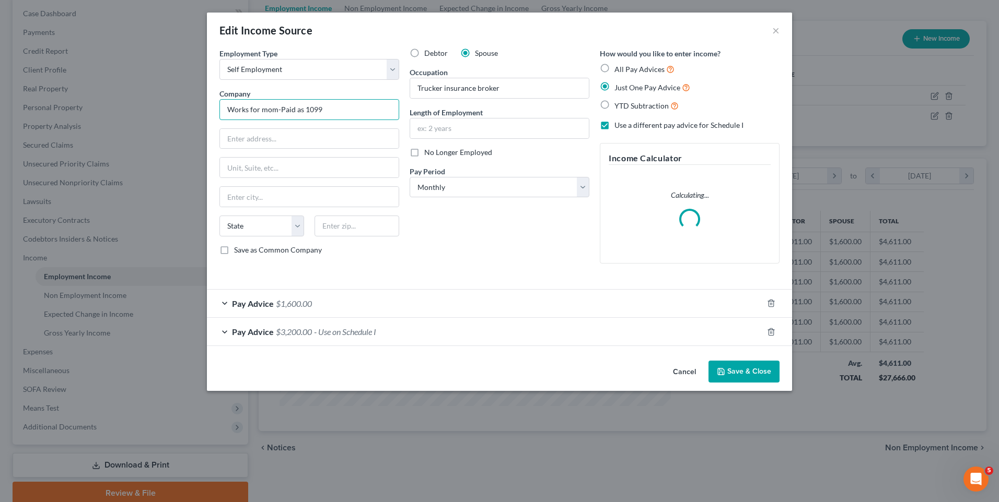
click at [337, 109] on input "Works for mom-Paid as 1099" at bounding box center [309, 109] width 180 height 21
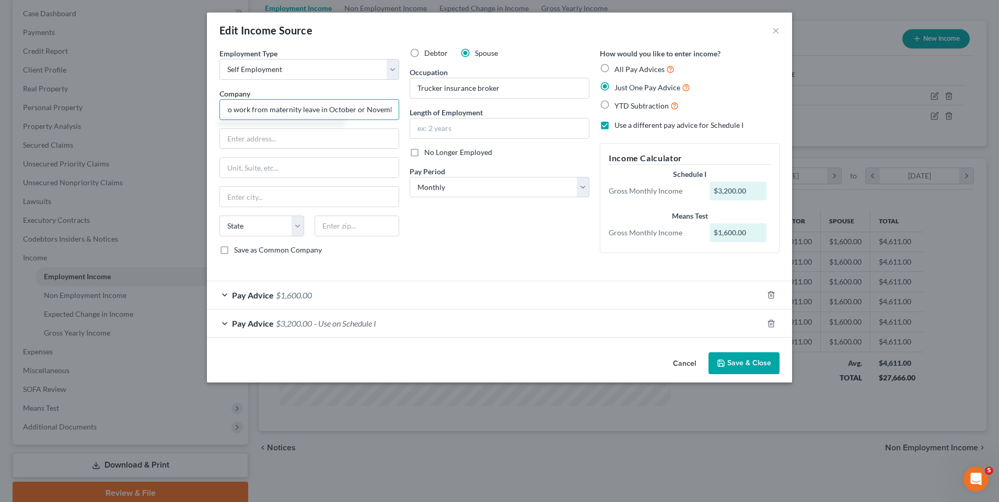
scroll to position [0, 164]
type input "Works for mom-Paid as 1099. Expects to go back to work from maternity leave in …"
drag, startPoint x: 752, startPoint y: 371, endPoint x: 747, endPoint y: 364, distance: 8.9
click at [752, 371] on button "Save & Close" at bounding box center [743, 364] width 71 height 22
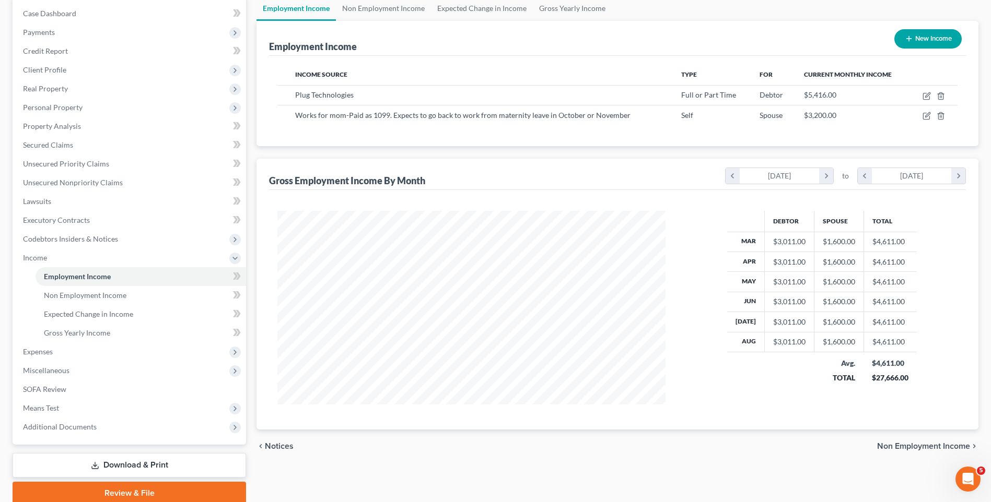
scroll to position [147, 0]
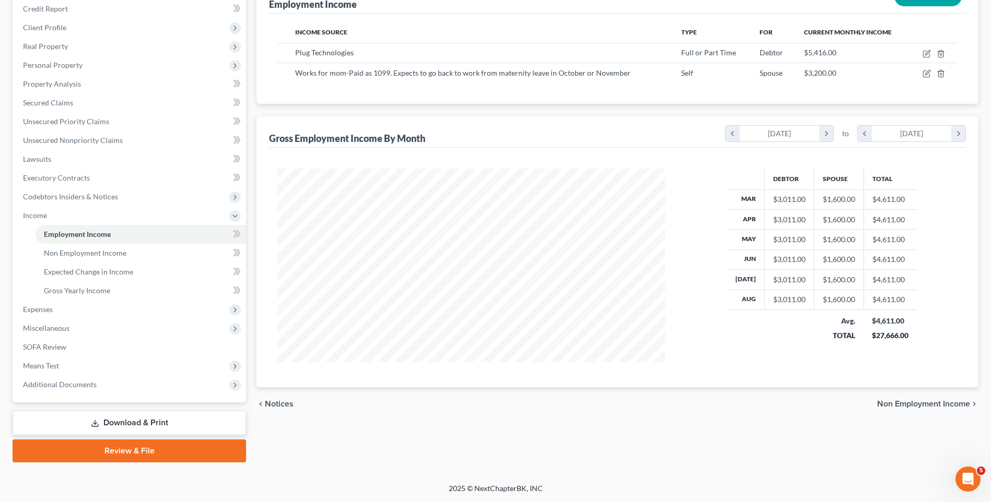
click at [904, 406] on span "Non Employment Income" at bounding box center [923, 404] width 93 height 8
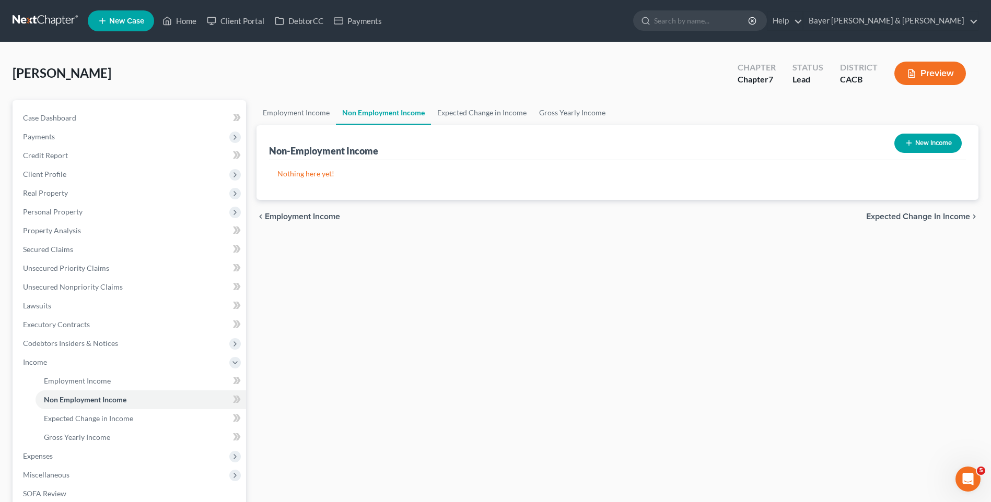
click at [881, 214] on span "Expected Change in Income" at bounding box center [918, 217] width 104 height 8
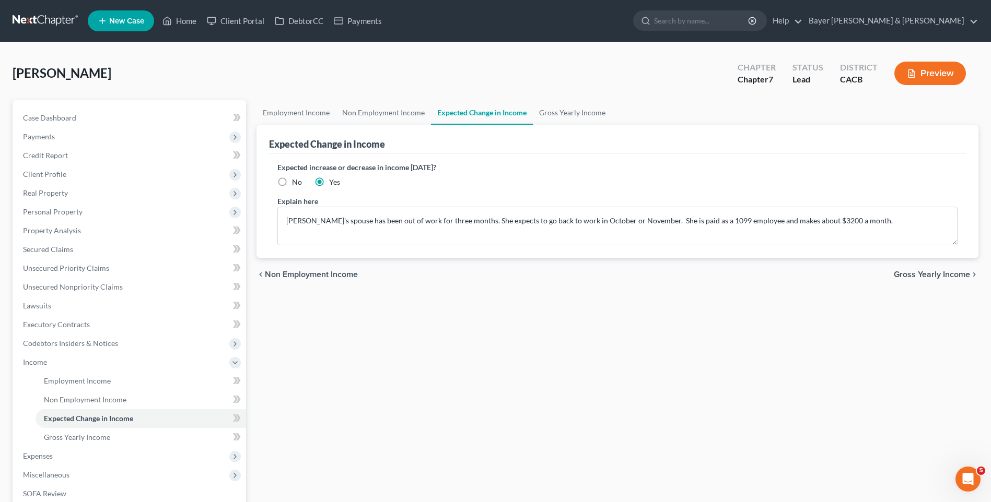
click at [292, 182] on label "No" at bounding box center [297, 182] width 10 height 10
click at [296, 182] on input "No" at bounding box center [299, 180] width 7 height 7
radio input "true"
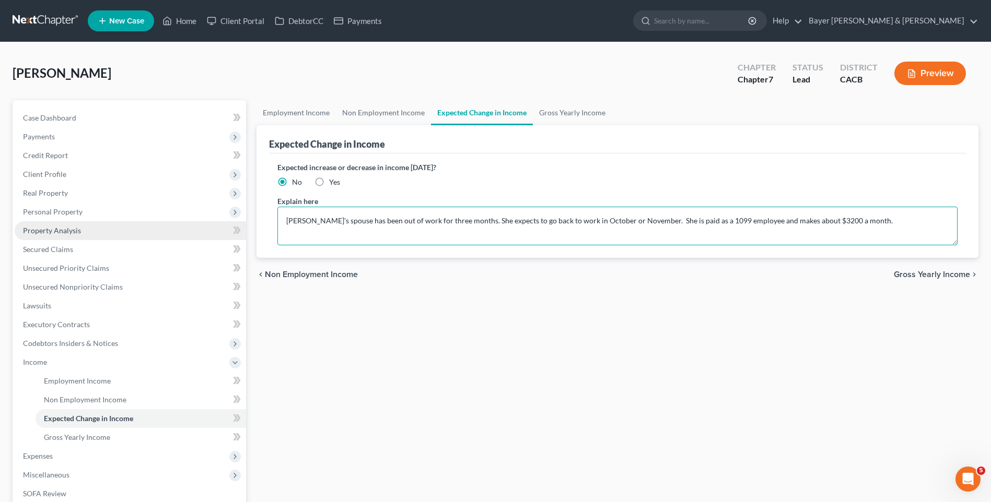
drag, startPoint x: 876, startPoint y: 220, endPoint x: 250, endPoint y: 216, distance: 626.3
click at [241, 221] on div "Petition Navigation Case Dashboard Payments Invoices Payments Payments Credit R…" at bounding box center [495, 354] width 976 height 509
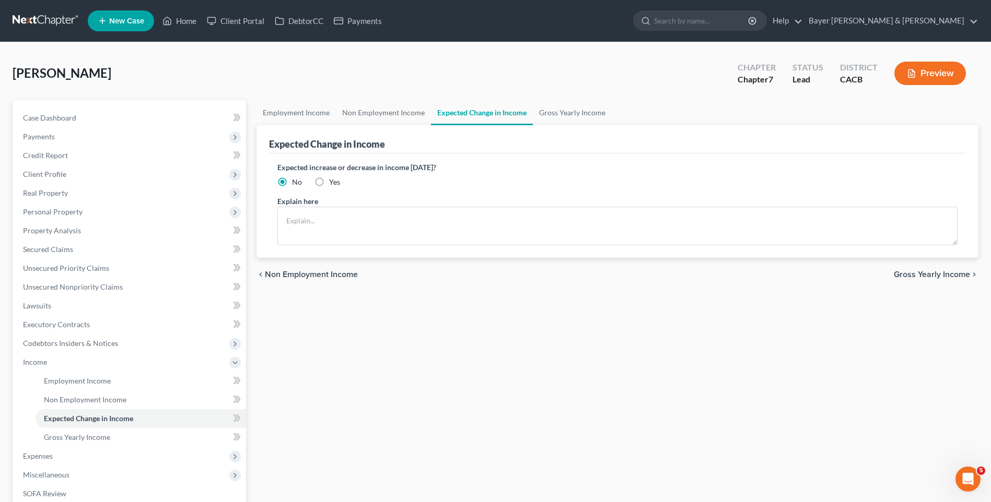
click at [919, 275] on span "Gross Yearly Income" at bounding box center [932, 275] width 76 height 8
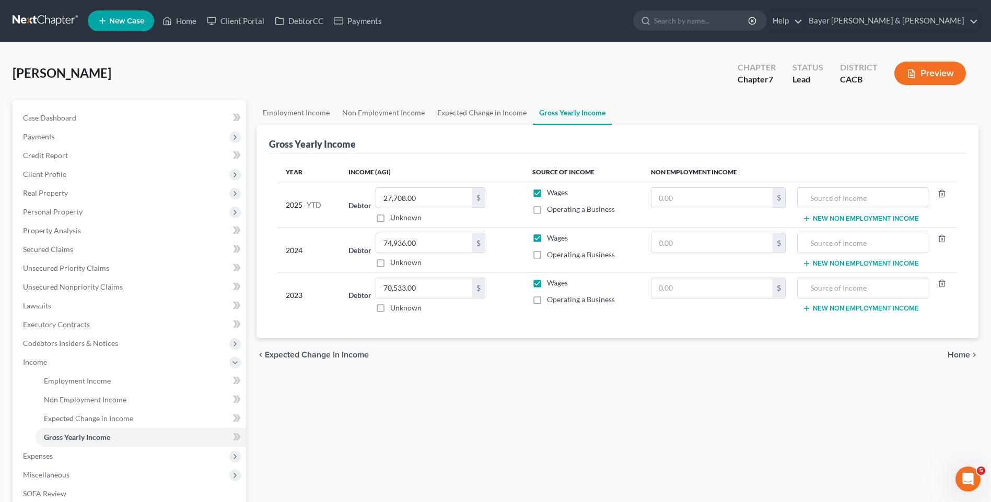
click at [966, 354] on span "Home" at bounding box center [958, 355] width 22 height 8
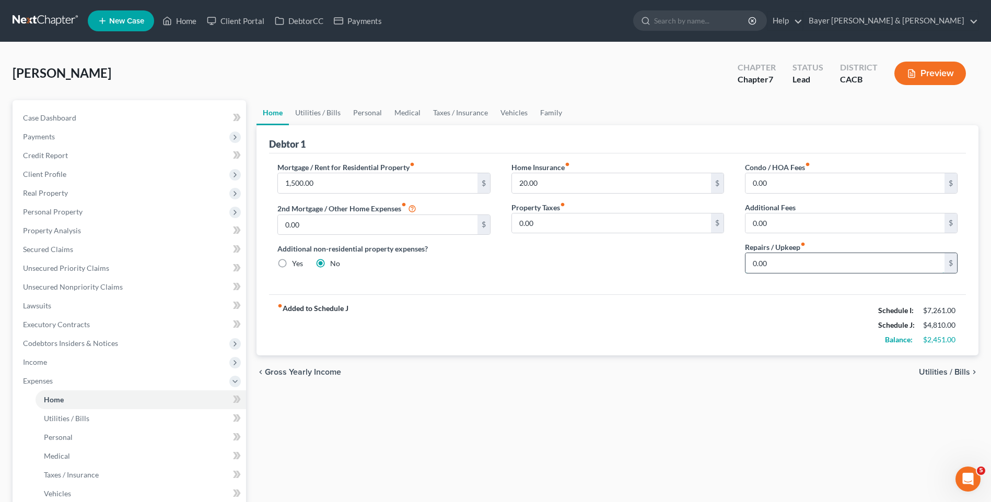
click at [787, 261] on input "0.00" at bounding box center [844, 263] width 199 height 20
type input "50"
click at [930, 373] on span "Utilities / Bills" at bounding box center [944, 372] width 51 height 8
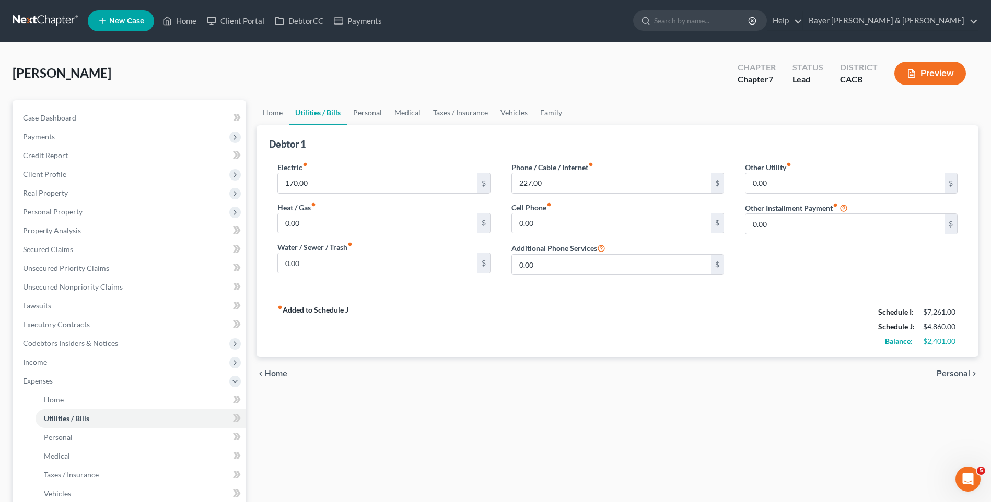
click at [947, 373] on span "Personal" at bounding box center [952, 374] width 33 height 8
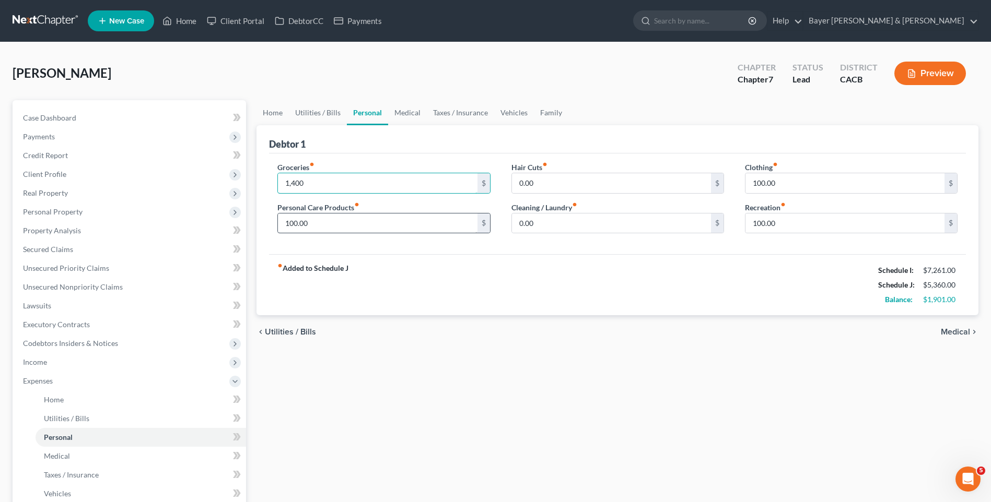
type input "1,400"
click at [322, 223] on input "100.00" at bounding box center [377, 224] width 199 height 20
type input "150"
click at [789, 183] on input "100.00" at bounding box center [844, 183] width 199 height 20
type input "200"
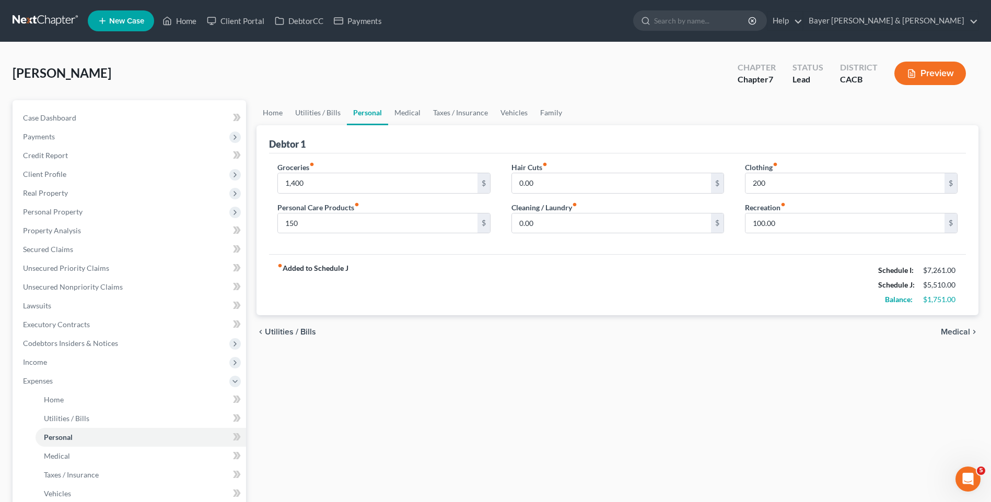
drag, startPoint x: 732, startPoint y: 271, endPoint x: 754, endPoint y: 243, distance: 35.6
click at [732, 270] on div "fiber_manual_record Added to Schedule J Schedule I: $7,261.00 Schedule J: $5,51…" at bounding box center [617, 284] width 697 height 61
click at [782, 221] on input "100.00" at bounding box center [844, 224] width 199 height 20
type input "200"
click at [754, 274] on div "fiber_manual_record Added to Schedule J Schedule I: $7,261.00 Schedule J: $5,61…" at bounding box center [617, 284] width 697 height 61
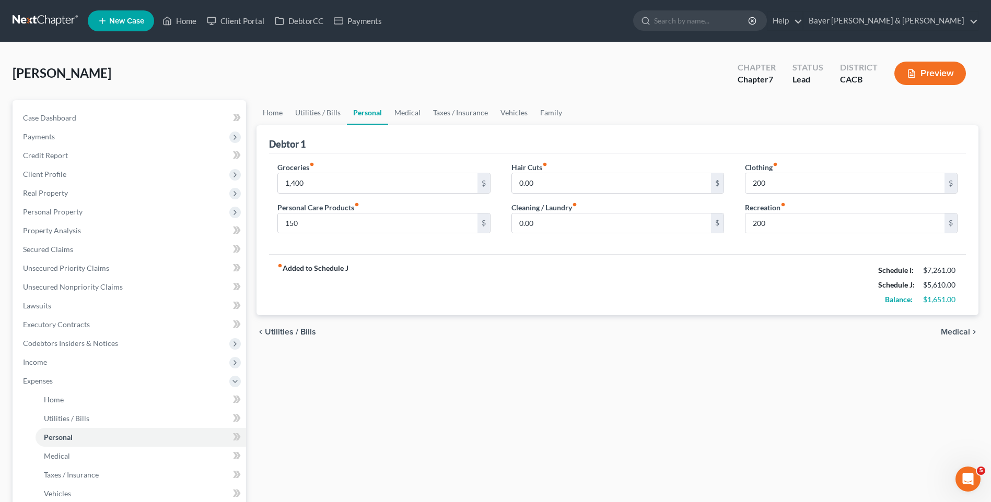
click at [944, 332] on span "Medical" at bounding box center [955, 332] width 29 height 8
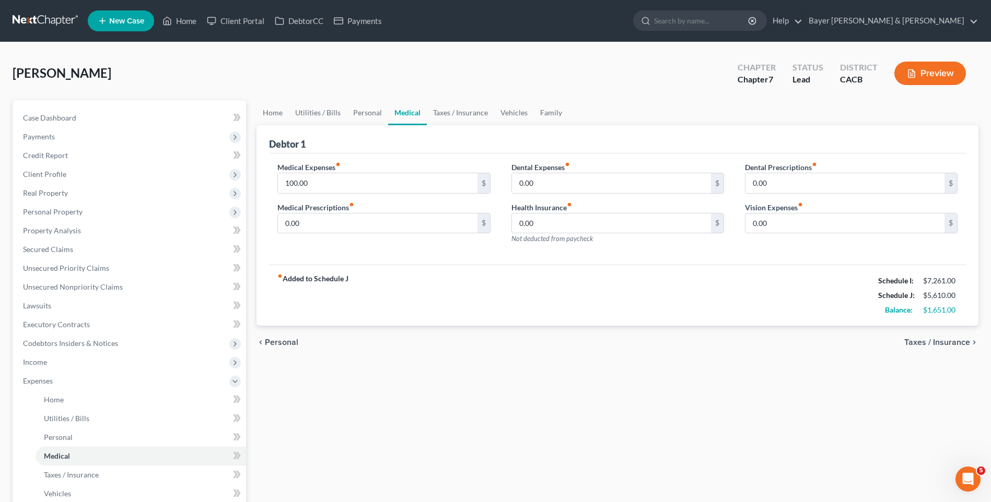
drag, startPoint x: 920, startPoint y: 342, endPoint x: 895, endPoint y: 327, distance: 28.8
click at [920, 342] on span "Taxes / Insurance" at bounding box center [937, 342] width 66 height 8
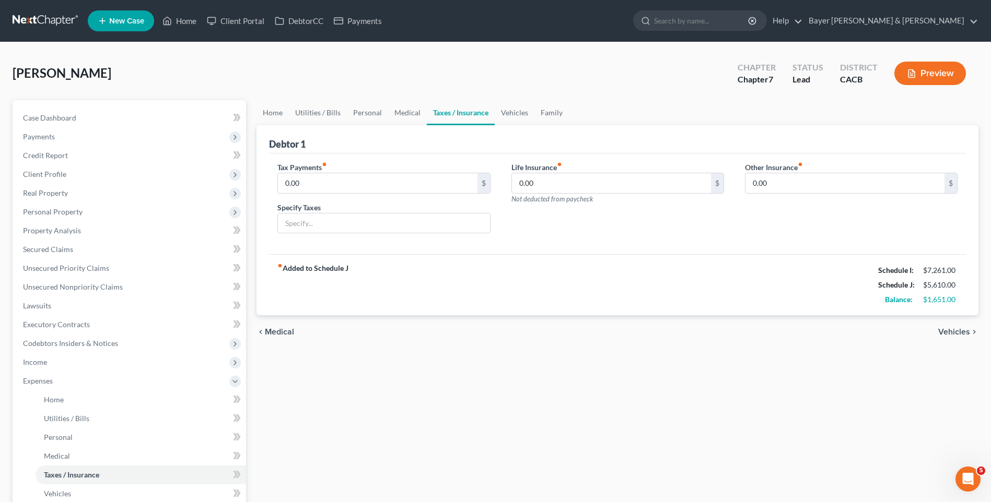
click at [953, 332] on span "Vehicles" at bounding box center [954, 332] width 32 height 8
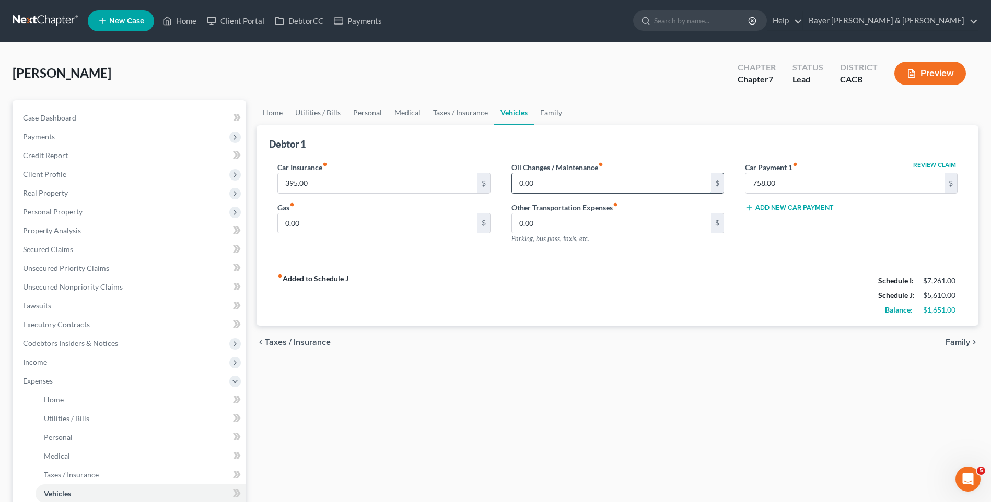
click at [569, 186] on input "0.00" at bounding box center [611, 183] width 199 height 20
type input "300"
click at [665, 286] on div "fiber_manual_record Added to Schedule J Schedule I: $7,261.00 Schedule J: $5,91…" at bounding box center [617, 295] width 697 height 61
click at [951, 345] on span "Family" at bounding box center [957, 342] width 25 height 8
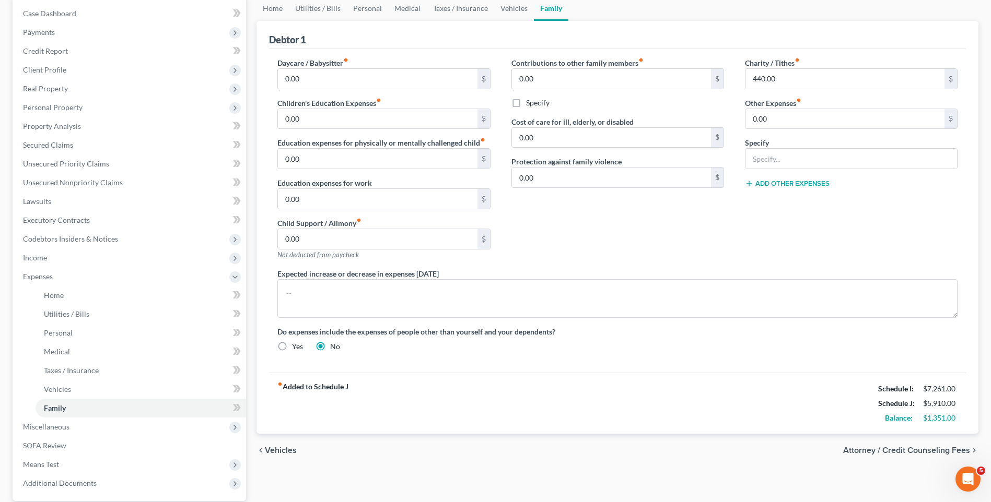
scroll to position [157, 0]
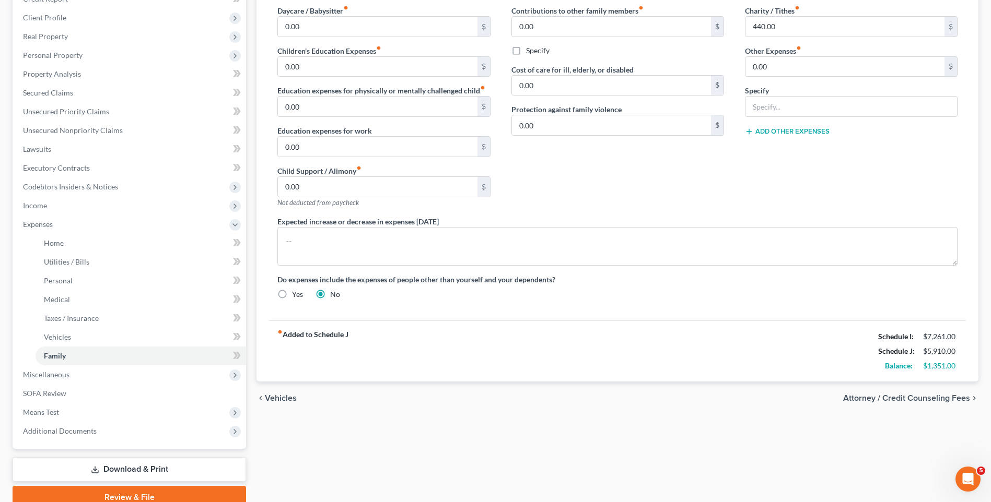
click at [925, 401] on span "Attorney / Credit Counseling Fees" at bounding box center [906, 398] width 127 height 8
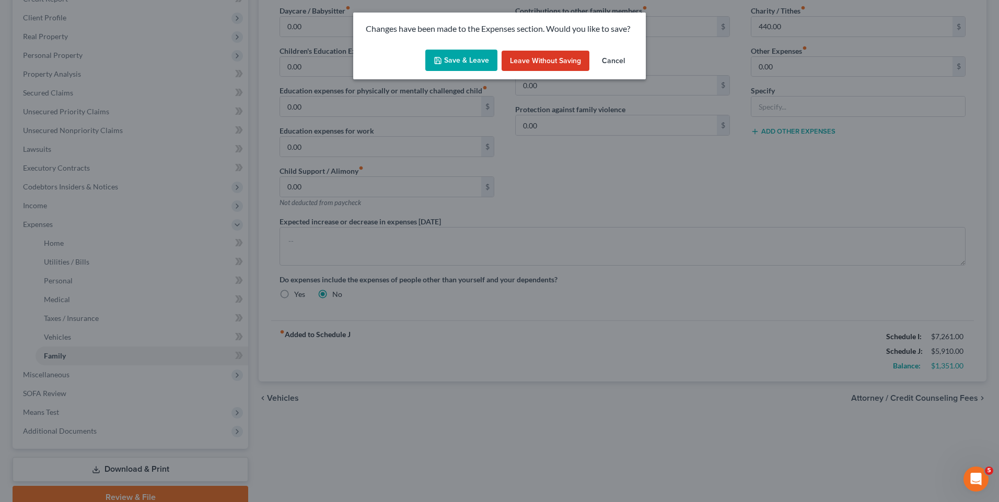
click at [470, 61] on button "Save & Leave" at bounding box center [461, 61] width 72 height 22
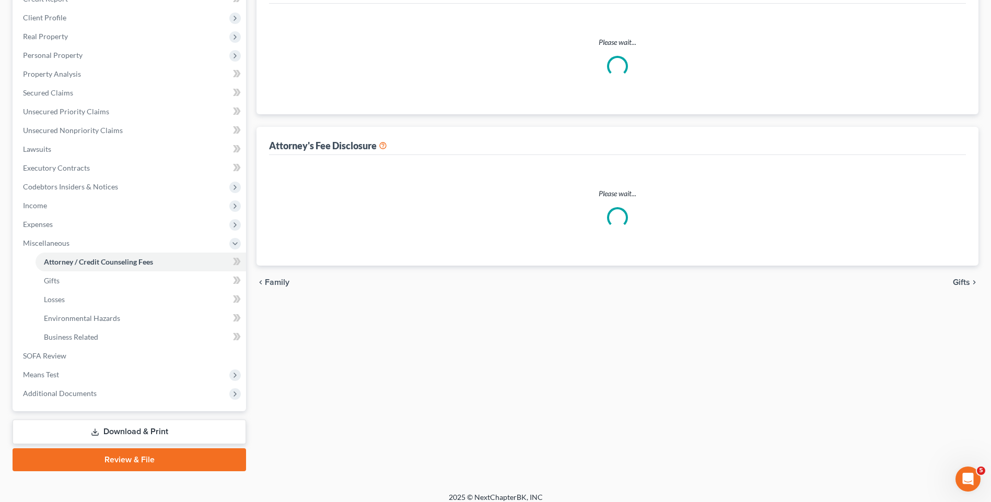
select select "2"
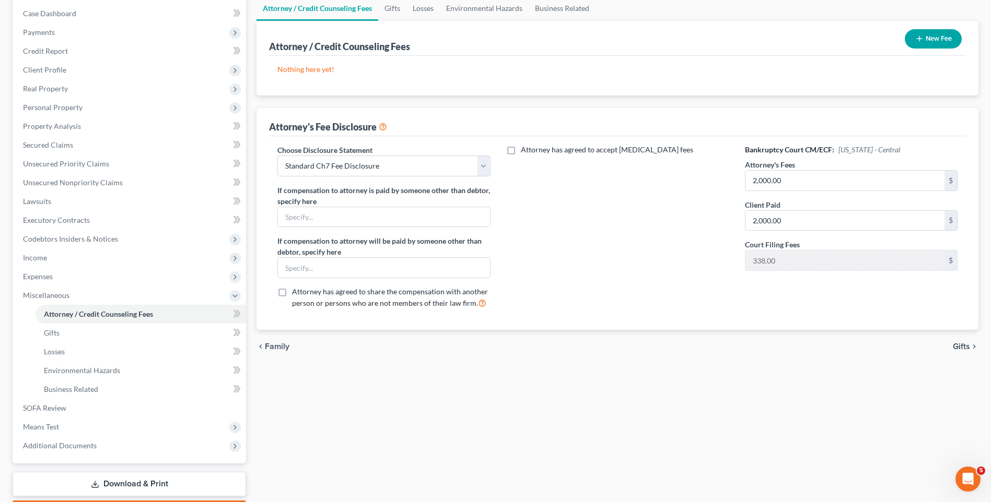
scroll to position [157, 0]
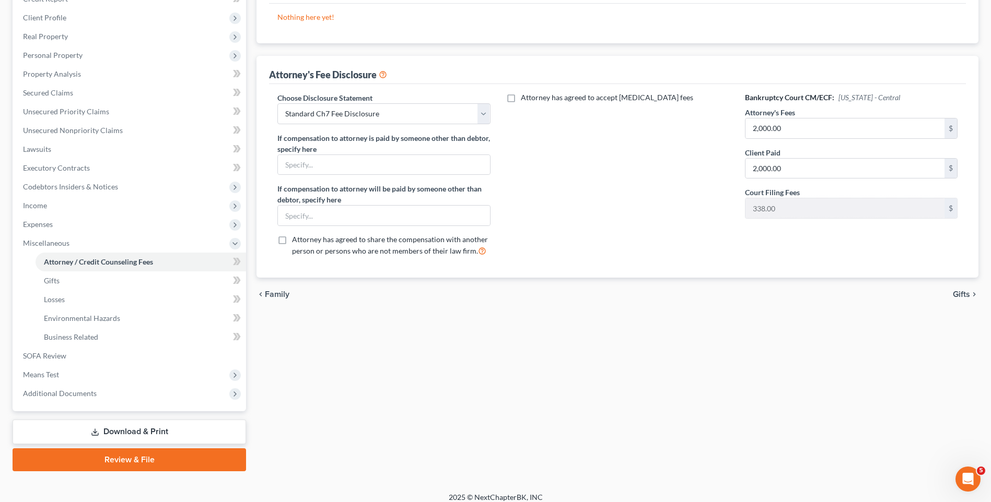
click at [956, 293] on span "Gifts" at bounding box center [961, 294] width 17 height 8
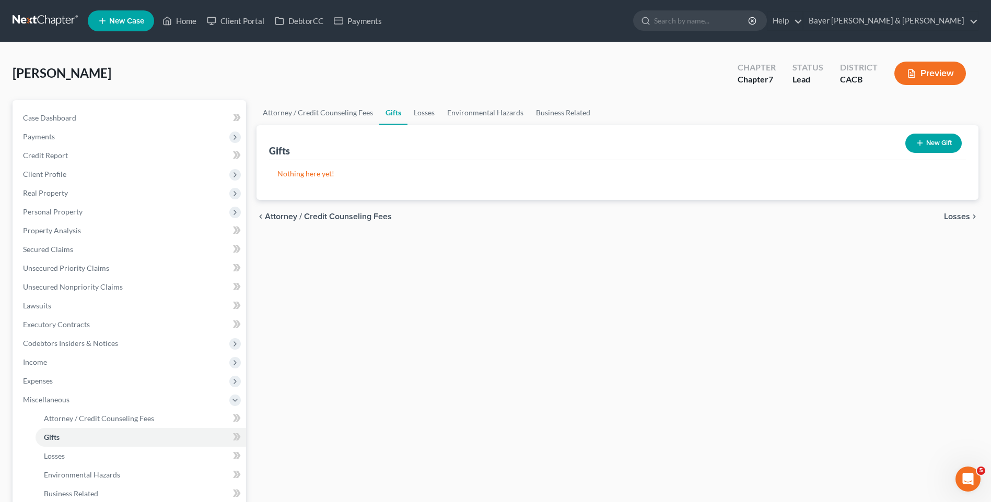
click at [949, 218] on span "Losses" at bounding box center [957, 217] width 26 height 8
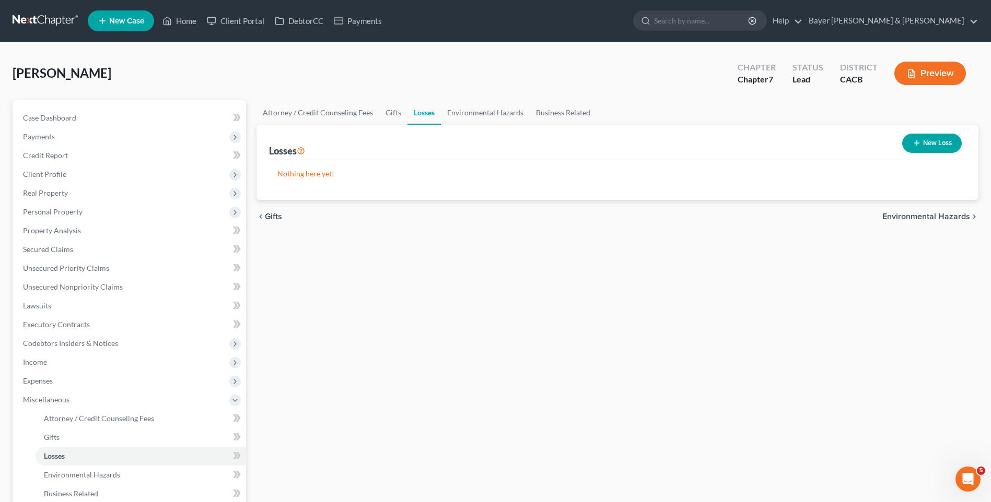
click at [924, 220] on span "Environmental Hazards" at bounding box center [926, 217] width 88 height 8
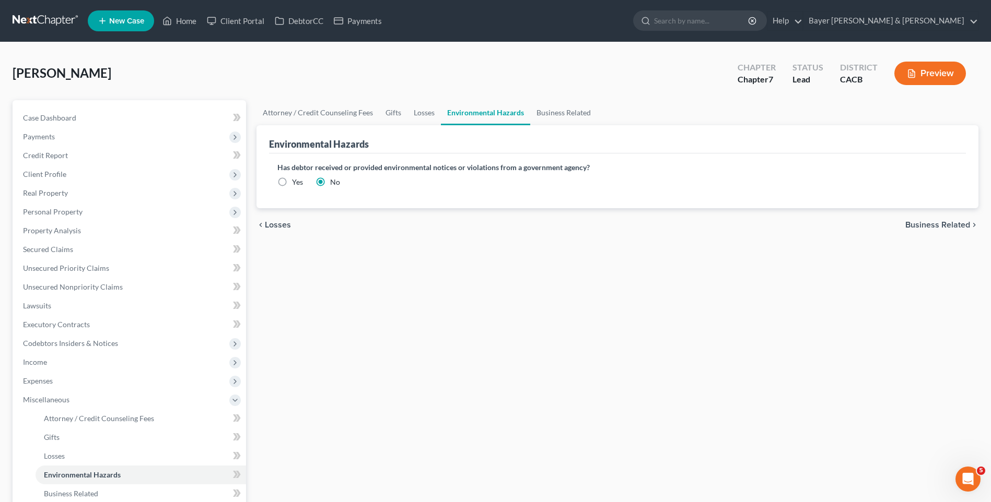
click at [923, 226] on span "Business Related" at bounding box center [937, 225] width 65 height 8
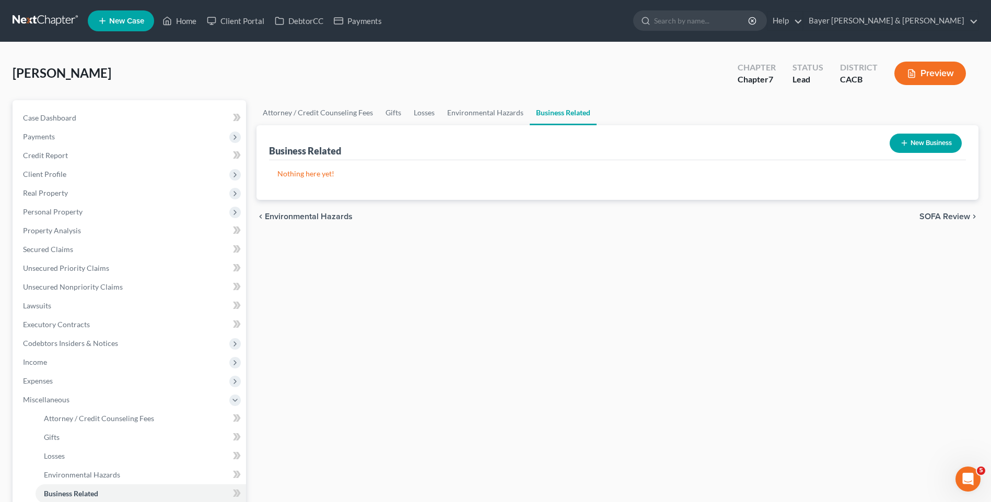
click at [961, 216] on span "SOFA Review" at bounding box center [944, 217] width 51 height 8
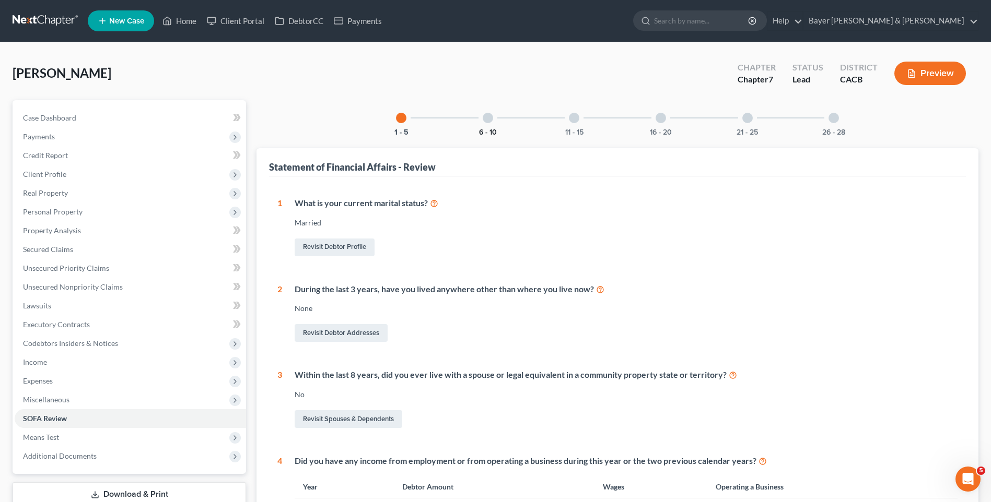
drag, startPoint x: 487, startPoint y: 118, endPoint x: 487, endPoint y: 129, distance: 11.5
click at [487, 118] on div at bounding box center [488, 118] width 10 height 10
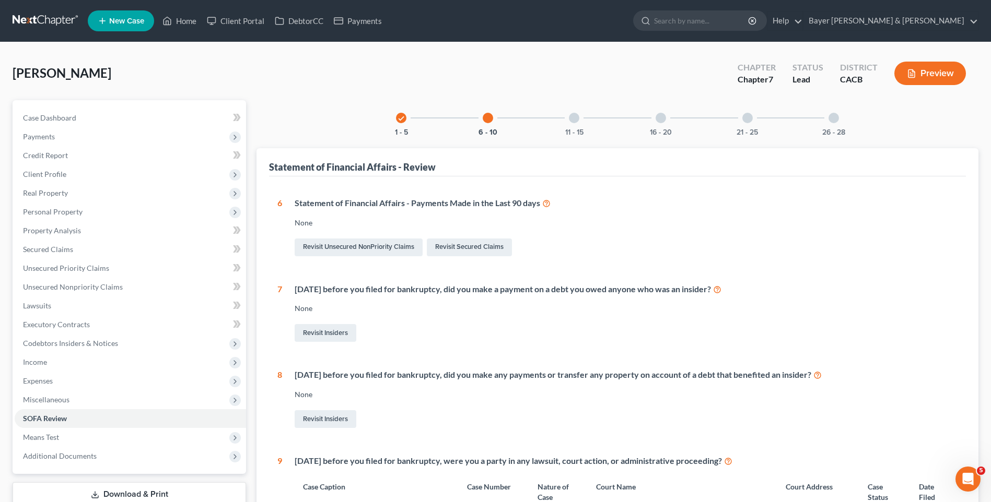
click at [577, 120] on div at bounding box center [574, 118] width 10 height 10
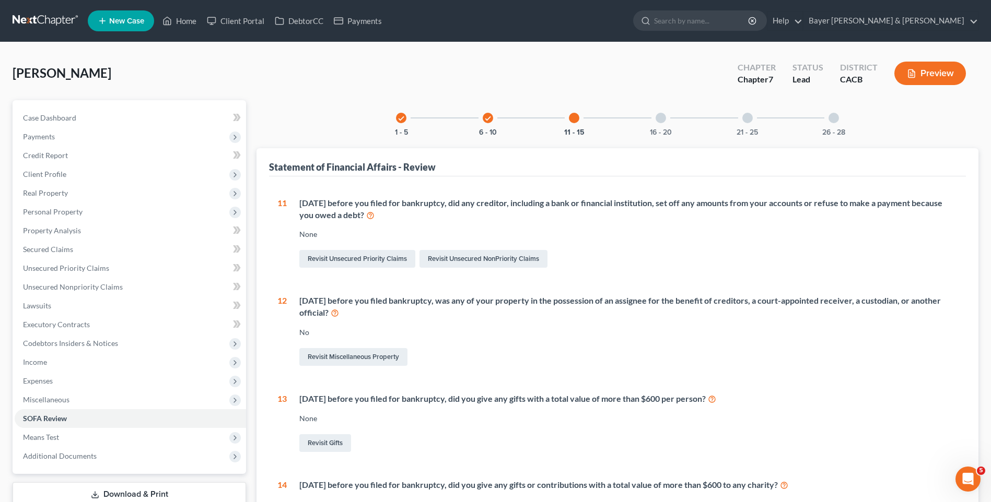
click at [661, 118] on div at bounding box center [660, 118] width 10 height 10
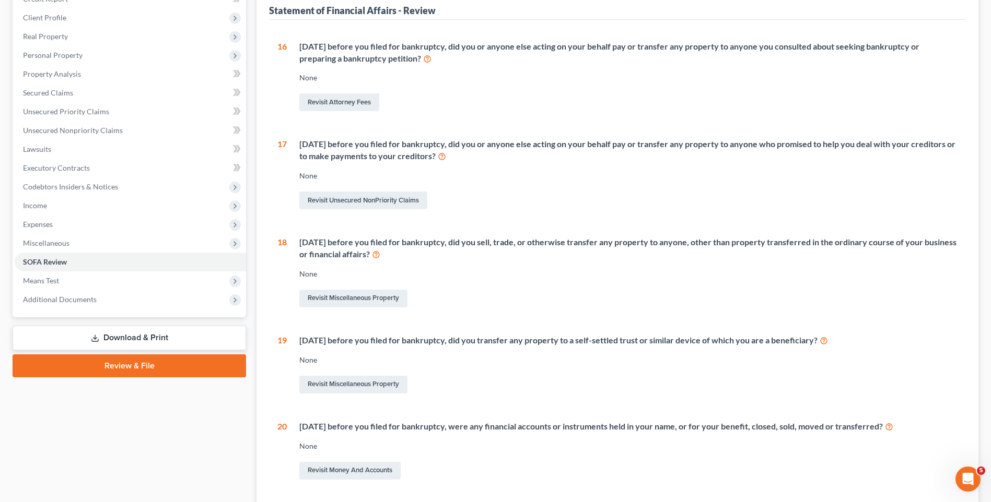
scroll to position [209, 0]
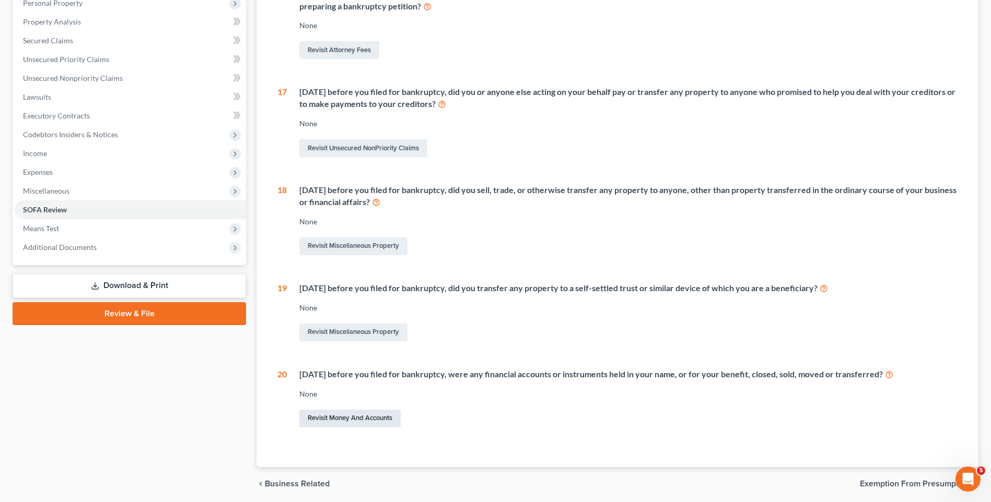
click at [346, 421] on link "Revisit Money and Accounts" at bounding box center [349, 419] width 101 height 18
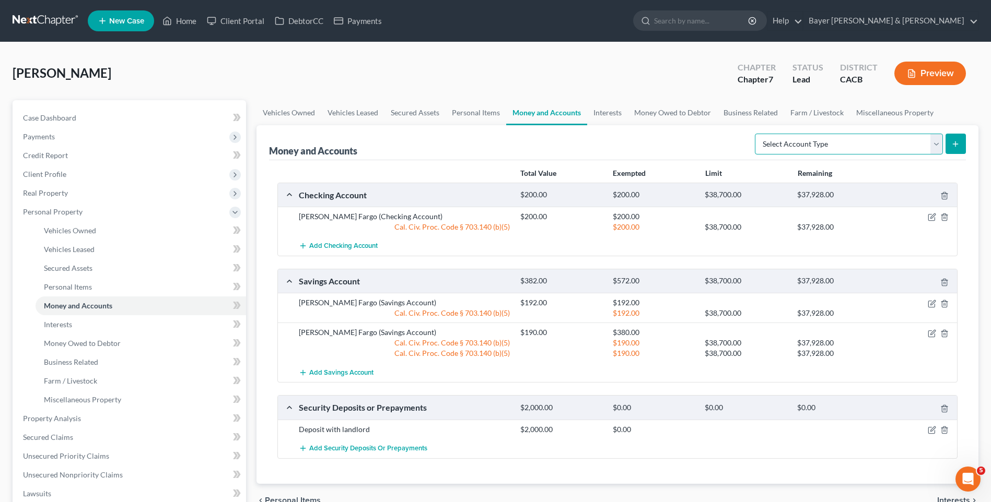
click at [938, 147] on select "Select Account Type Brokerage Cash on Hand Certificates of Deposit Checking Acc…" at bounding box center [849, 144] width 188 height 21
click at [937, 143] on select "Select Account Type Brokerage Cash on Hand Certificates of Deposit Checking Acc…" at bounding box center [849, 144] width 188 height 21
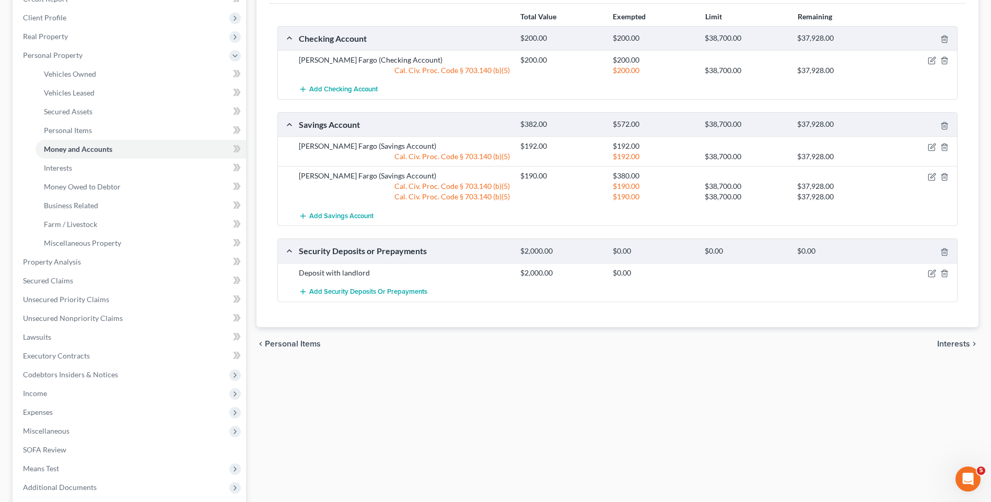
scroll to position [209, 0]
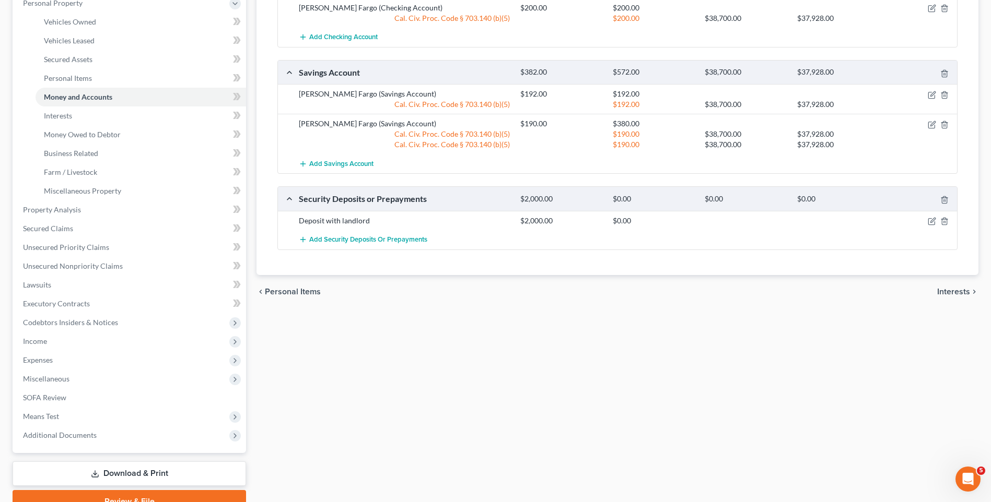
click at [967, 292] on span "Interests" at bounding box center [953, 292] width 33 height 8
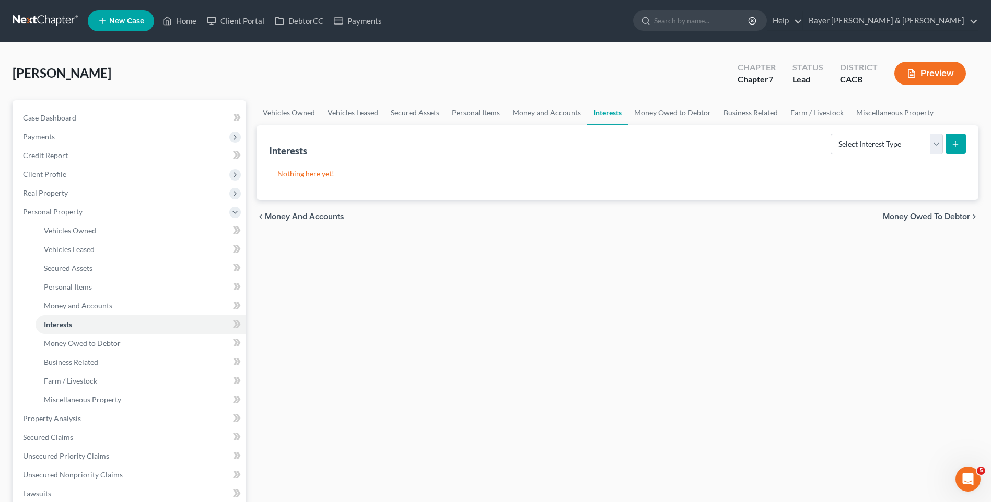
click at [905, 218] on span "Money Owed to Debtor" at bounding box center [926, 217] width 87 height 8
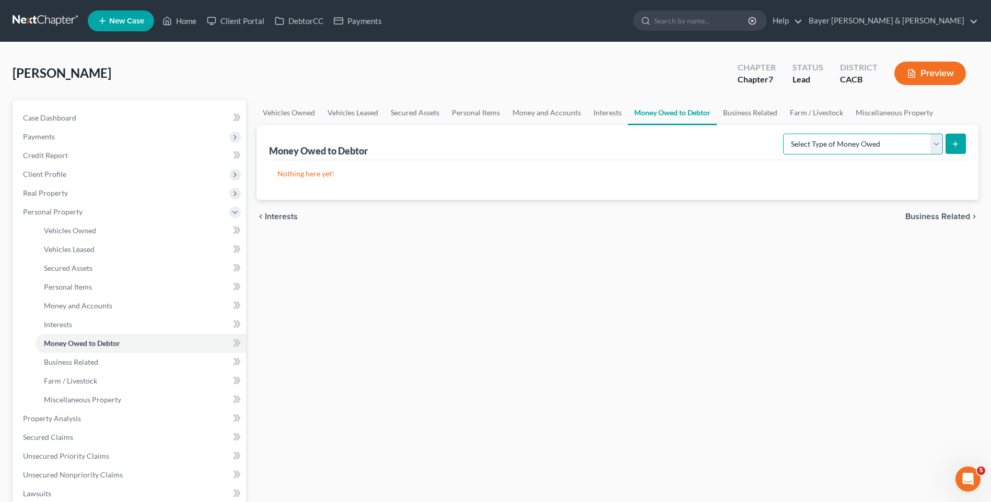
click at [936, 151] on select "Select Type of Money Owed Accounts Receivable Alimony Child Support Claims Agai…" at bounding box center [863, 144] width 160 height 21
click at [702, 400] on div "Vehicles Owned Vehicles Leased Secured Assets Personal Items Money and Accounts…" at bounding box center [617, 411] width 732 height 622
click at [935, 217] on span "Business Related" at bounding box center [937, 217] width 65 height 8
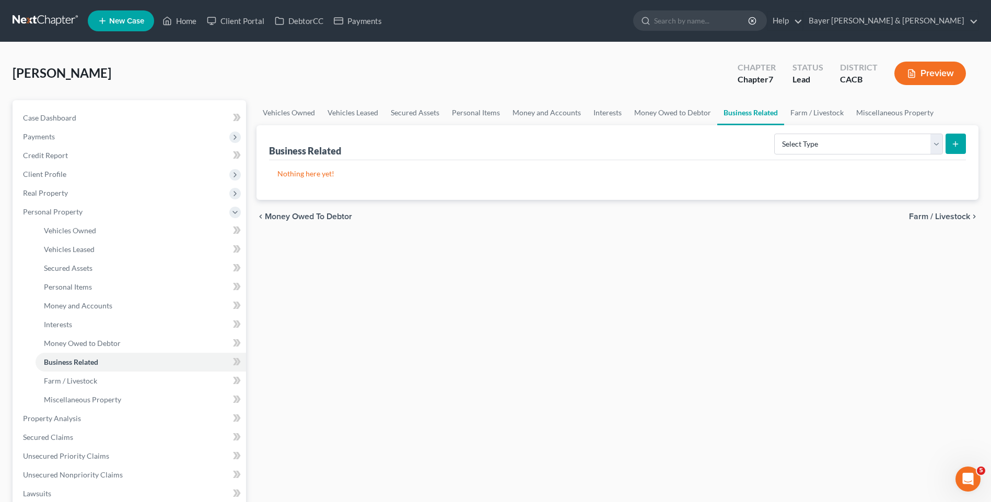
click at [938, 219] on span "Farm / Livestock" at bounding box center [939, 217] width 61 height 8
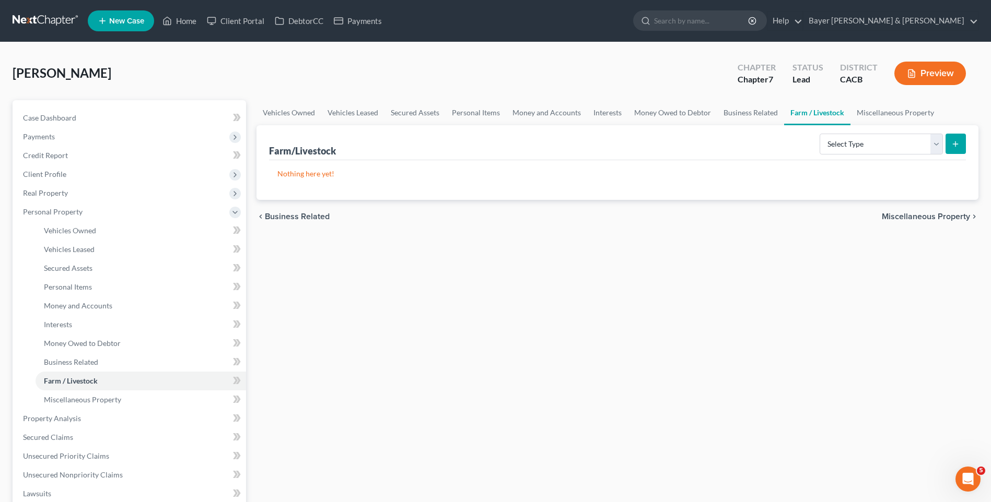
click at [938, 219] on span "Miscellaneous Property" at bounding box center [926, 217] width 88 height 8
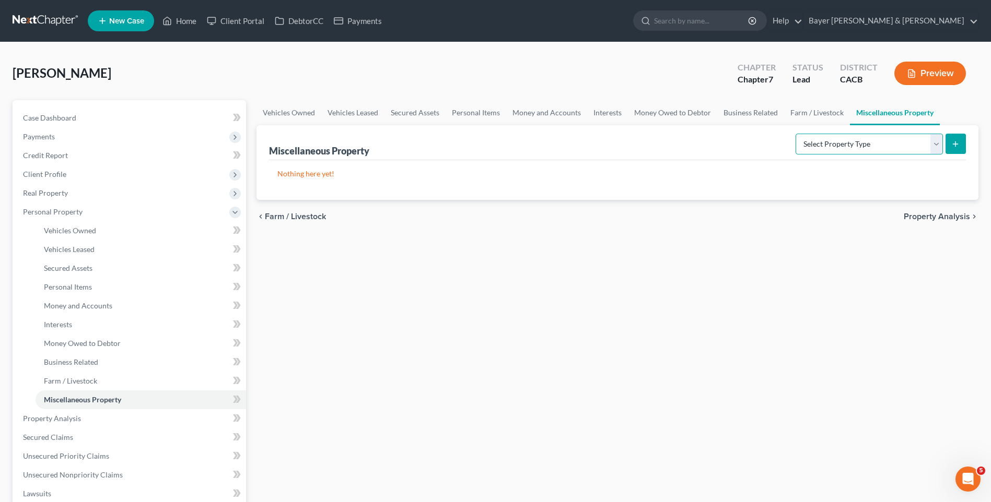
click at [932, 148] on select "Select Property Type Assigned for Creditor Benefit [DATE] Holding for Another N…" at bounding box center [868, 144] width 147 height 21
click at [904, 272] on div "Vehicles Owned Vehicles Leased Secured Assets Personal Items Money and Accounts…" at bounding box center [617, 411] width 732 height 622
click at [927, 217] on span "Property Analysis" at bounding box center [937, 217] width 66 height 8
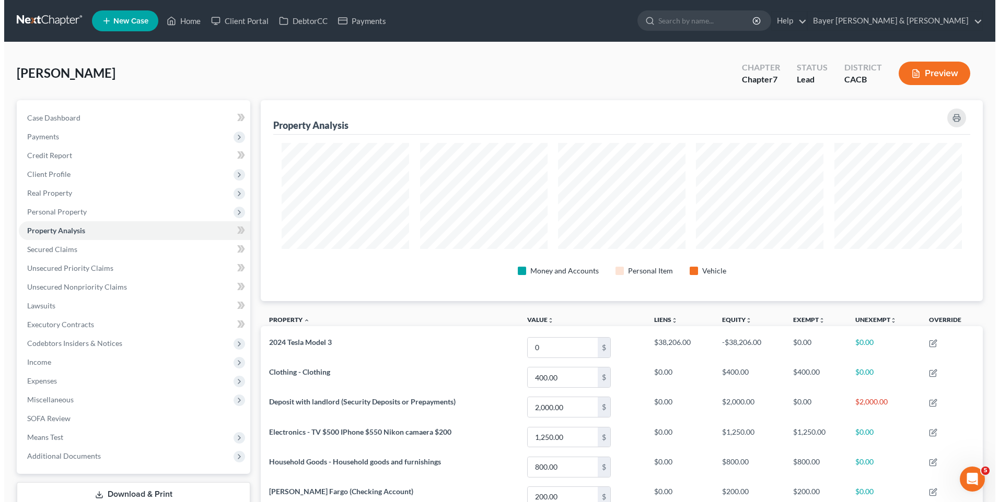
scroll to position [201, 722]
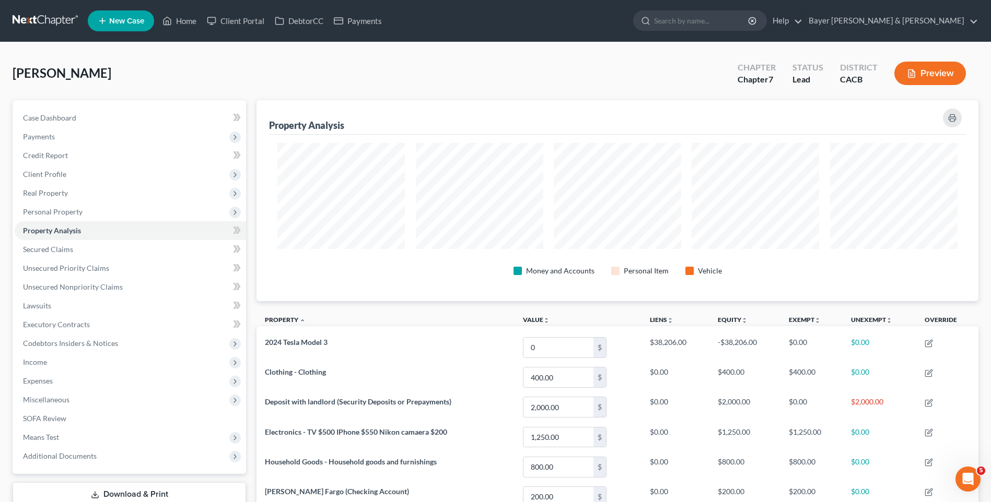
click at [927, 76] on button "Preview" at bounding box center [930, 74] width 72 height 24
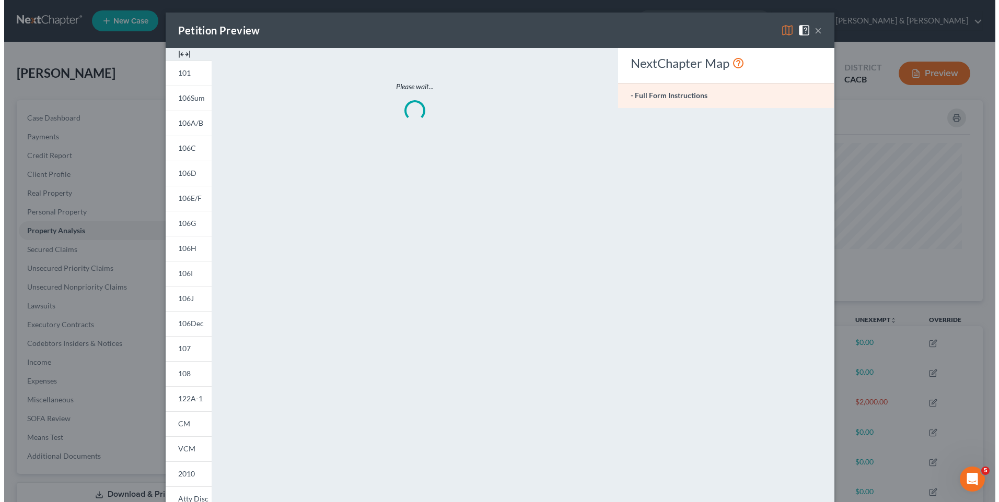
scroll to position [202, 728]
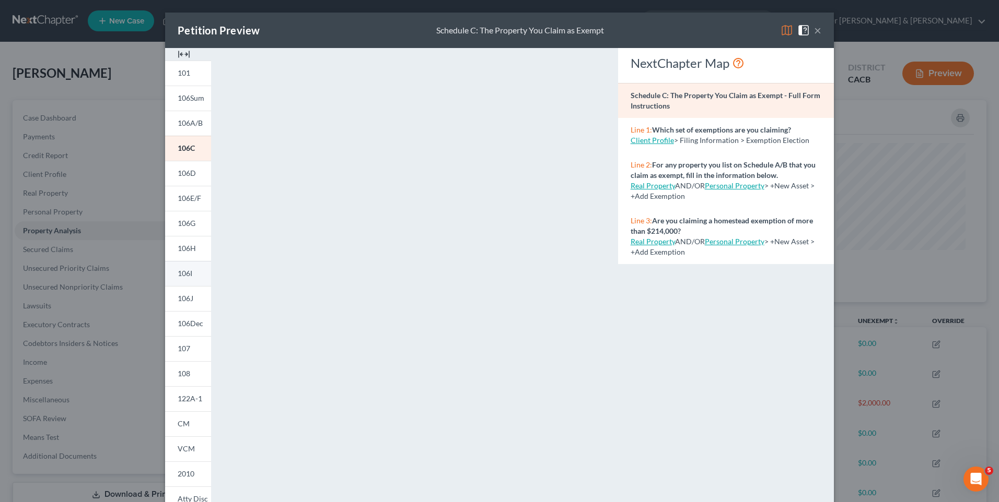
click at [190, 275] on link "106I" at bounding box center [188, 273] width 46 height 25
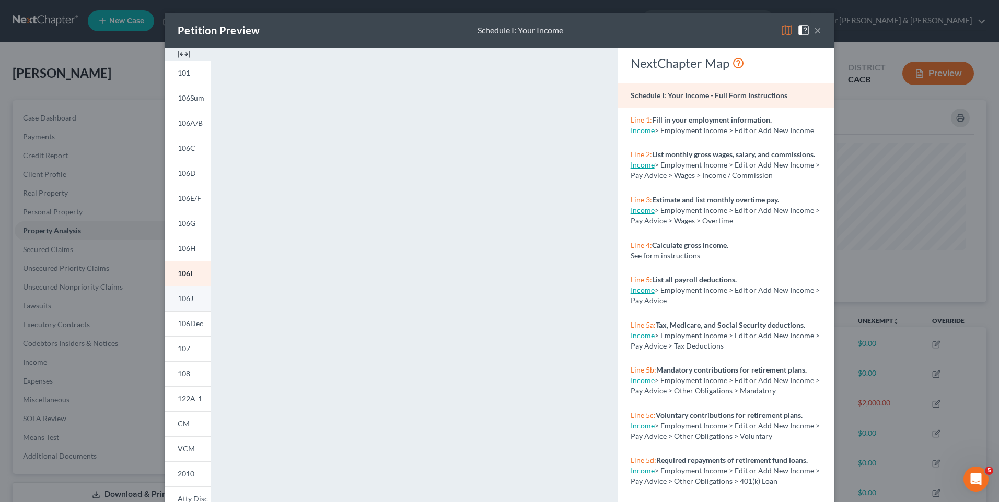
click at [178, 296] on span "106J" at bounding box center [186, 298] width 16 height 9
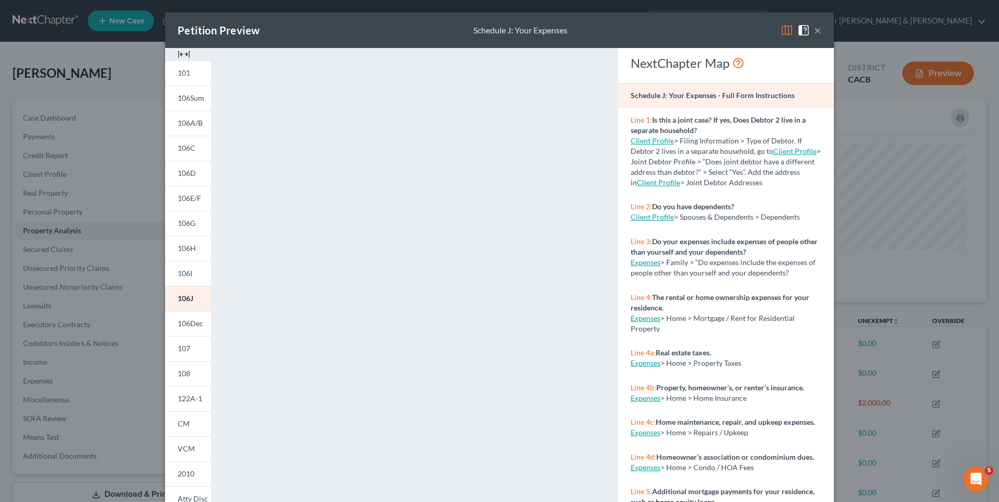
scroll to position [52, 0]
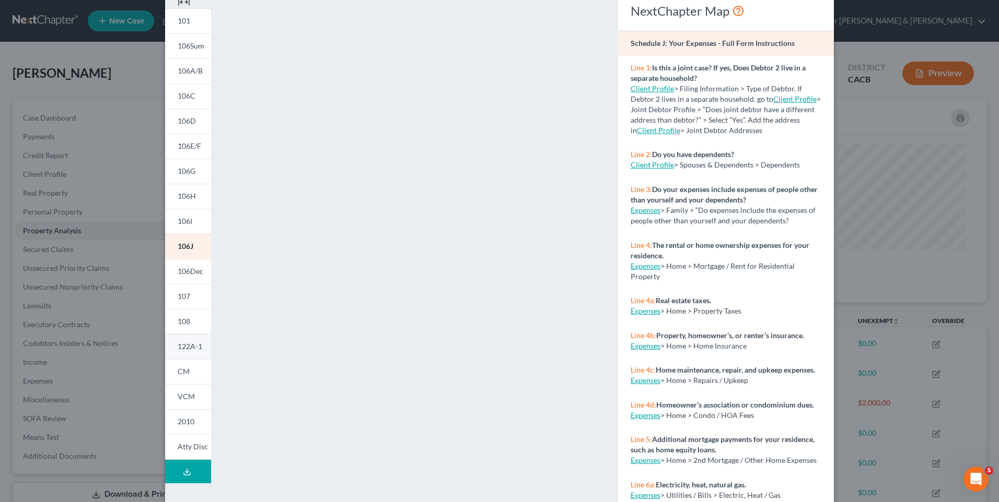
click at [183, 348] on span "122A-1" at bounding box center [190, 346] width 25 height 9
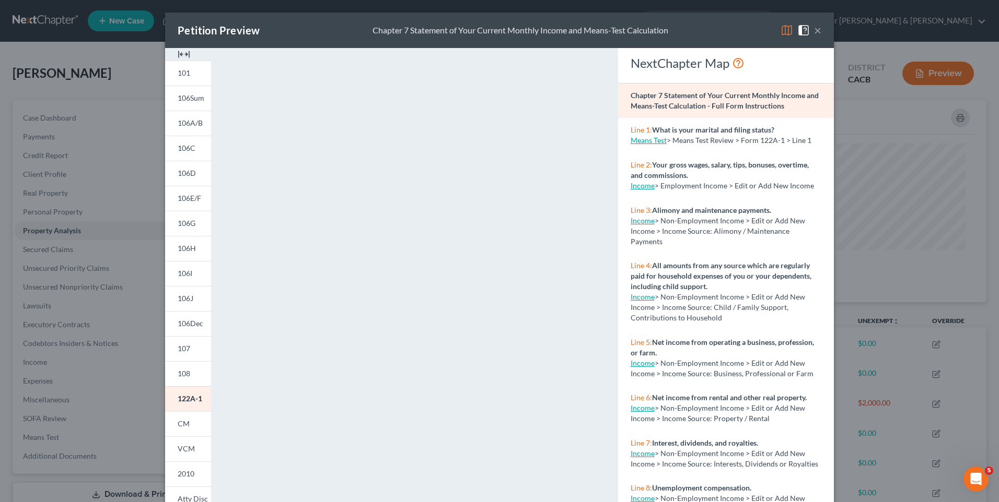
scroll to position [87, 0]
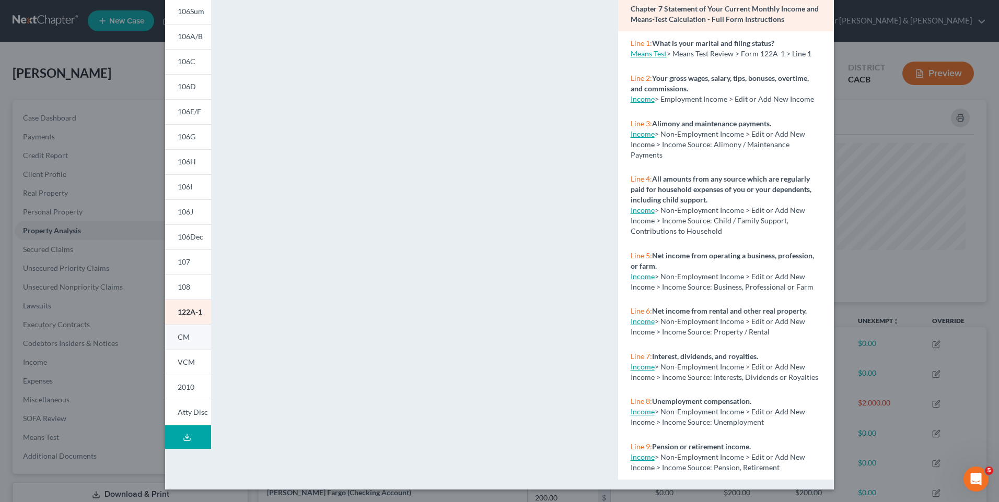
click at [180, 344] on link "CM" at bounding box center [188, 337] width 46 height 25
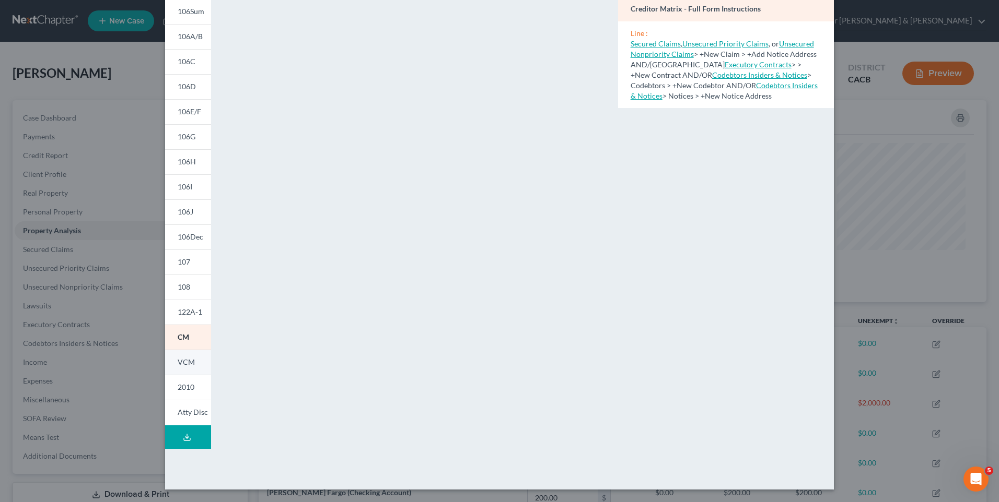
click at [200, 374] on link "VCM" at bounding box center [188, 362] width 46 height 25
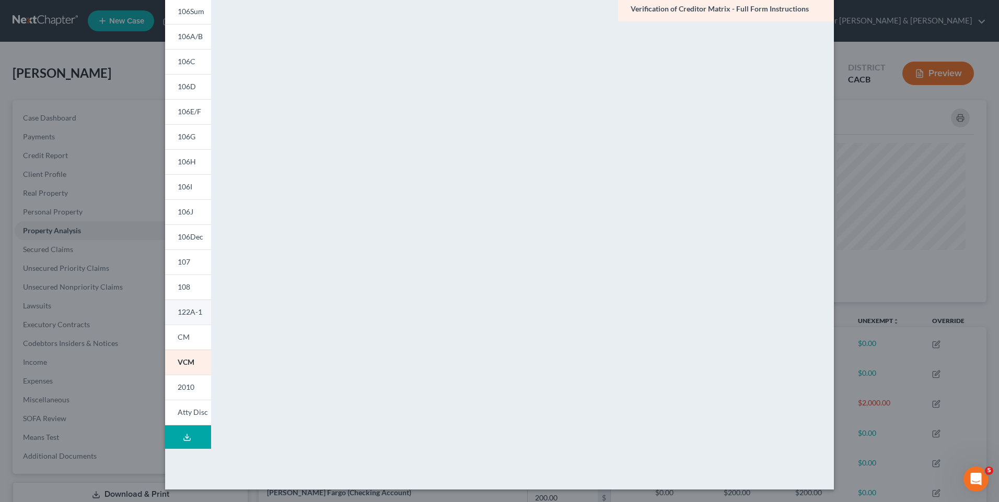
click at [197, 312] on span "122A-1" at bounding box center [190, 312] width 25 height 9
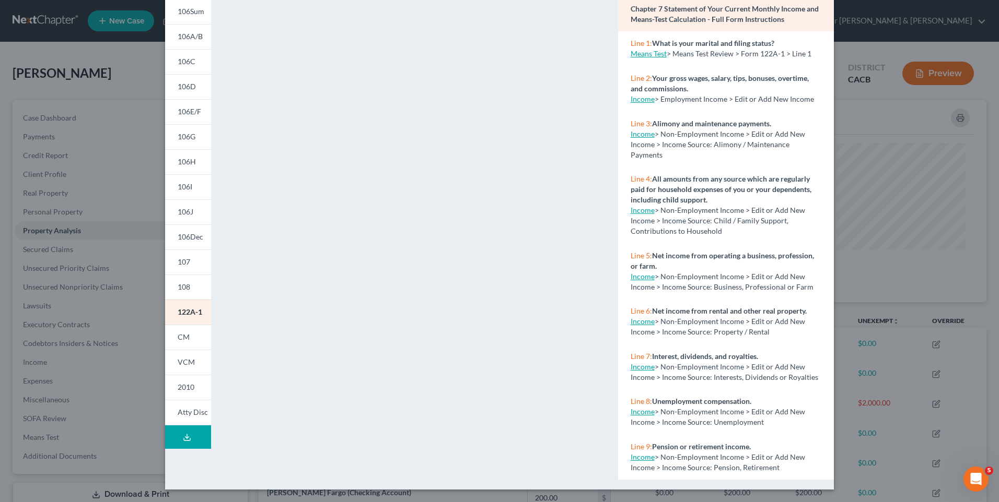
scroll to position [0, 0]
